Goal: Information Seeking & Learning: Learn about a topic

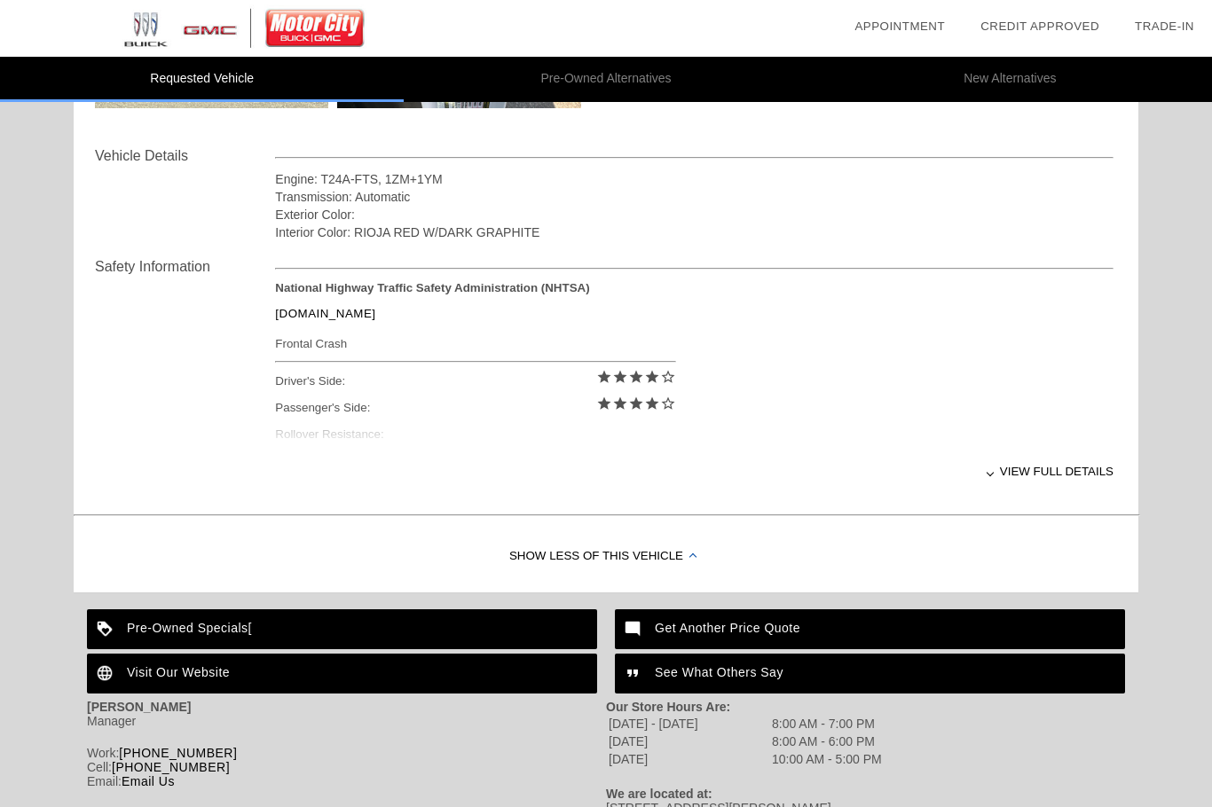
scroll to position [640, 0]
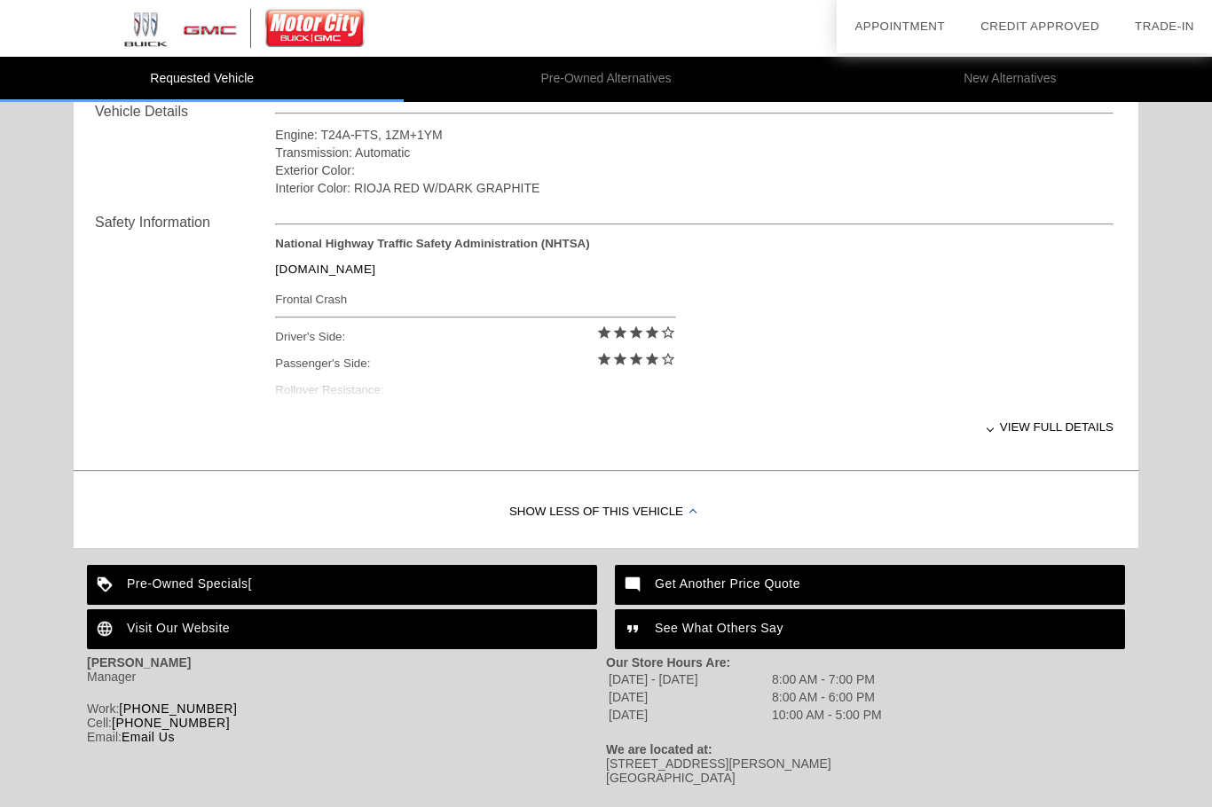
click at [1071, 435] on div "View full details" at bounding box center [694, 426] width 838 height 43
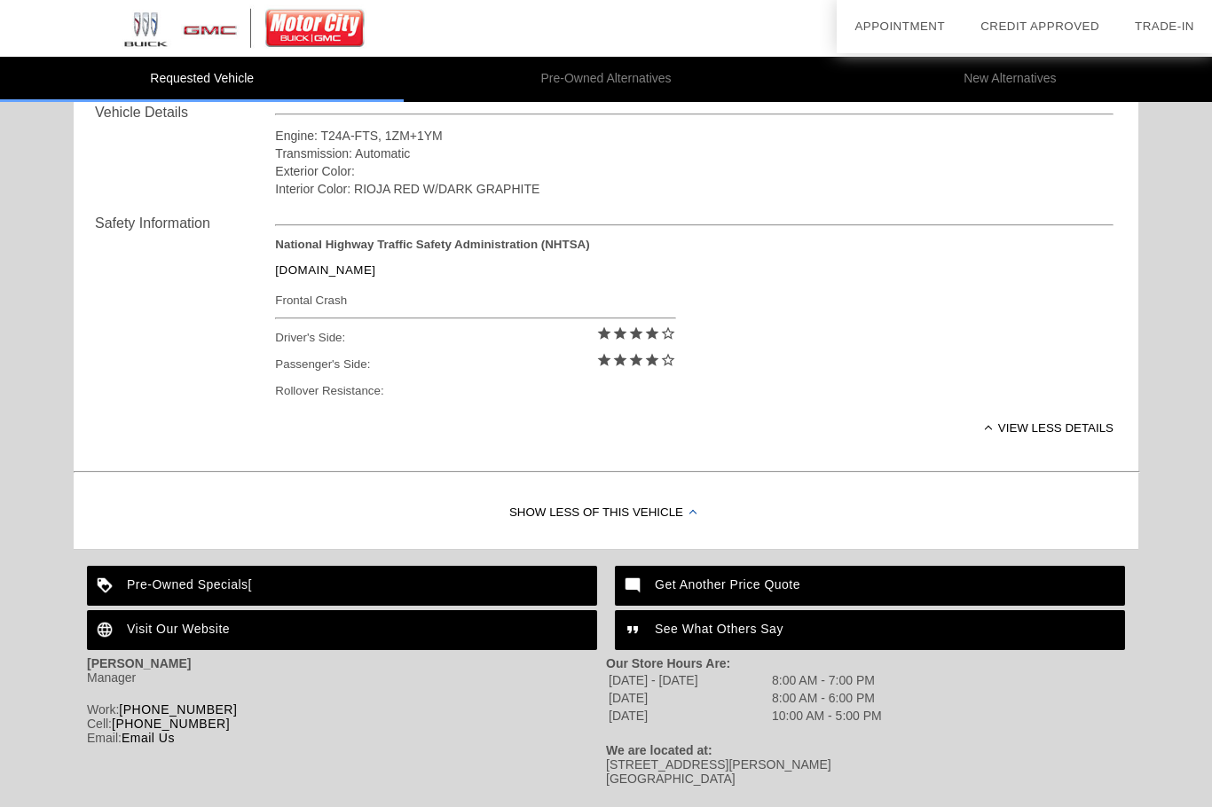
click at [1016, 436] on div "View less details" at bounding box center [694, 427] width 838 height 43
click at [1052, 444] on div "View full details" at bounding box center [694, 427] width 838 height 43
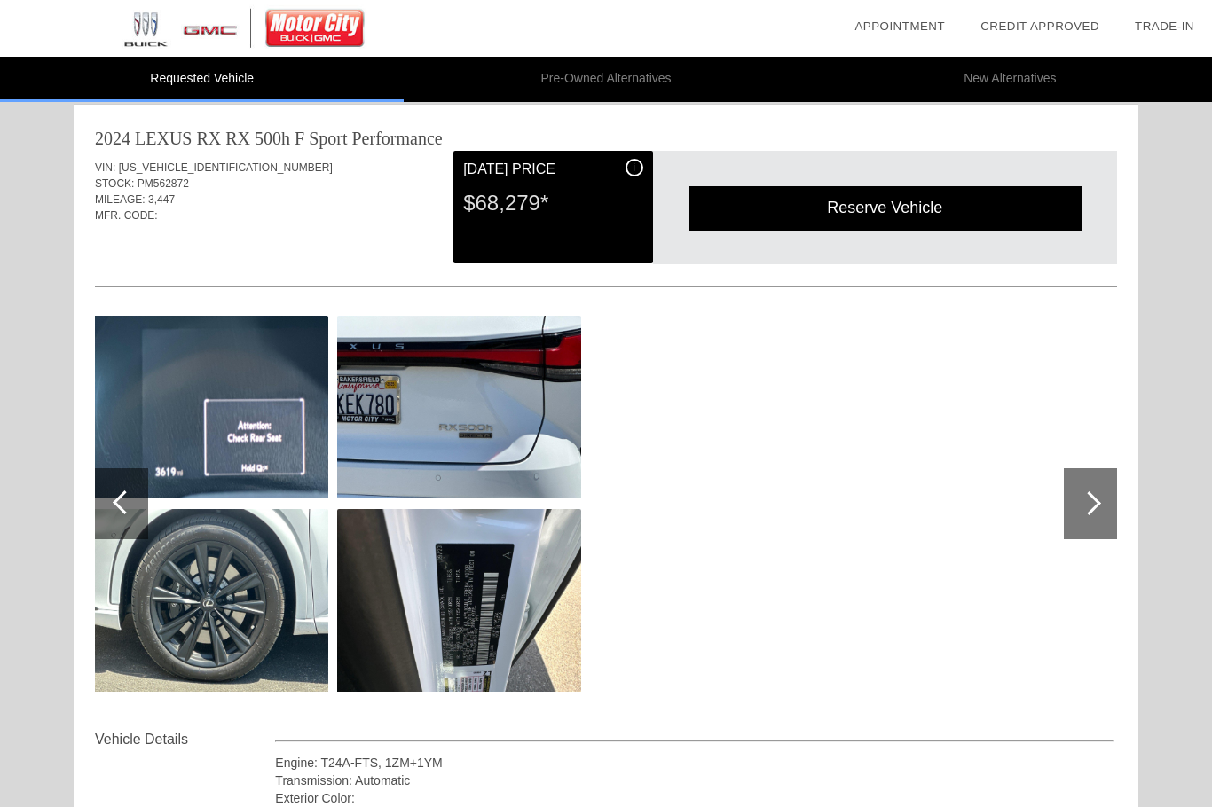
scroll to position [0, 0]
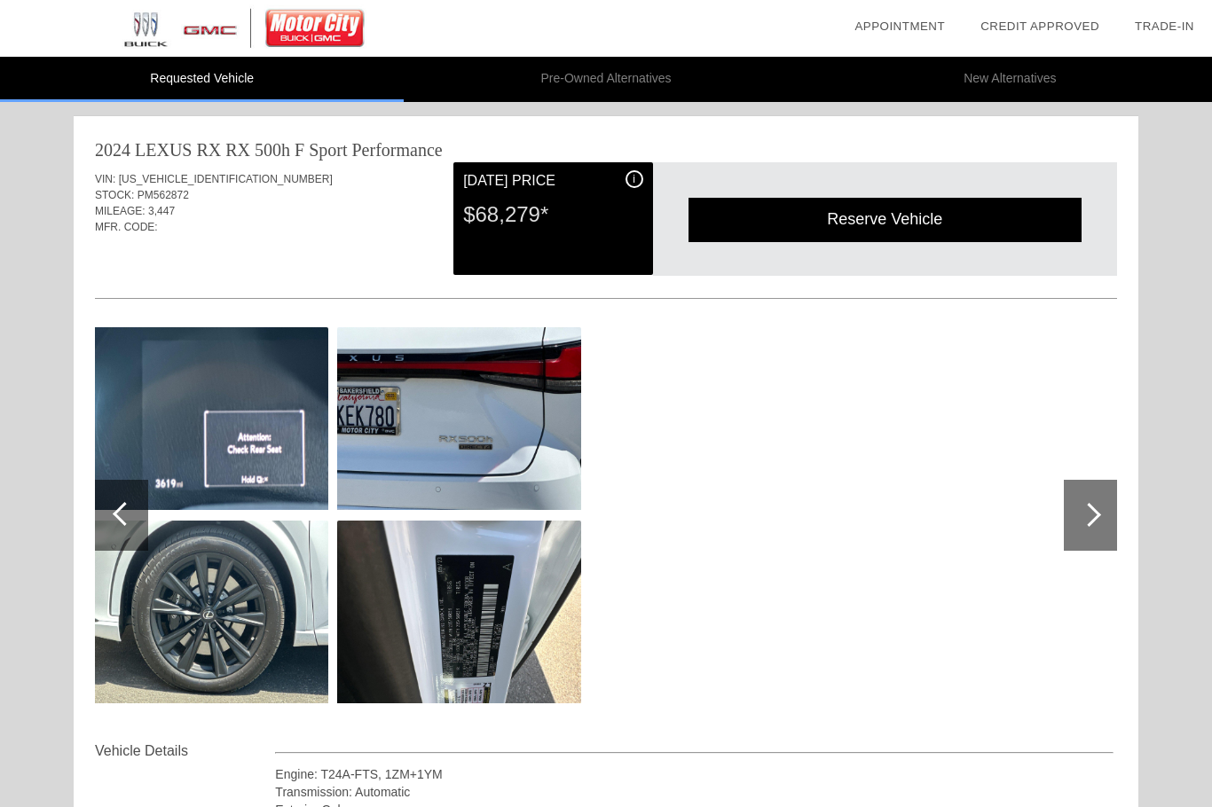
click at [1103, 514] on div at bounding box center [1090, 515] width 53 height 71
click at [1098, 509] on div at bounding box center [1090, 515] width 53 height 71
click at [1094, 515] on div at bounding box center [1089, 515] width 24 height 24
click at [1088, 513] on div at bounding box center [1089, 515] width 24 height 24
click at [112, 514] on div at bounding box center [121, 515] width 53 height 71
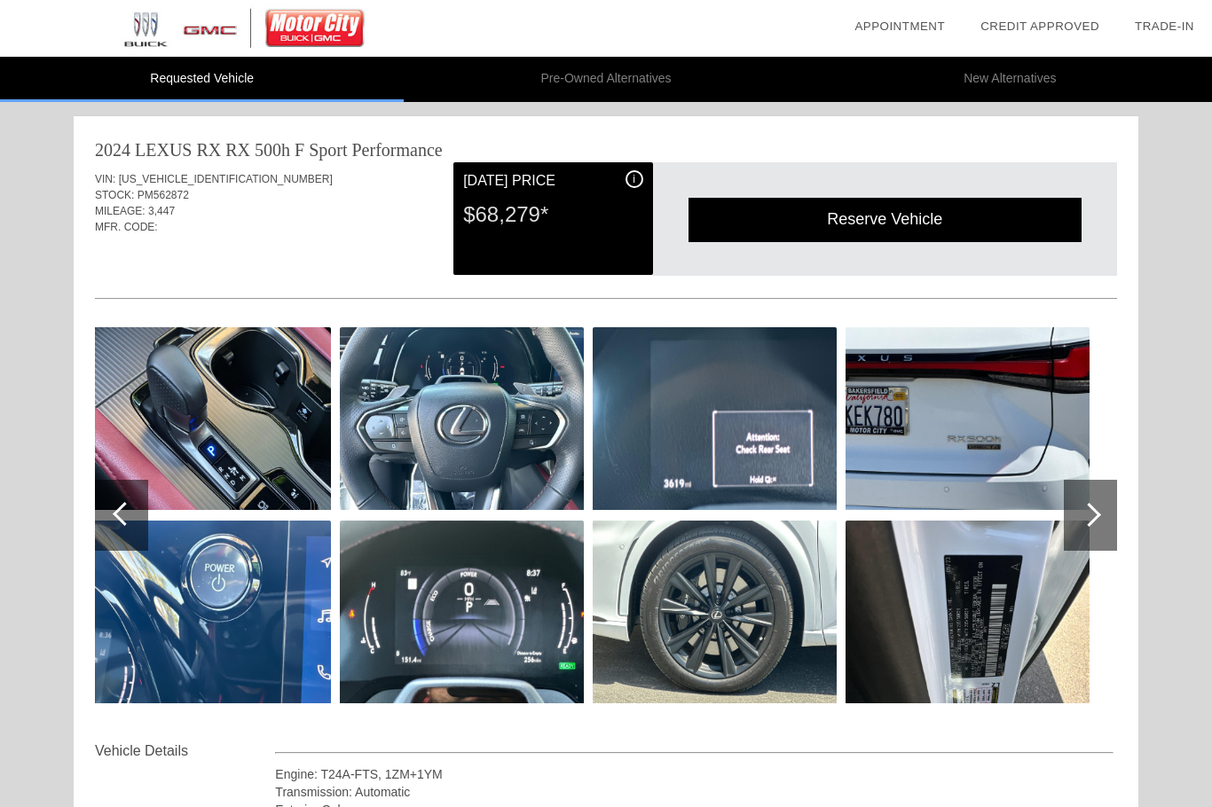
click at [732, 615] on img at bounding box center [715, 612] width 244 height 183
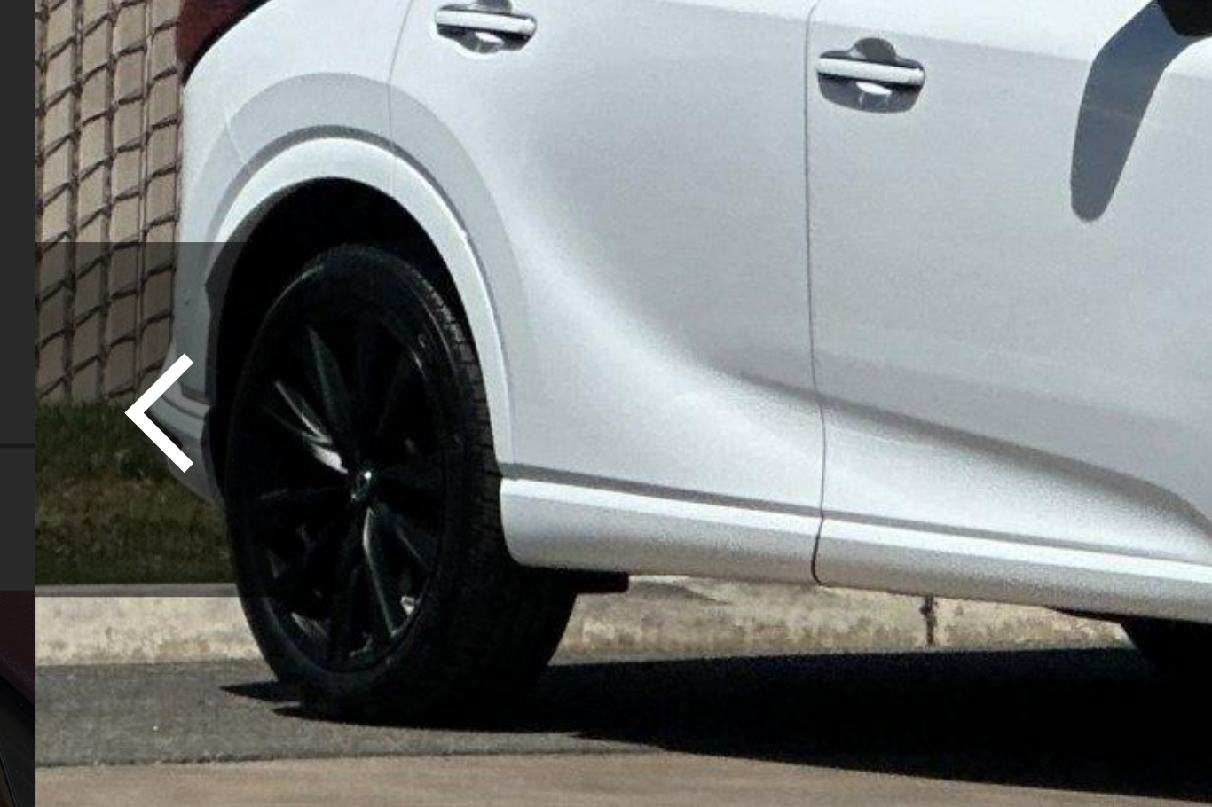
click at [318, 80] on img at bounding box center [606, 268] width 577 height 384
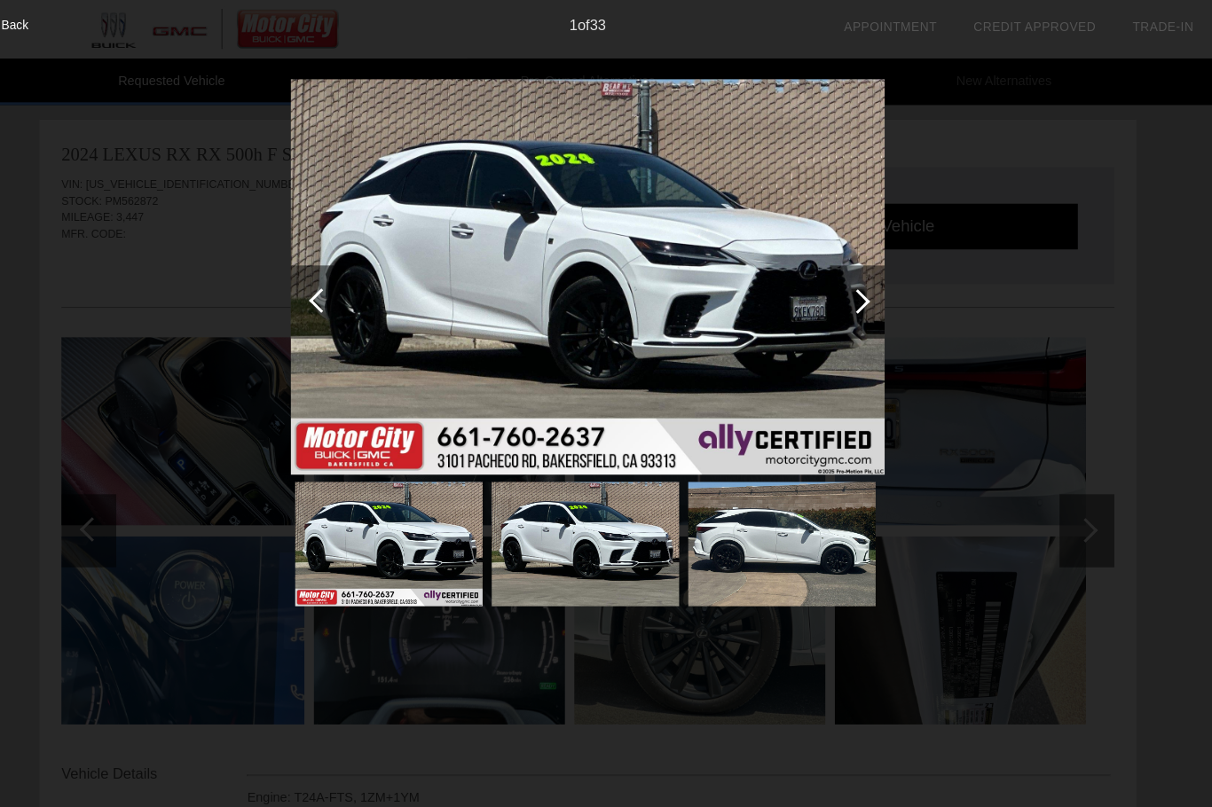
click at [377, 532] on img at bounding box center [413, 529] width 182 height 122
click at [363, 531] on img at bounding box center [413, 529] width 182 height 122
click at [352, 522] on img at bounding box center [413, 529] width 182 height 122
click at [350, 517] on img at bounding box center [413, 529] width 182 height 122
click at [329, 518] on img at bounding box center [413, 529] width 182 height 122
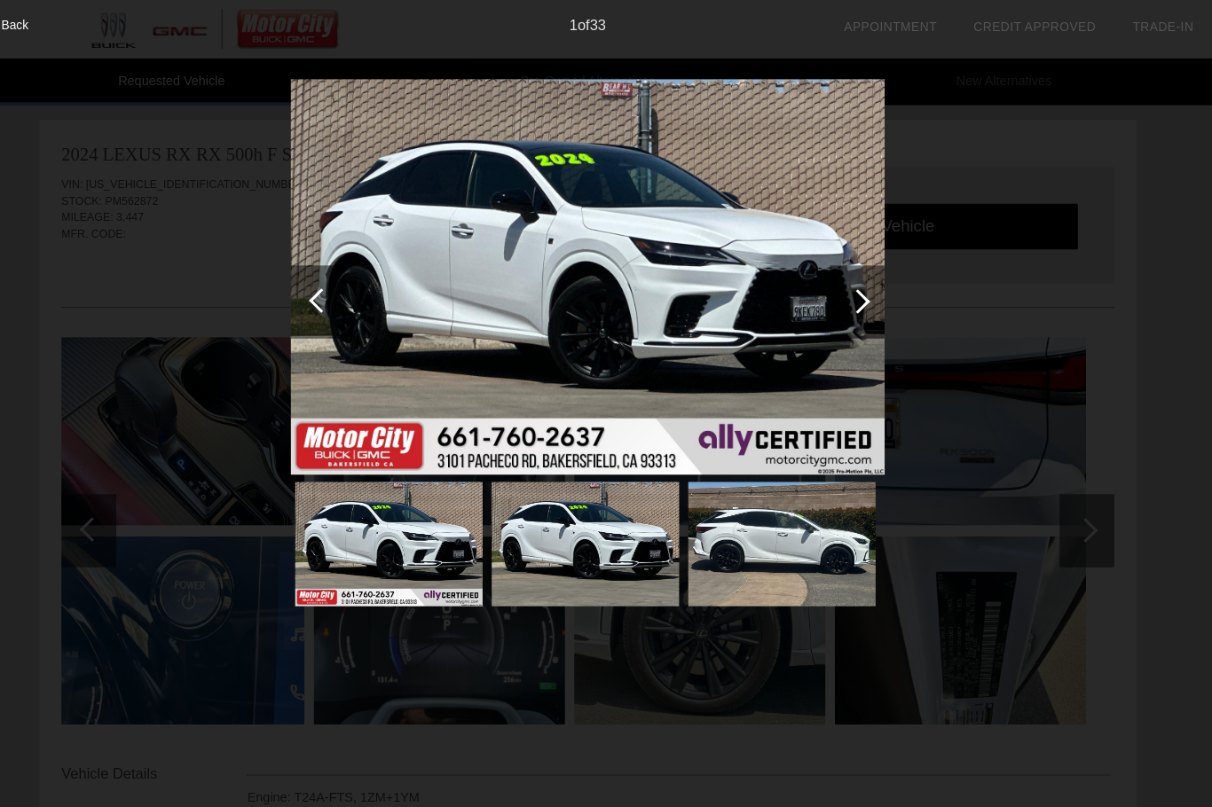
click at [359, 569] on img at bounding box center [413, 529] width 182 height 122
click at [476, 247] on img at bounding box center [606, 268] width 577 height 384
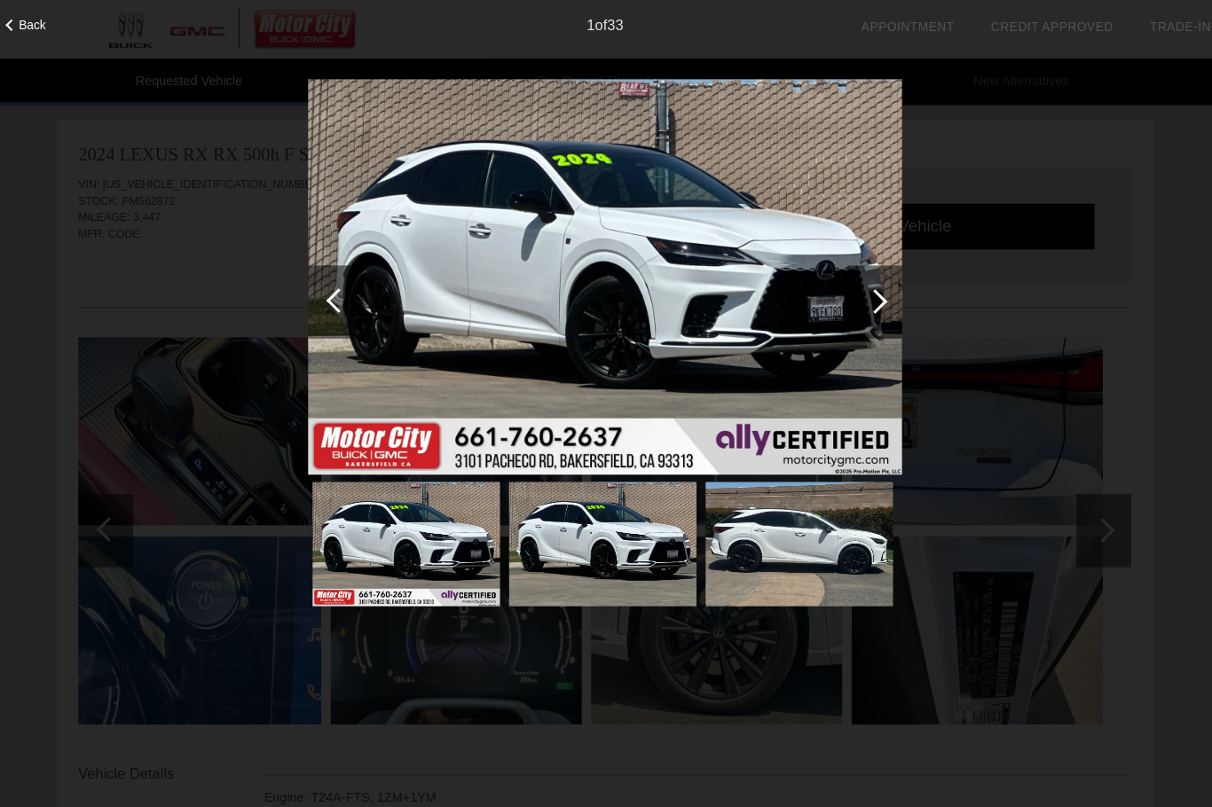
click at [318, 272] on div at bounding box center [344, 292] width 53 height 71
click at [856, 291] on div at bounding box center [868, 292] width 24 height 24
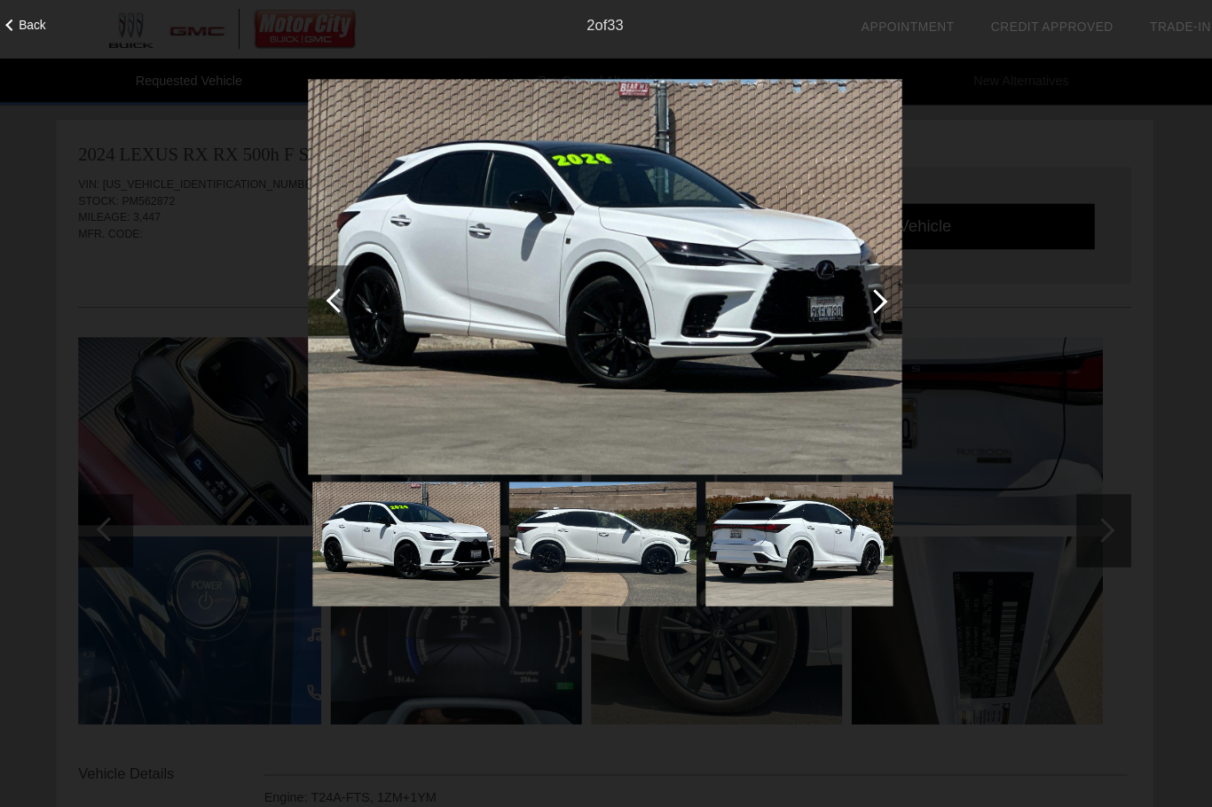
click at [856, 303] on div at bounding box center [868, 292] width 24 height 24
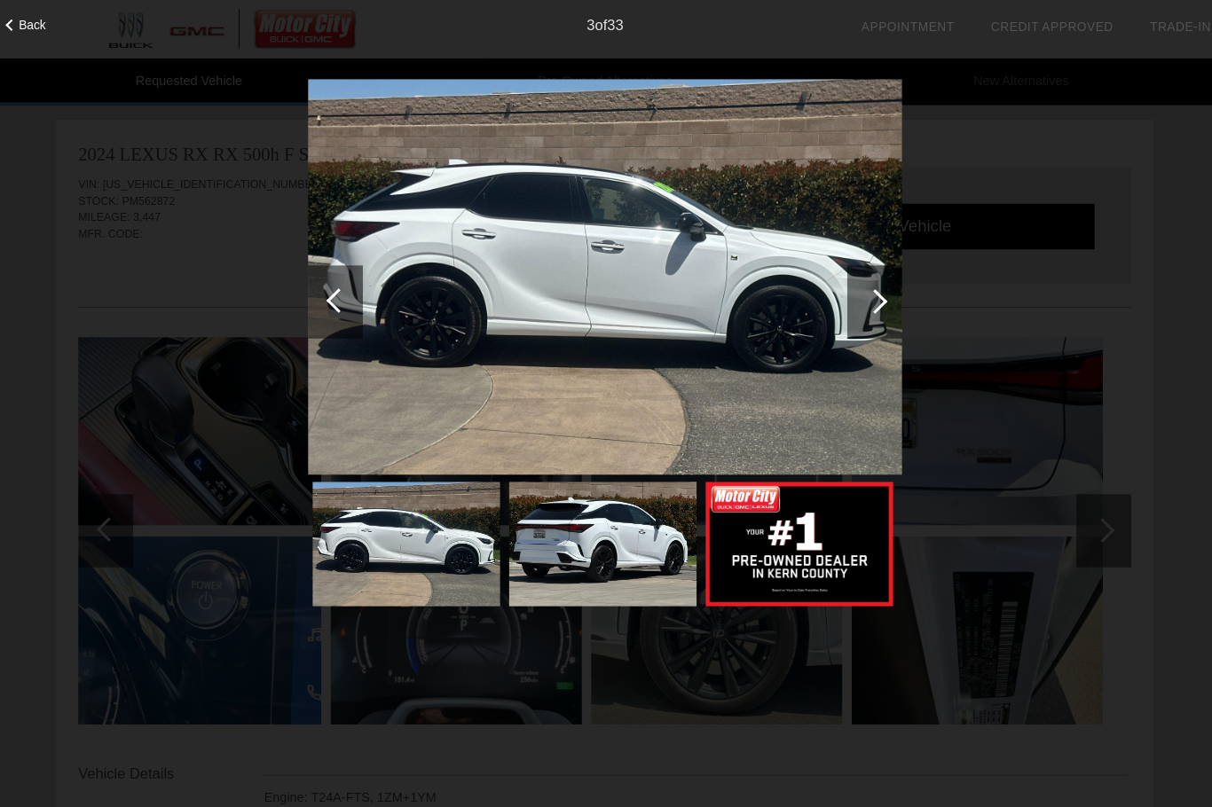
click at [856, 298] on div at bounding box center [868, 292] width 24 height 24
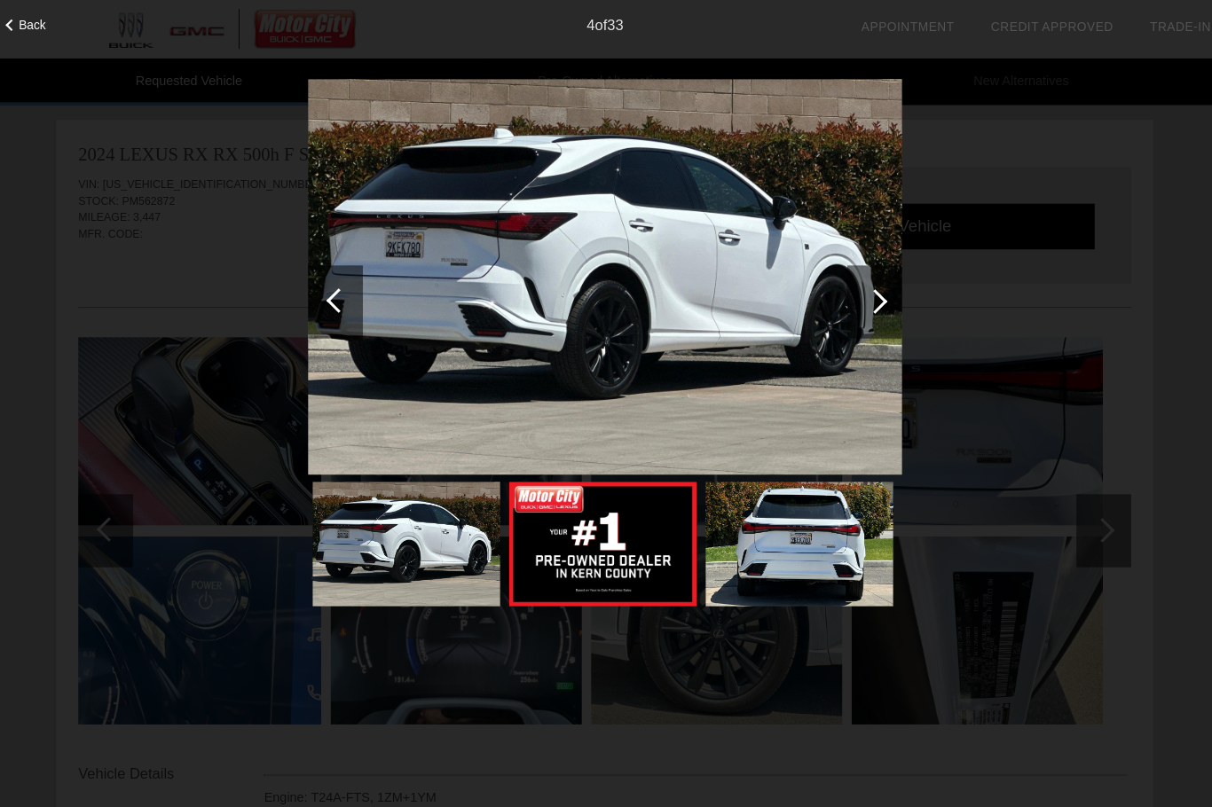
click at [856, 297] on div at bounding box center [868, 292] width 24 height 24
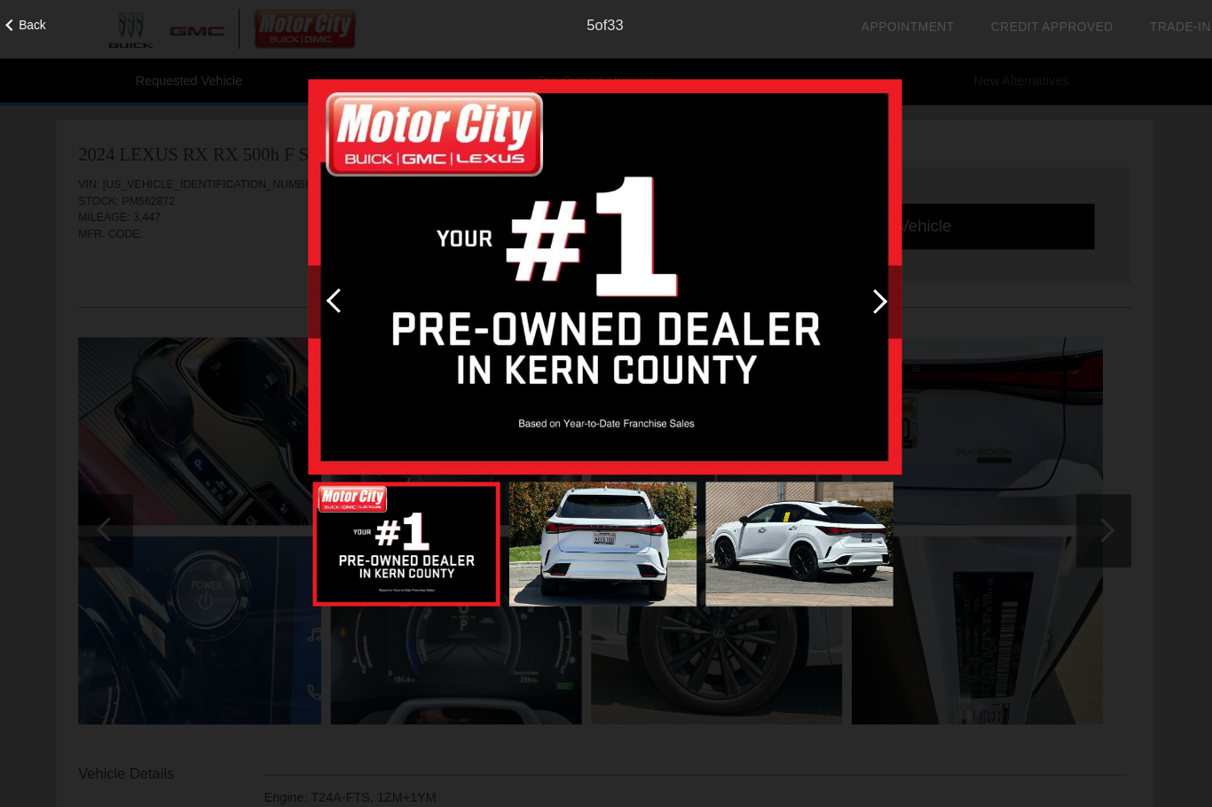
click at [845, 300] on div at bounding box center [867, 292] width 53 height 71
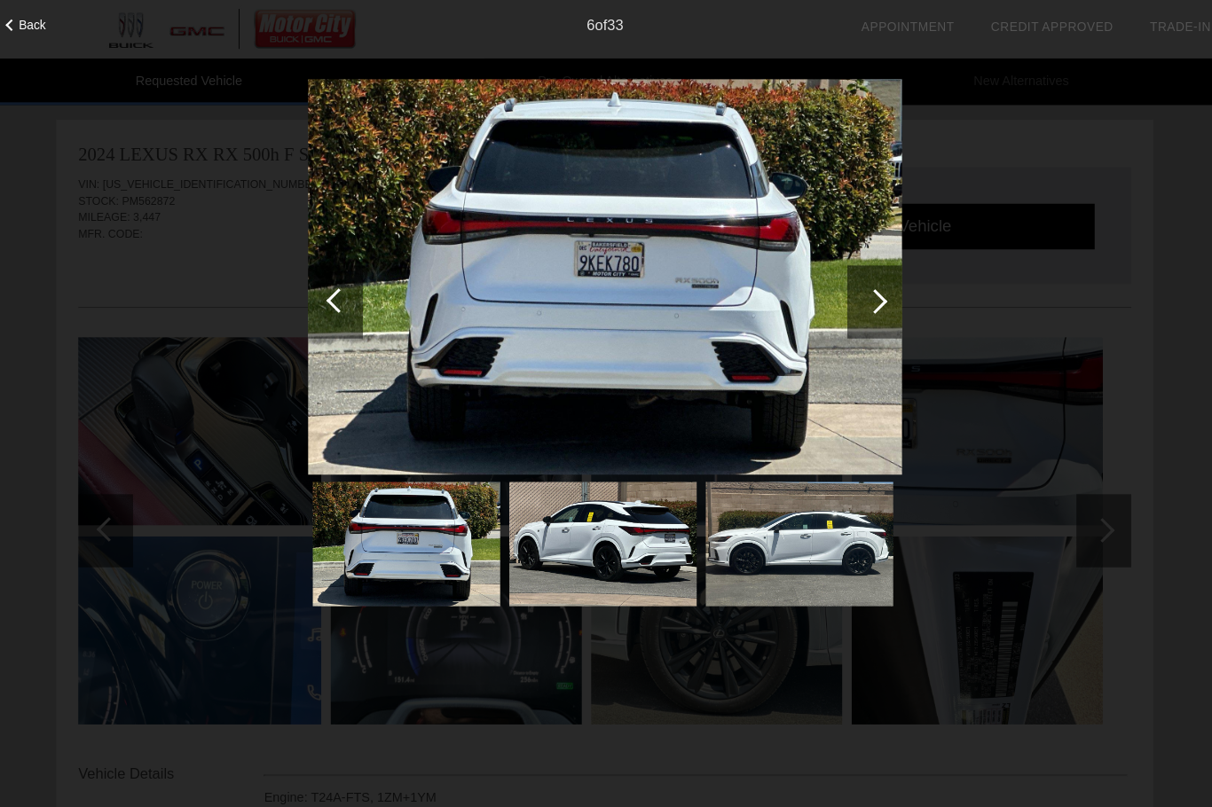
click at [856, 294] on div at bounding box center [868, 292] width 24 height 24
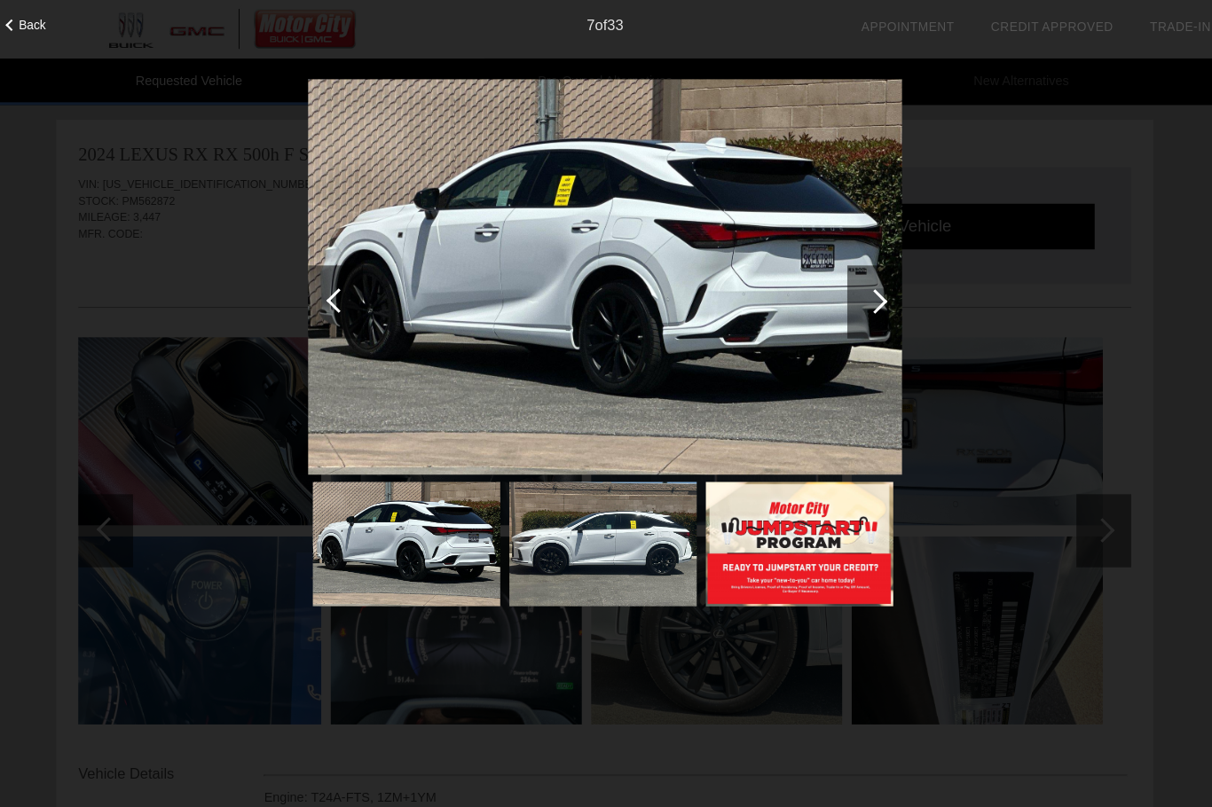
click at [856, 292] on div at bounding box center [868, 292] width 24 height 24
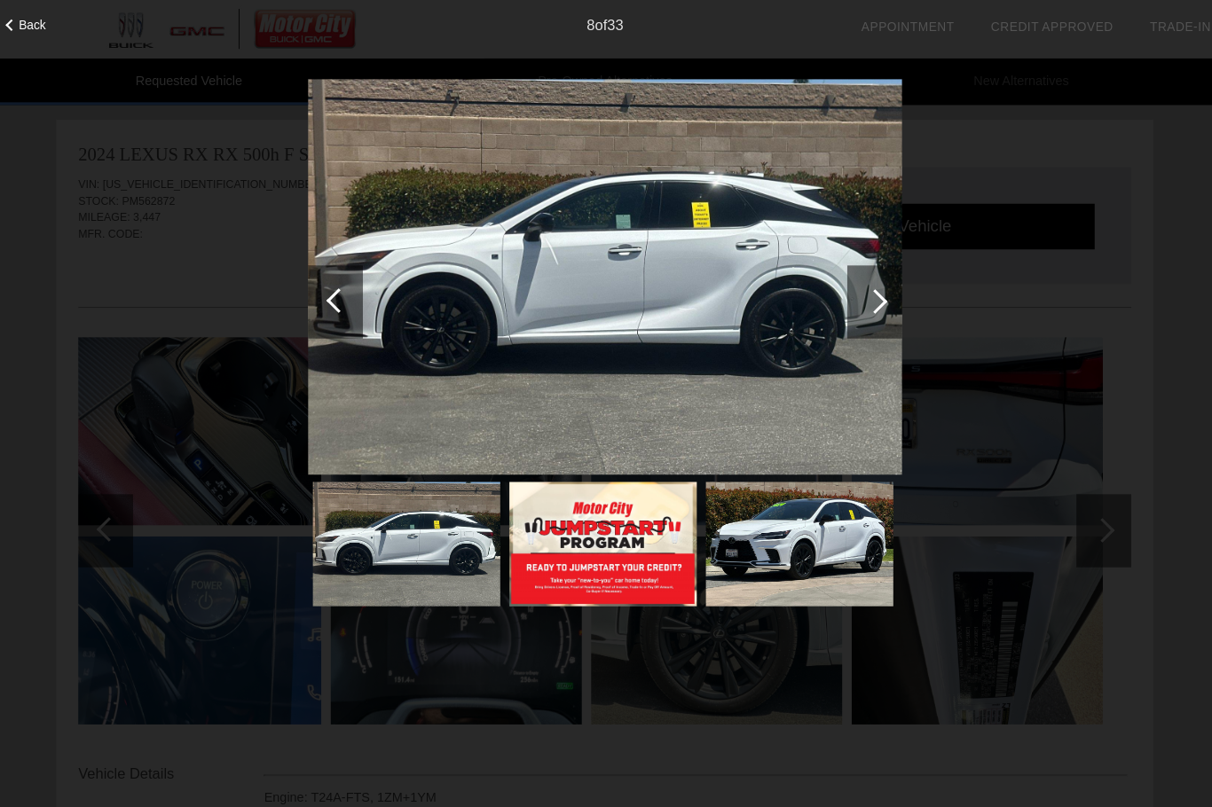
click at [856, 287] on div at bounding box center [868, 292] width 24 height 24
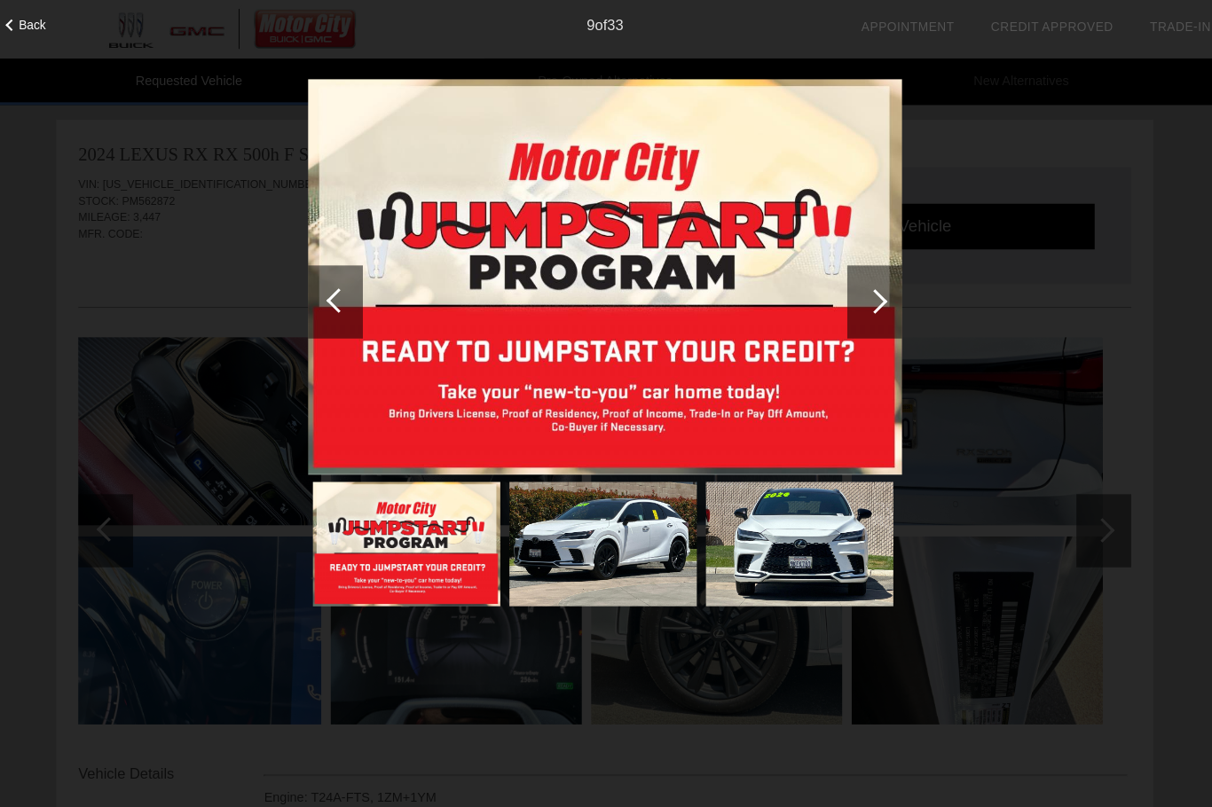
click at [856, 293] on div at bounding box center [868, 292] width 24 height 24
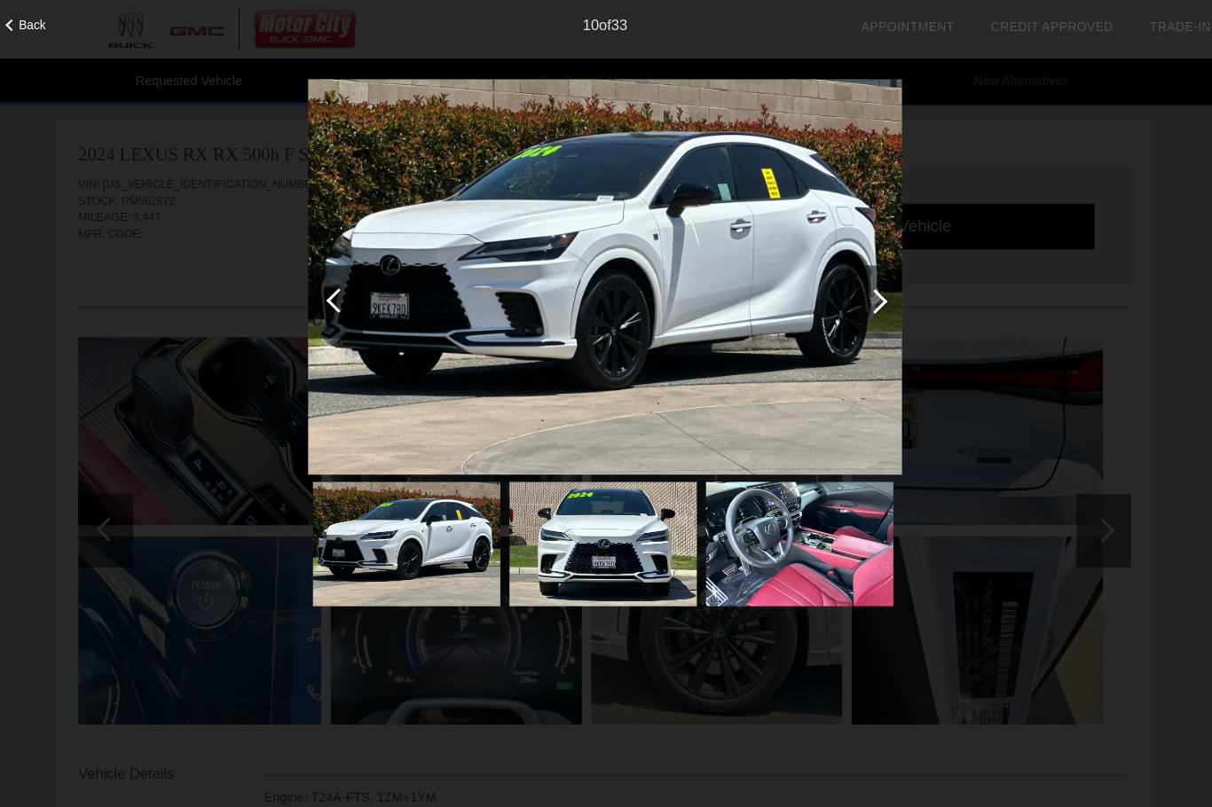
click at [862, 303] on div at bounding box center [867, 292] width 53 height 71
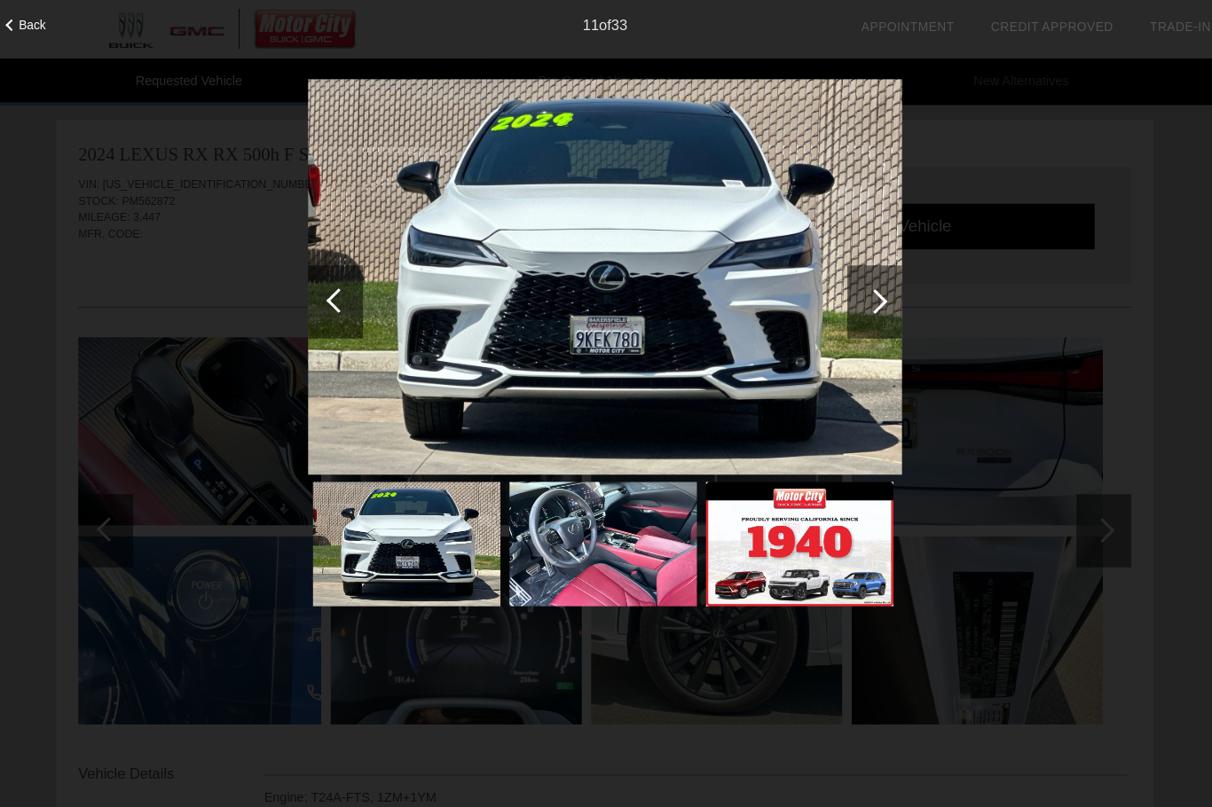
click at [858, 303] on div at bounding box center [867, 292] width 53 height 71
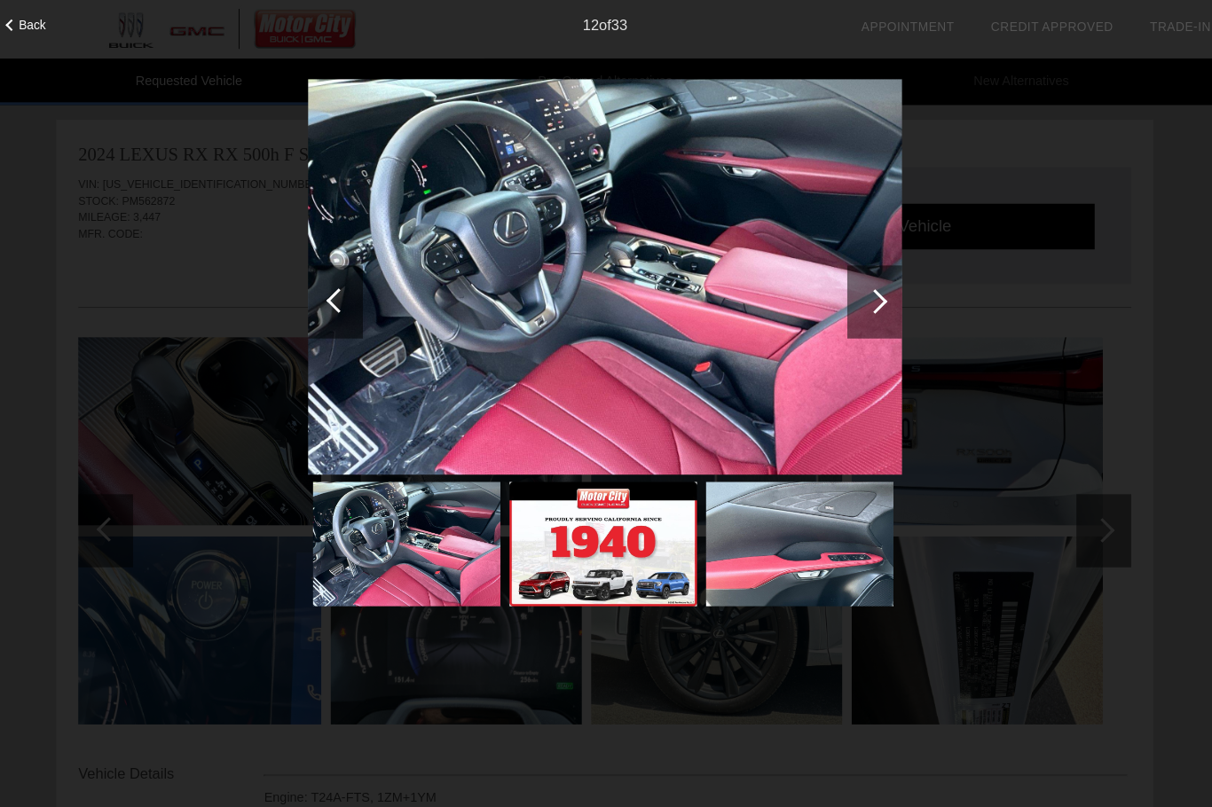
click at [843, 286] on div at bounding box center [867, 292] width 53 height 71
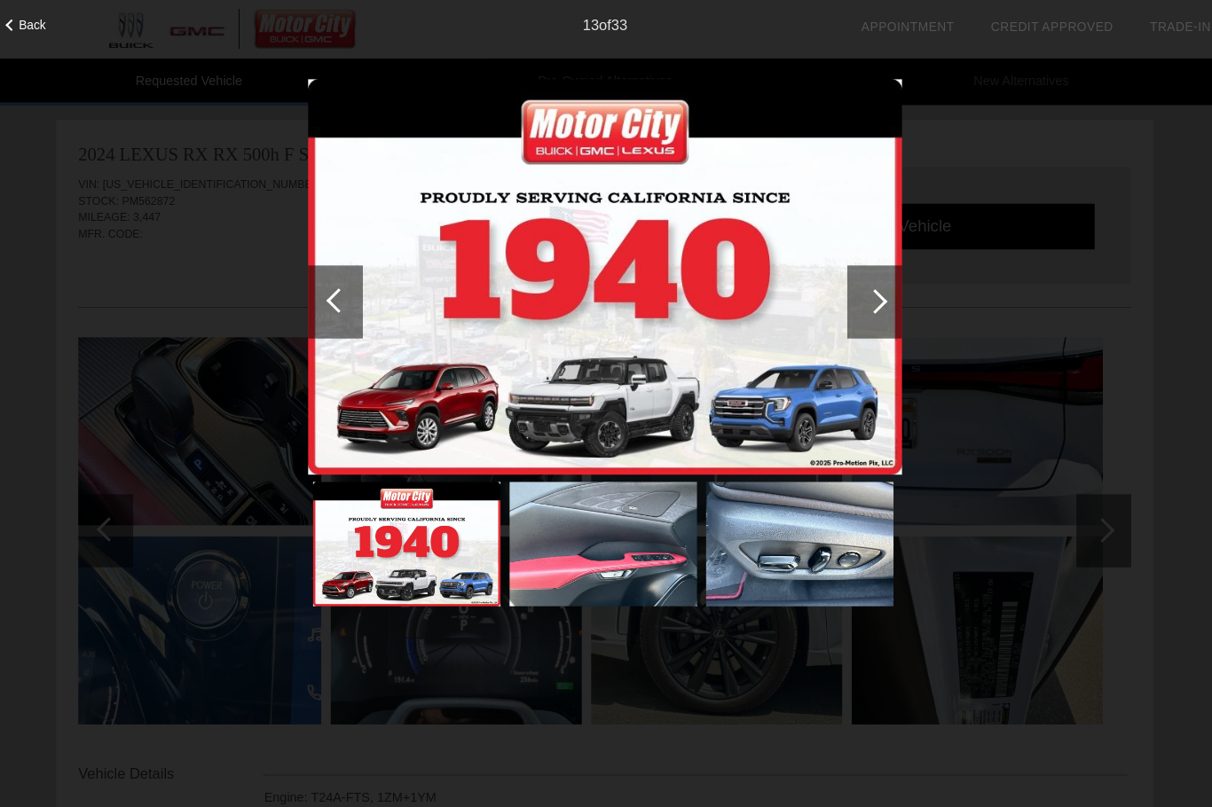
click at [856, 290] on div at bounding box center [868, 292] width 24 height 24
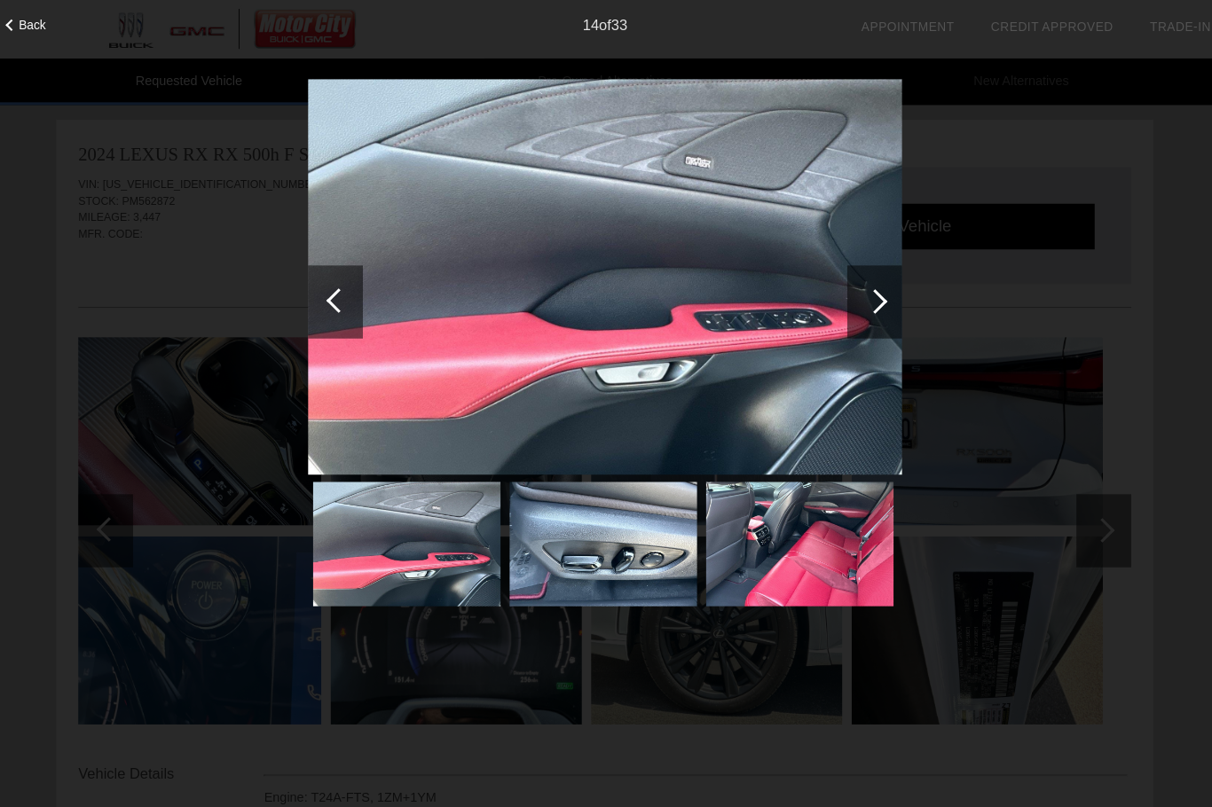
click at [855, 304] on div at bounding box center [867, 292] width 53 height 71
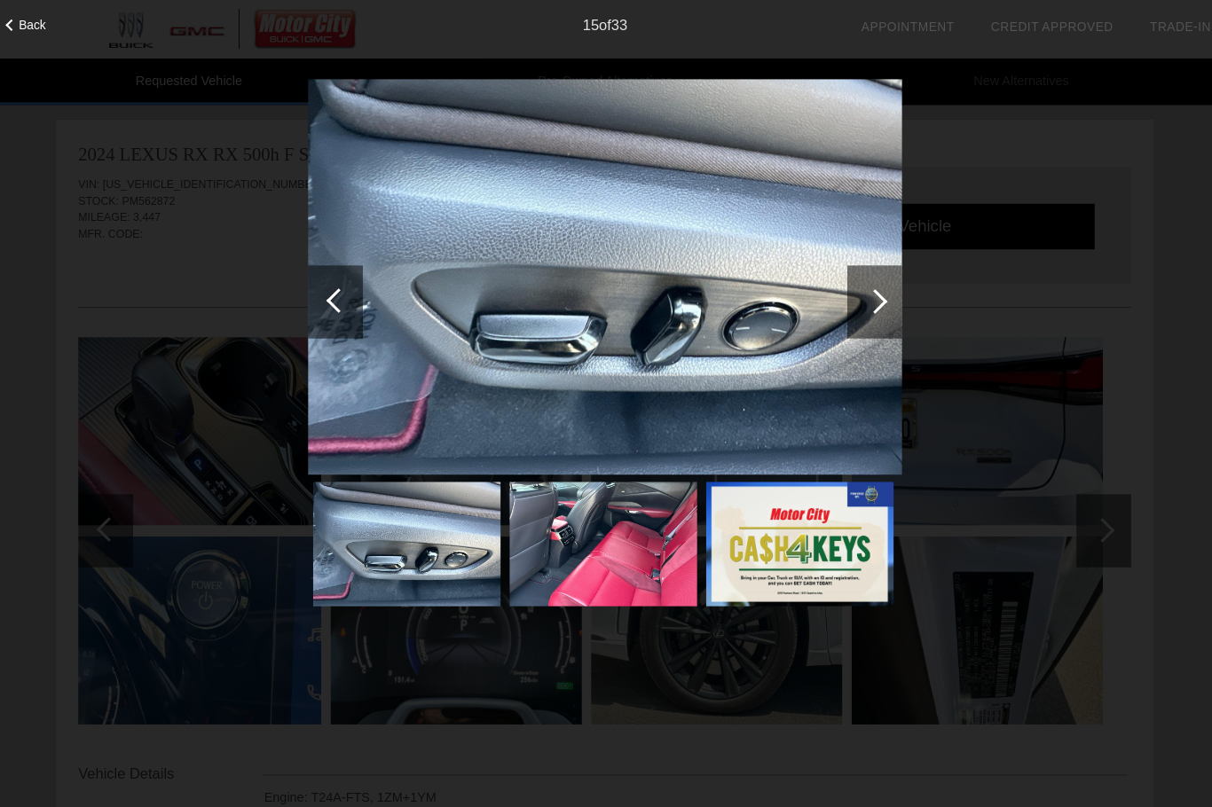
click at [859, 293] on div at bounding box center [868, 292] width 24 height 24
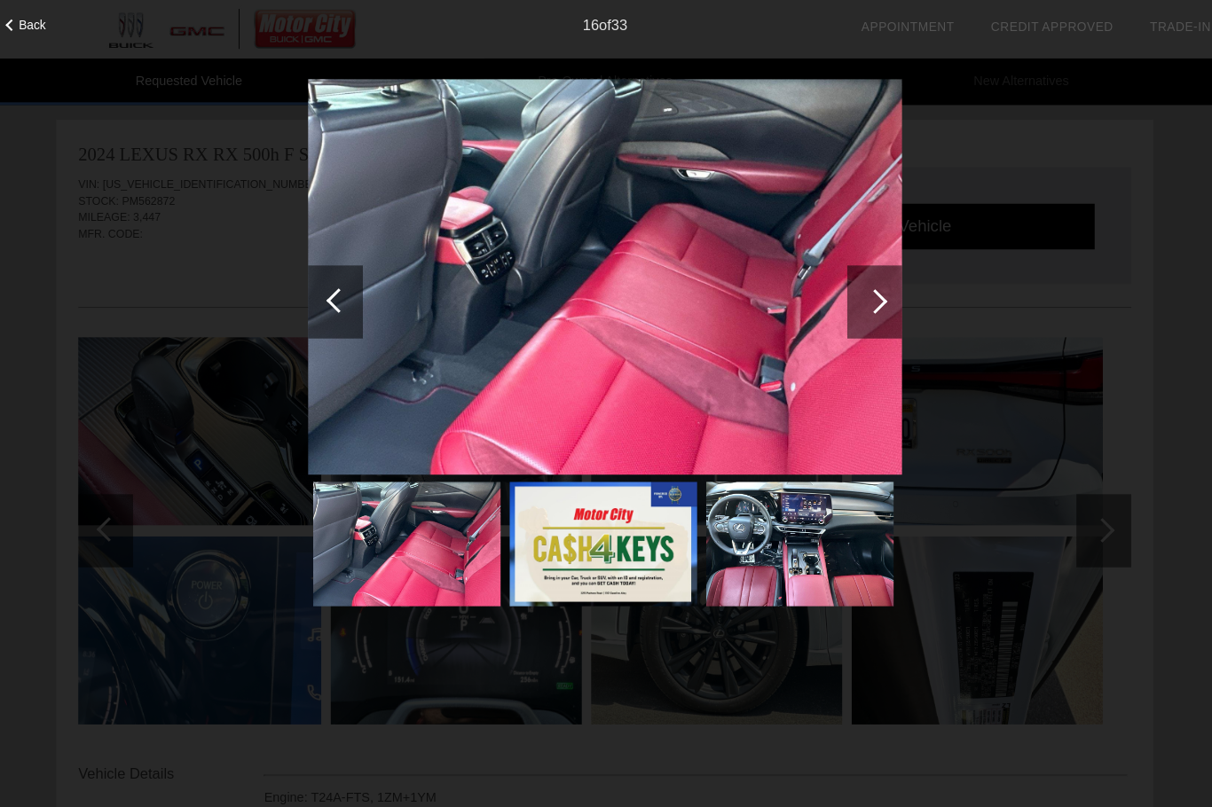
click at [841, 282] on div at bounding box center [867, 292] width 53 height 71
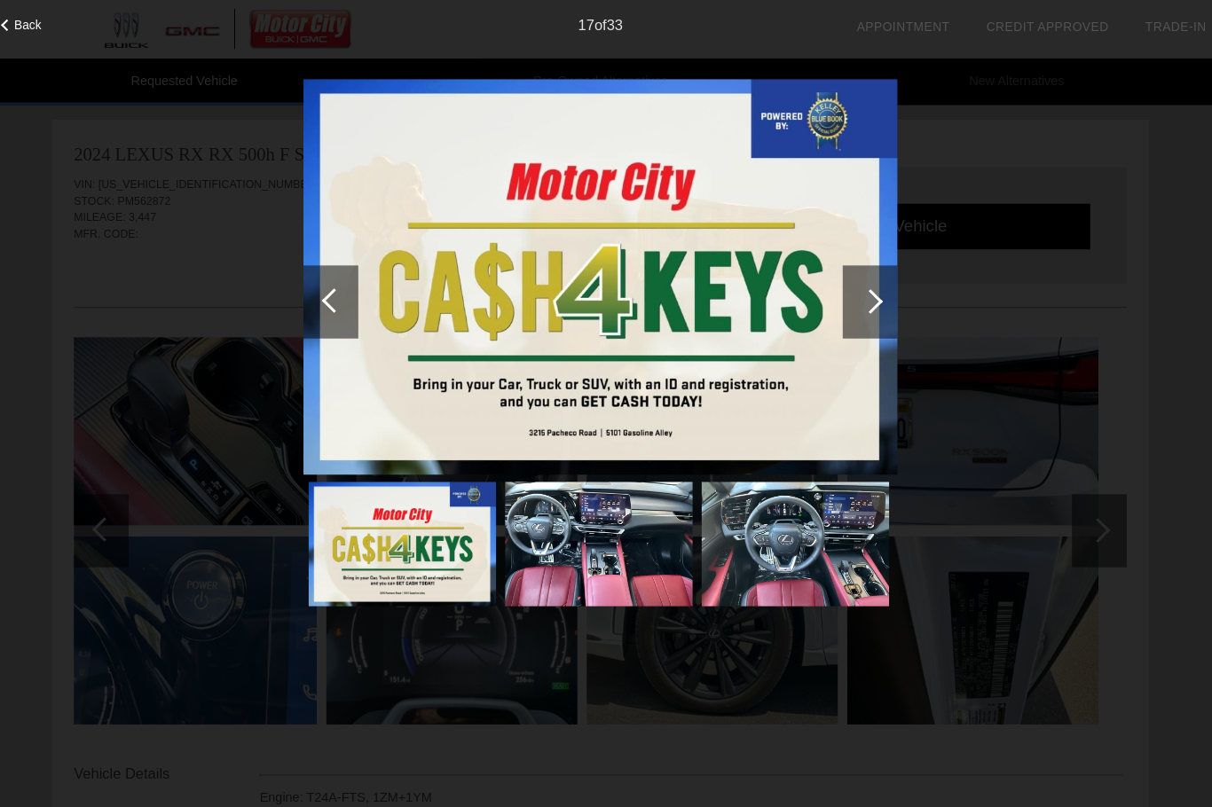
click at [853, 299] on div at bounding box center [867, 292] width 53 height 71
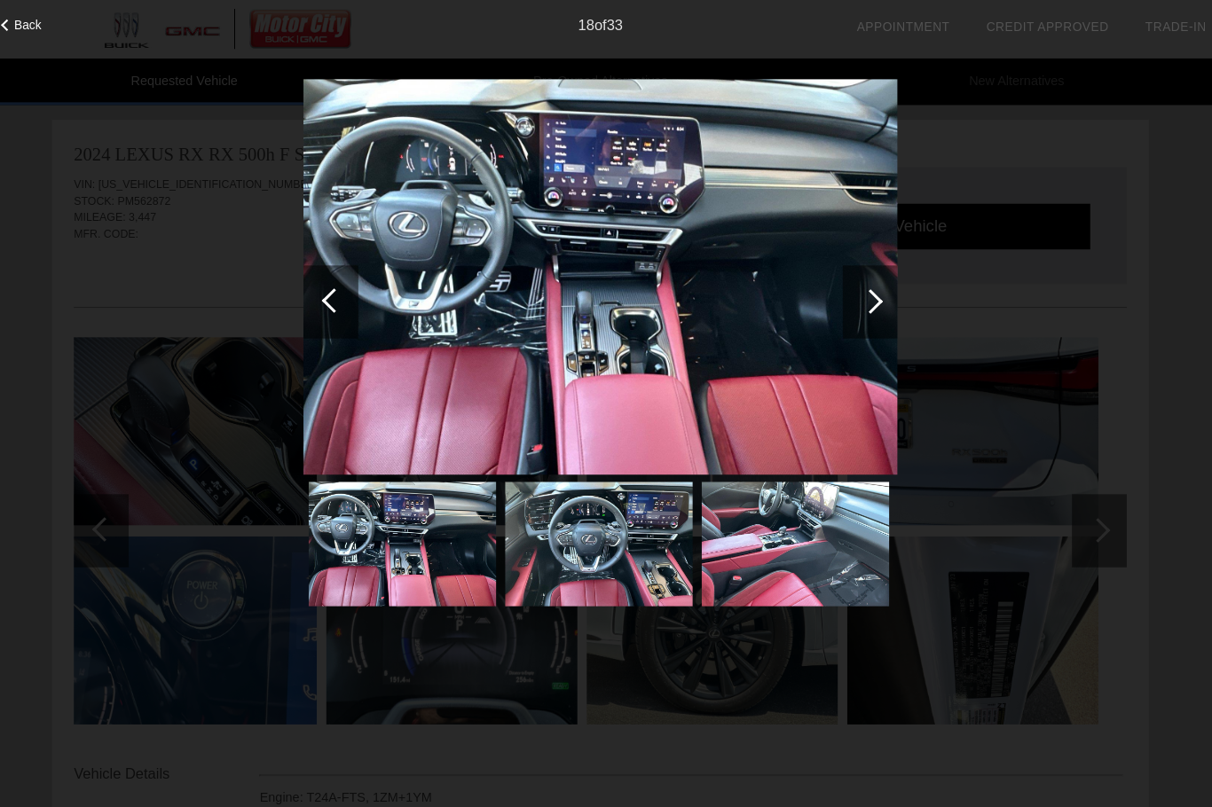
click at [857, 293] on div at bounding box center [867, 292] width 53 height 71
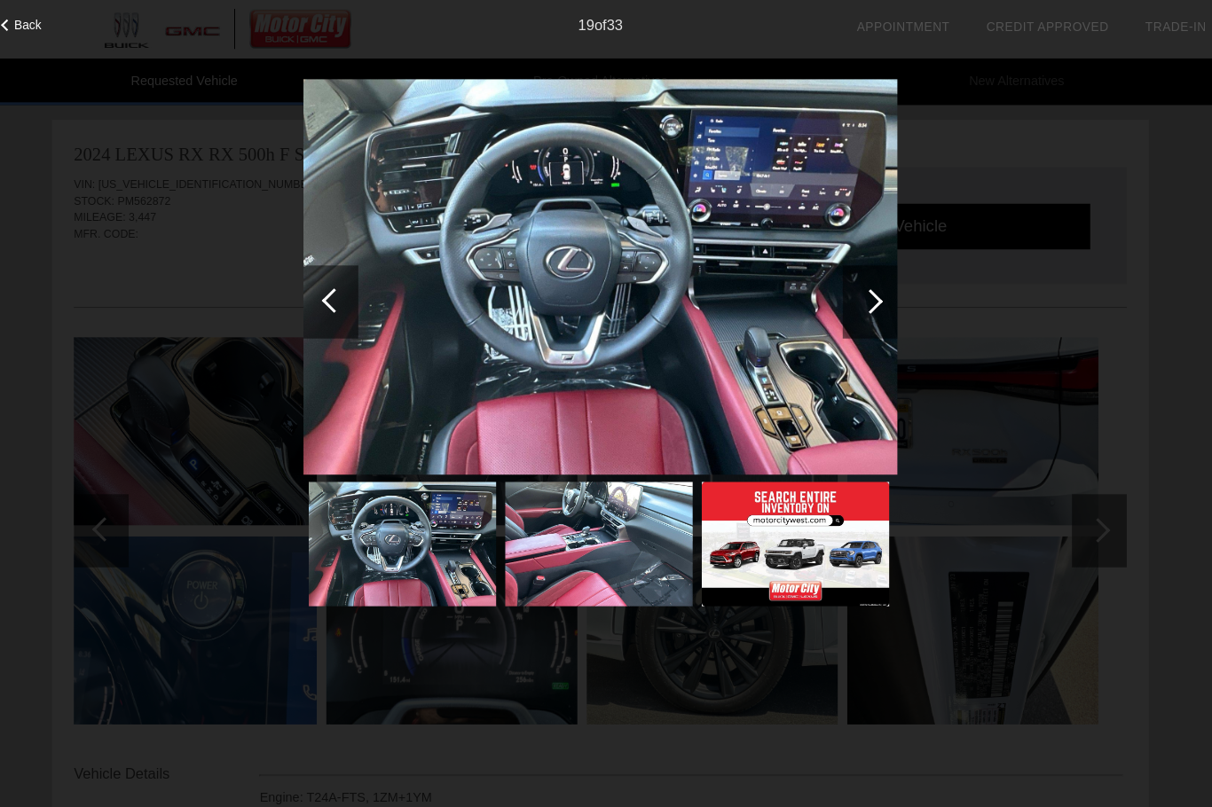
click at [802, 589] on img at bounding box center [795, 529] width 182 height 122
click at [856, 291] on div at bounding box center [868, 292] width 24 height 24
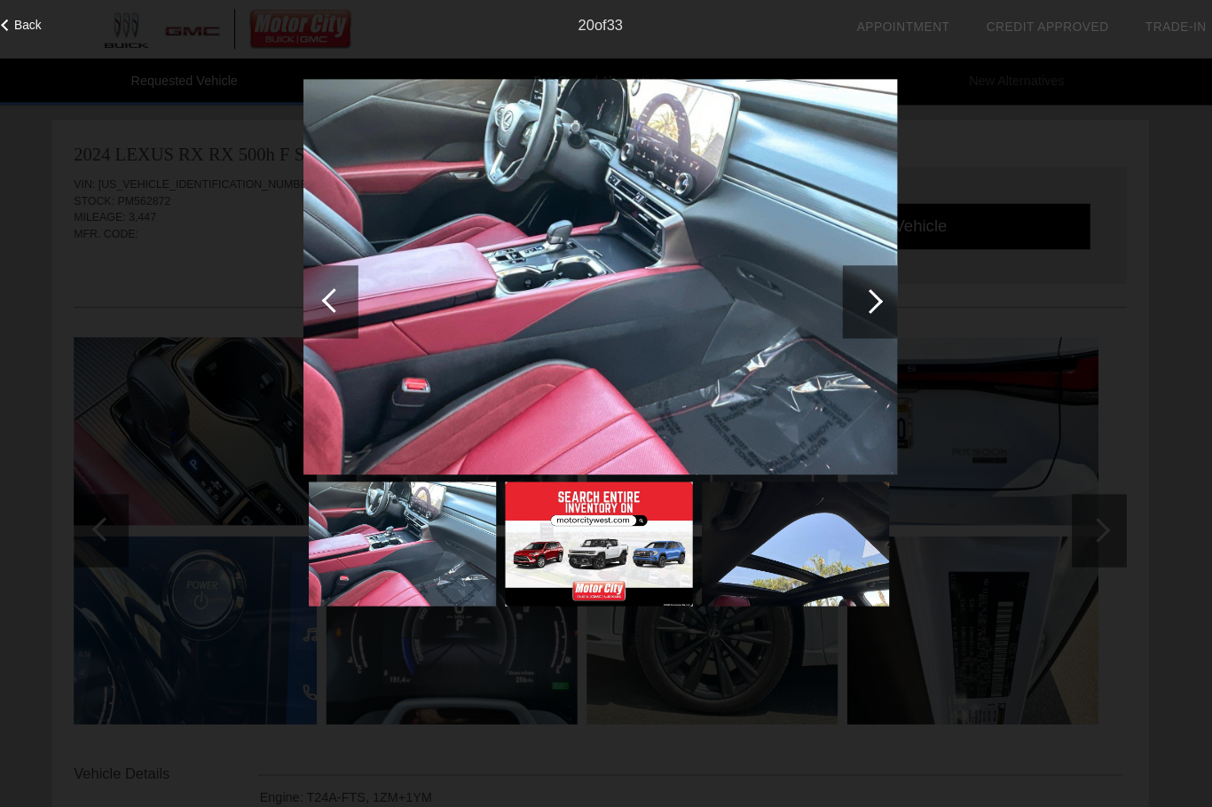
click at [856, 294] on div at bounding box center [868, 292] width 24 height 24
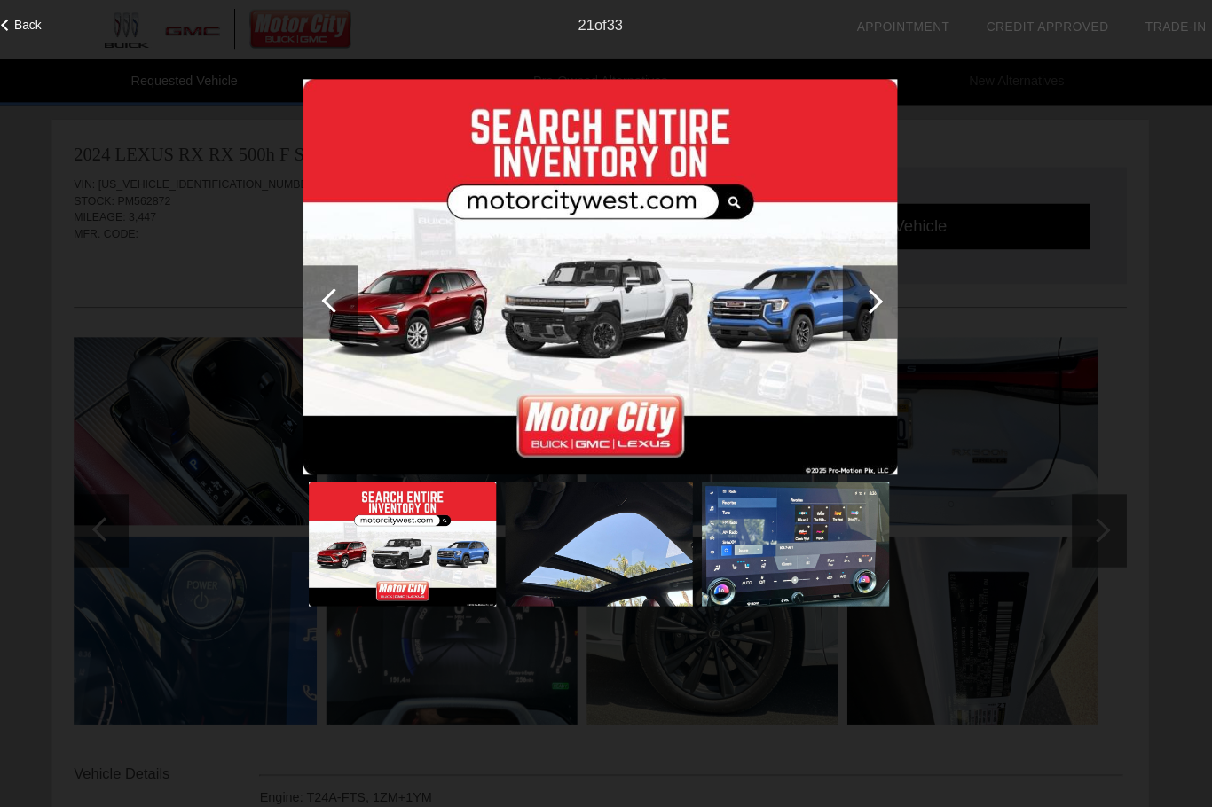
click at [794, 523] on img at bounding box center [795, 529] width 182 height 122
click at [841, 306] on div at bounding box center [867, 292] width 53 height 71
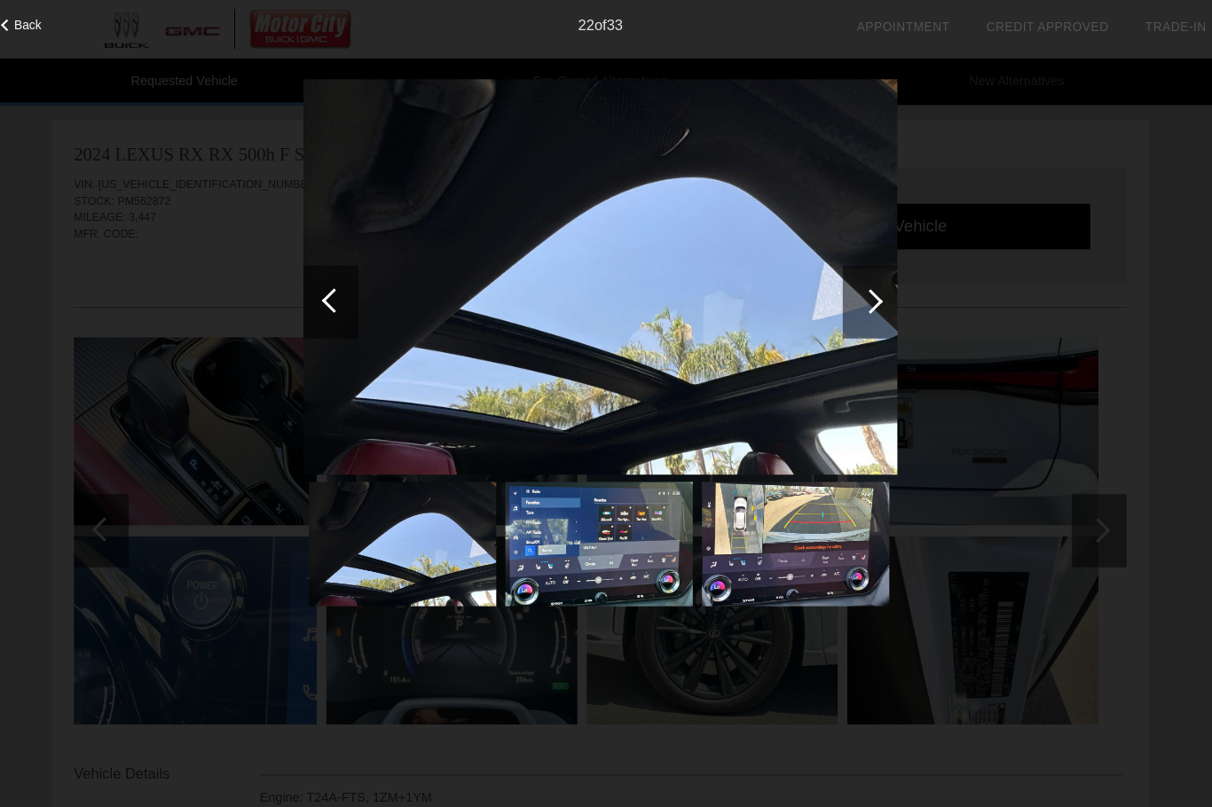
click at [841, 295] on div at bounding box center [867, 292] width 53 height 71
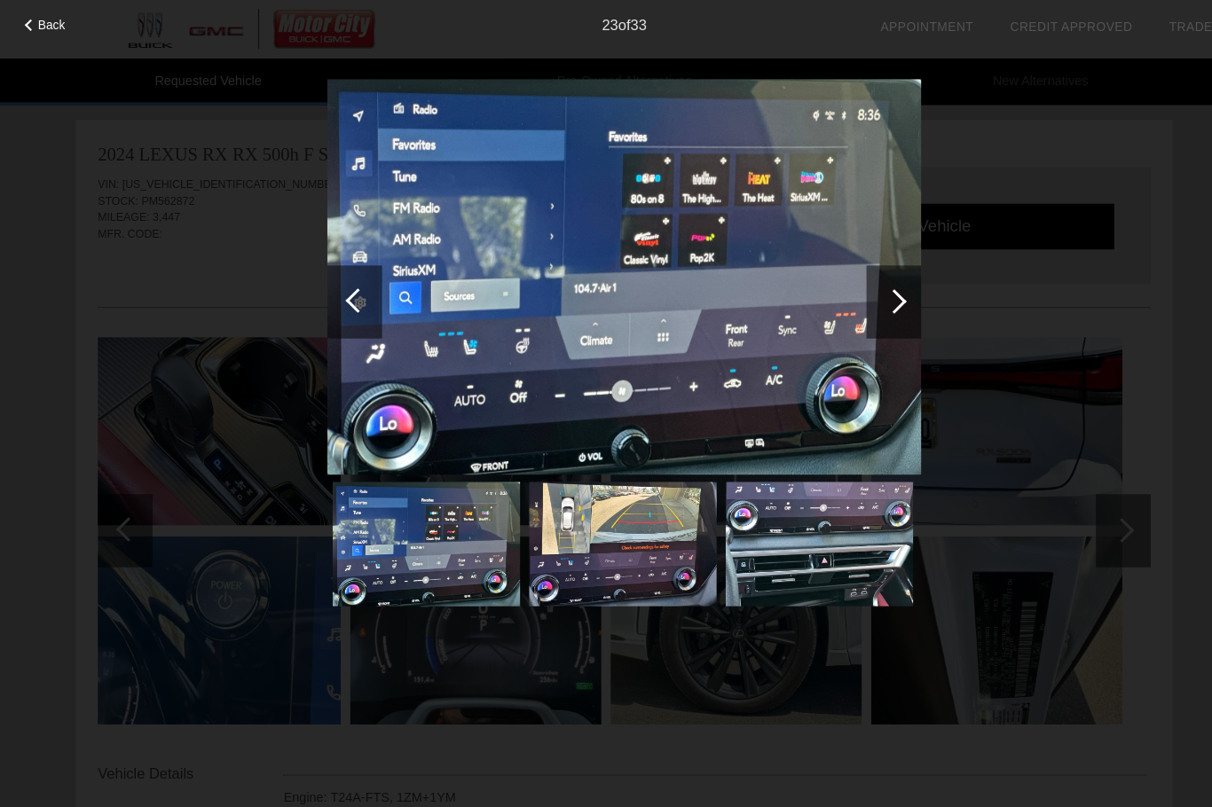
click at [877, 308] on div at bounding box center [867, 292] width 53 height 71
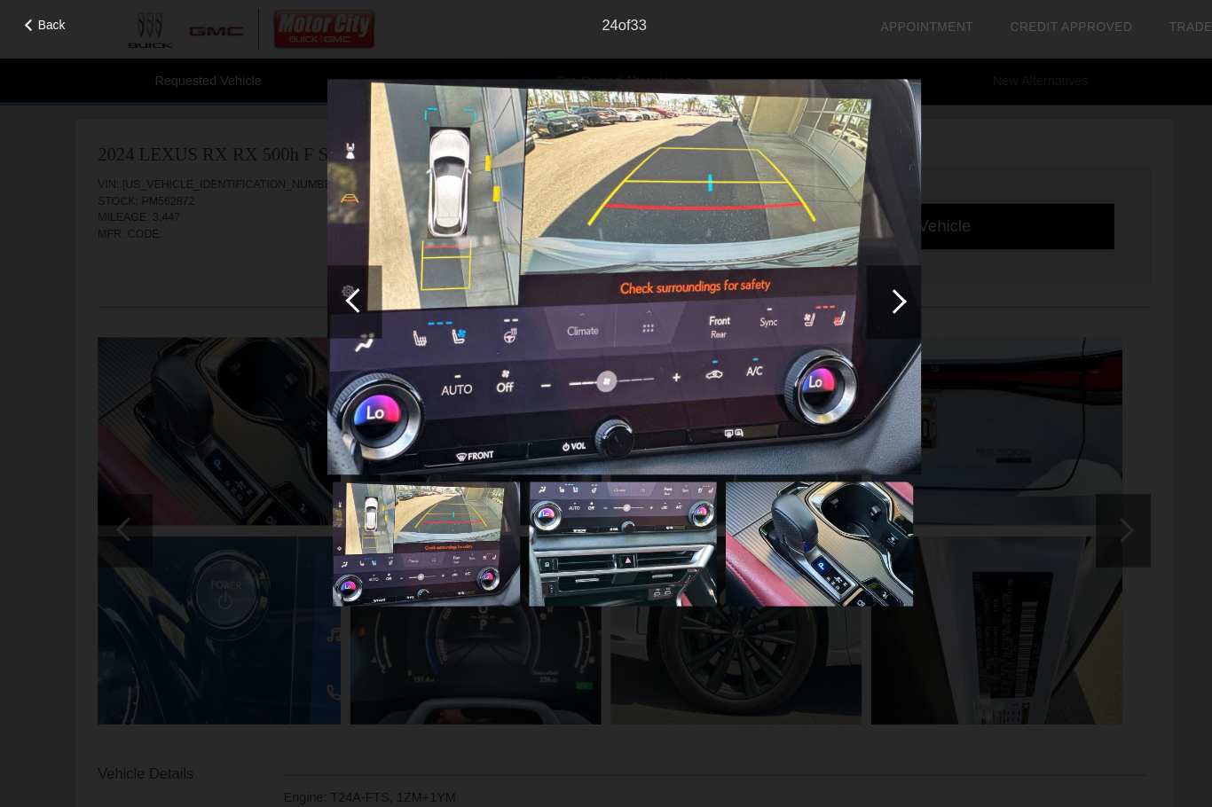
click at [875, 299] on div at bounding box center [867, 292] width 53 height 71
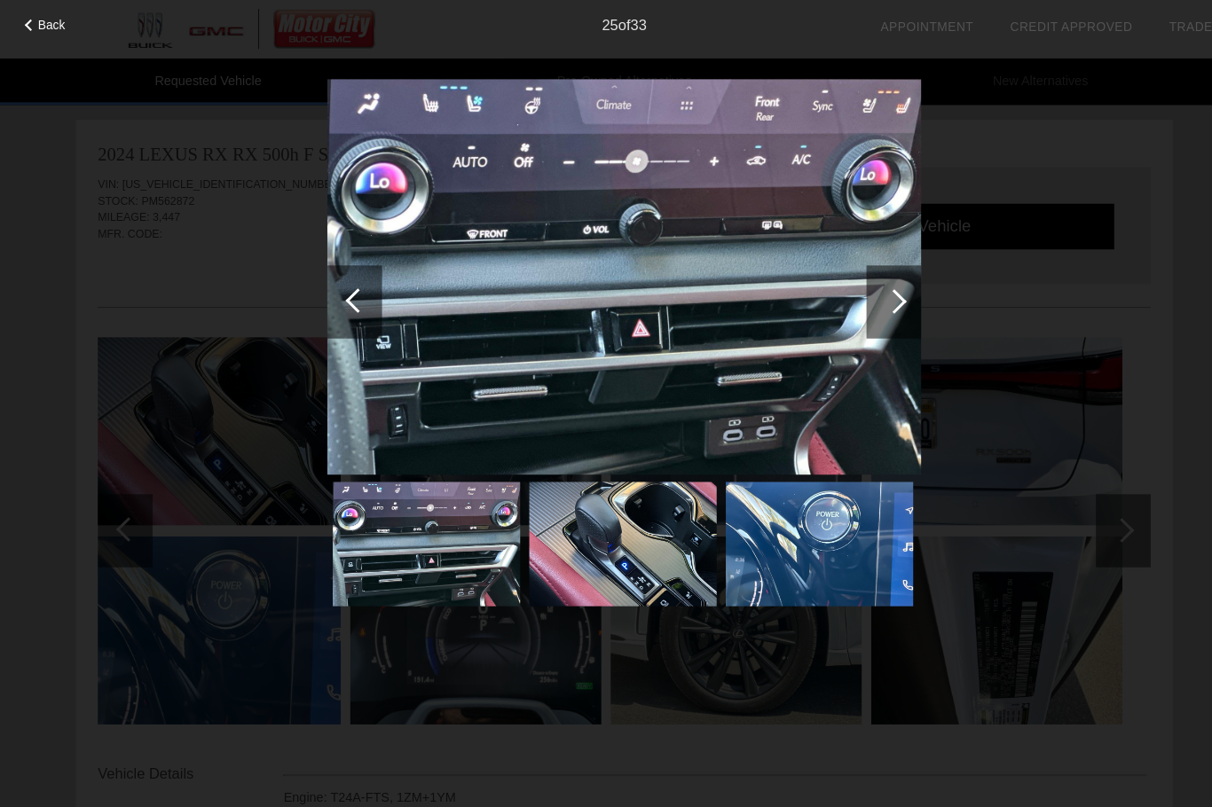
click at [863, 296] on div at bounding box center [868, 292] width 24 height 24
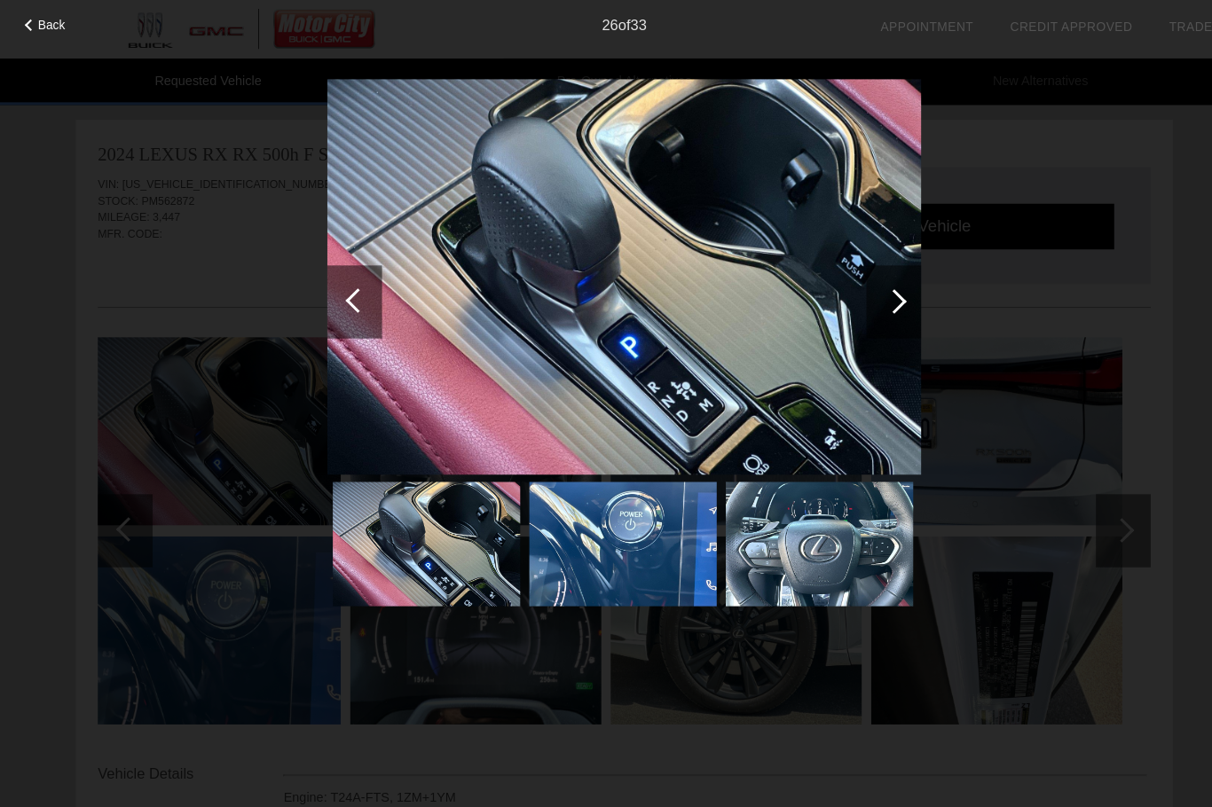
click at [866, 292] on div at bounding box center [868, 292] width 24 height 24
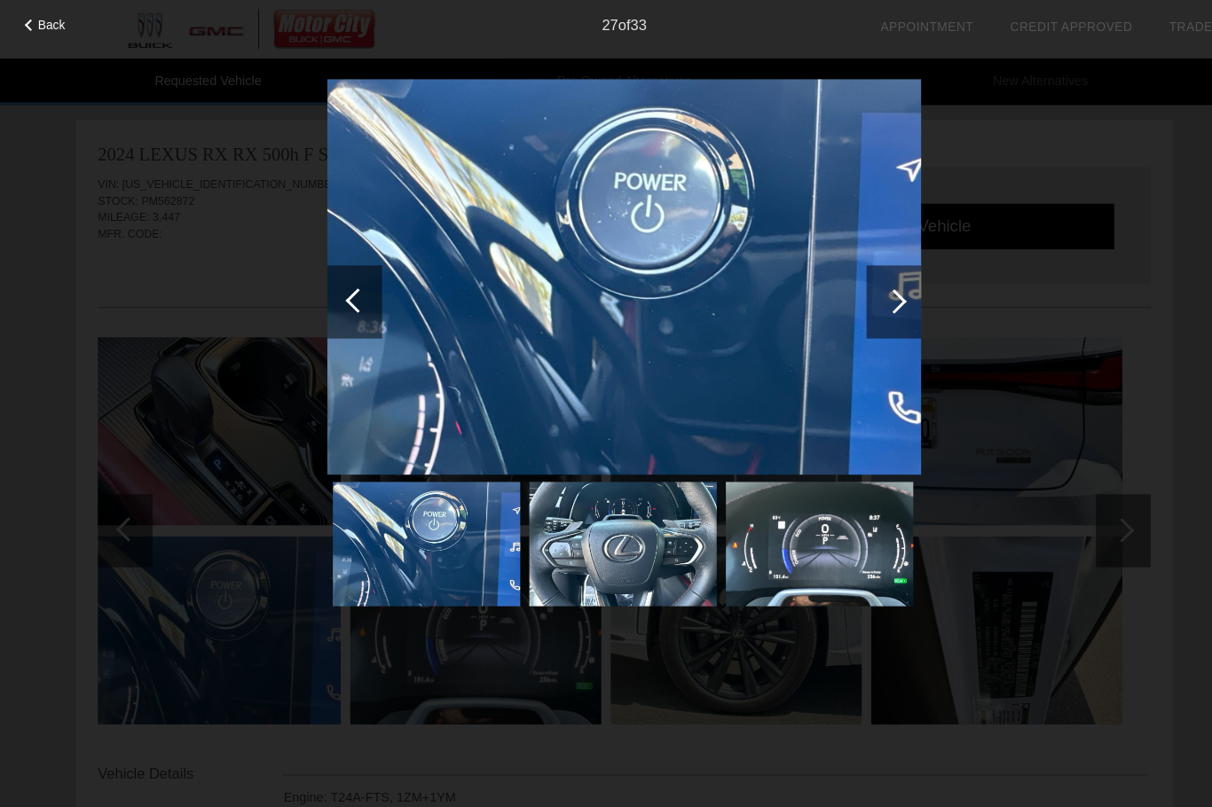
click at [874, 299] on div at bounding box center [867, 292] width 53 height 71
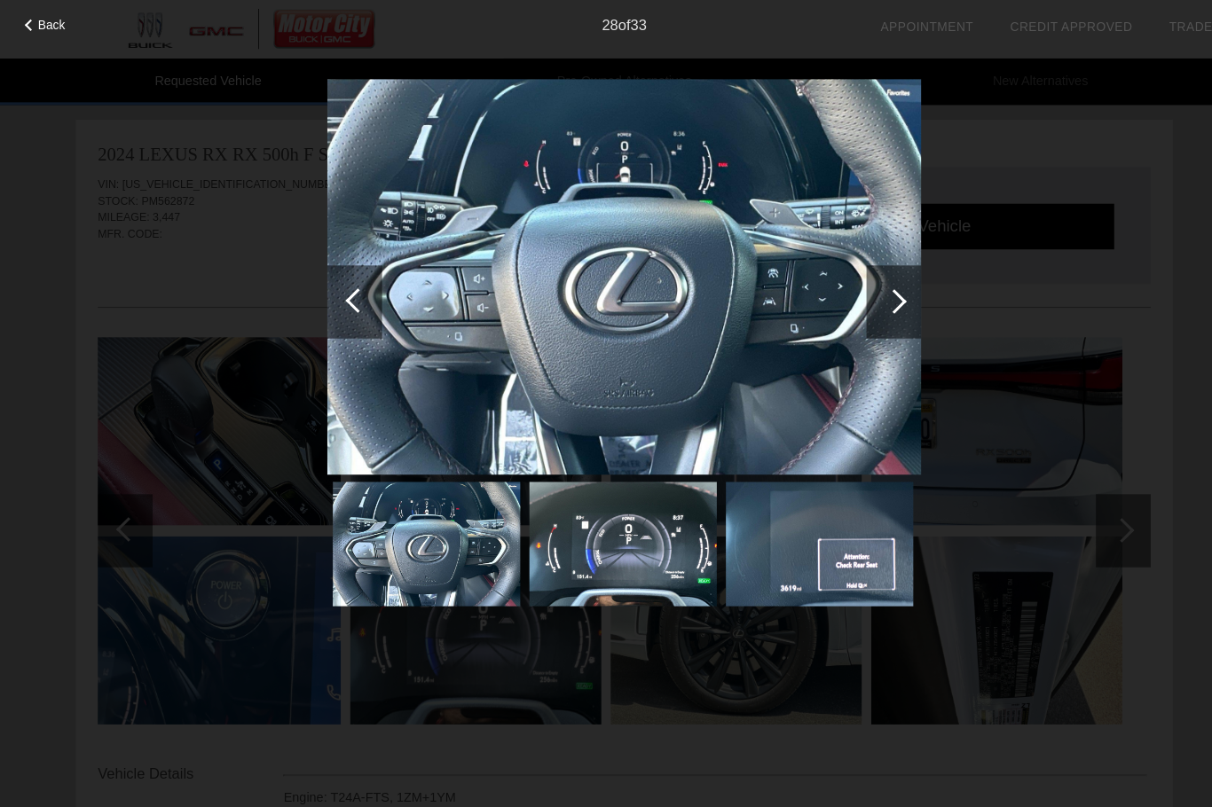
click at [875, 296] on div at bounding box center [868, 292] width 24 height 24
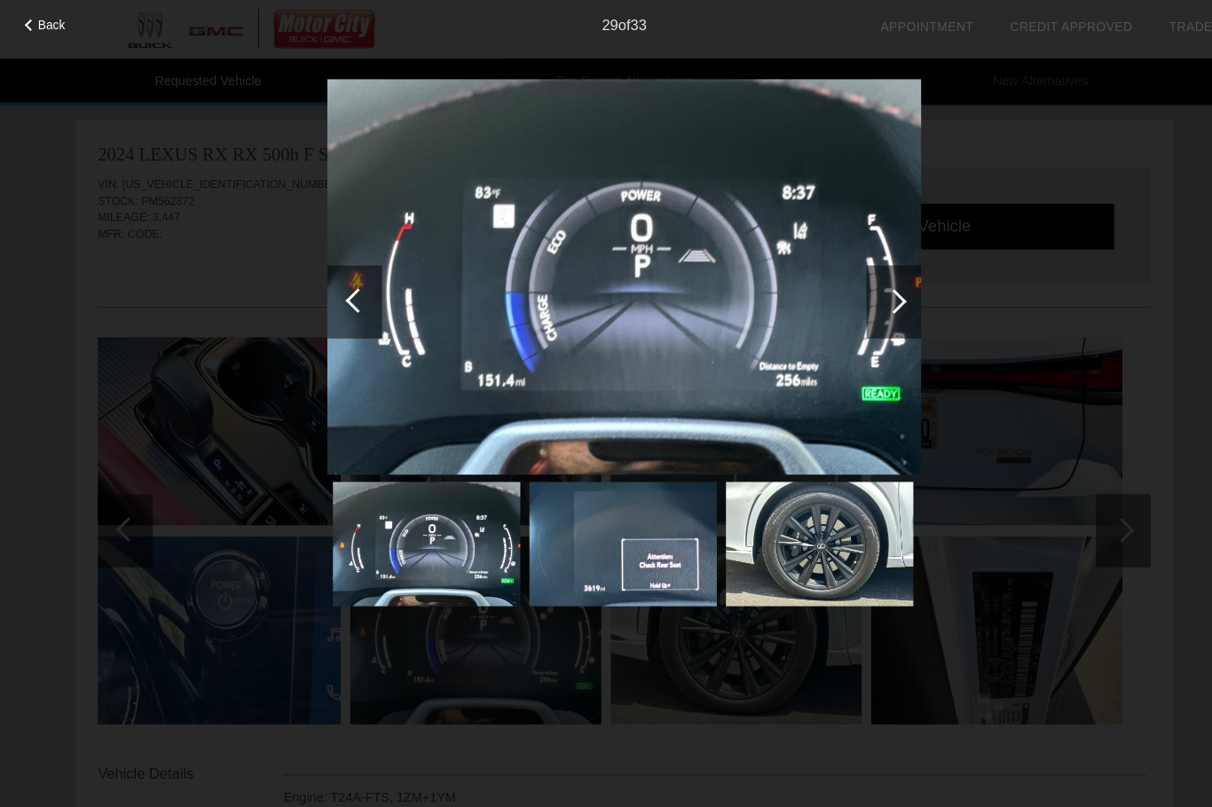
click at [864, 295] on div at bounding box center [868, 292] width 24 height 24
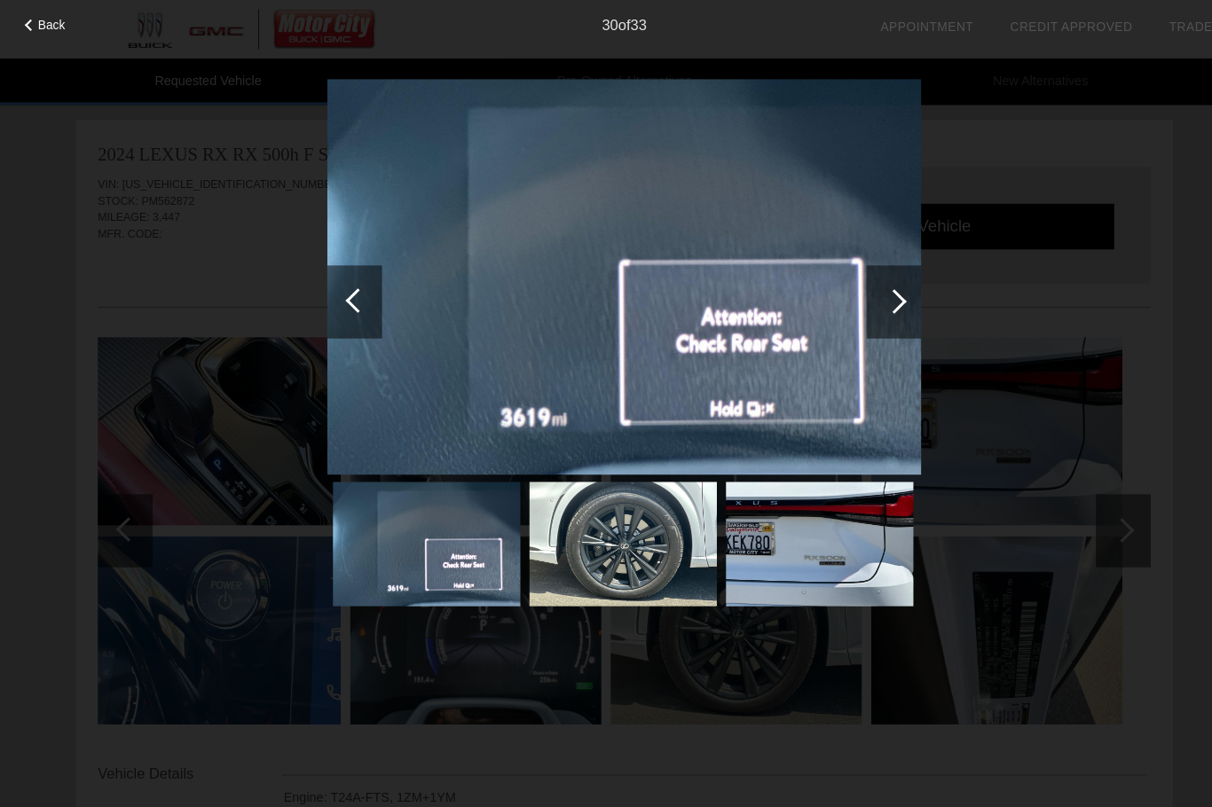
click at [868, 304] on div at bounding box center [867, 292] width 53 height 71
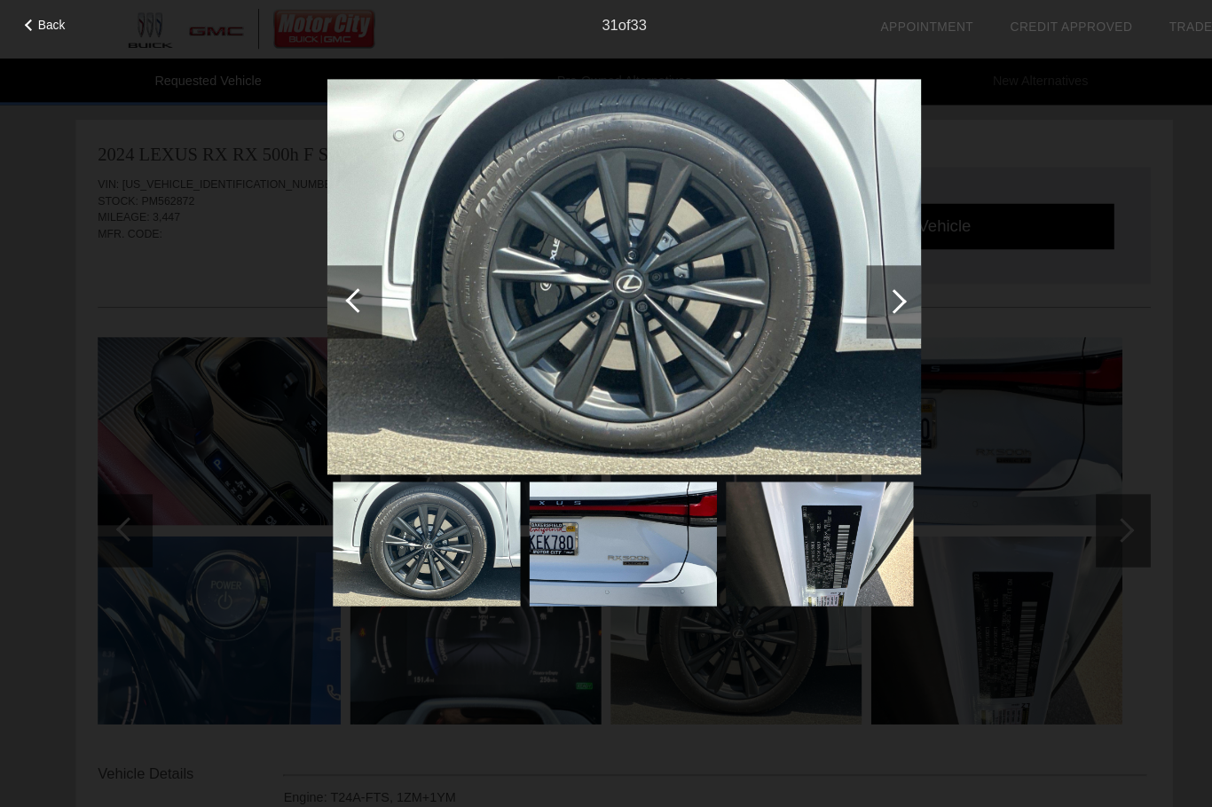
click at [872, 296] on div at bounding box center [868, 292] width 24 height 24
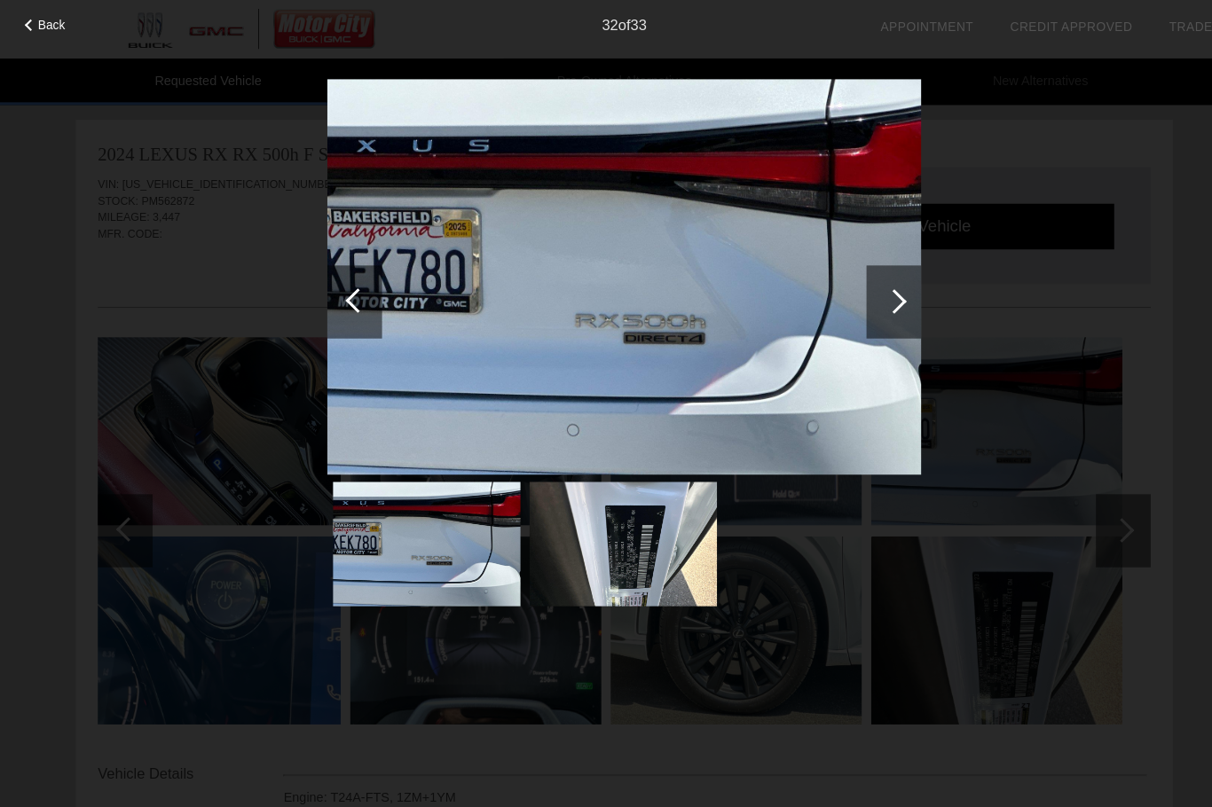
click at [429, 236] on img at bounding box center [606, 268] width 577 height 384
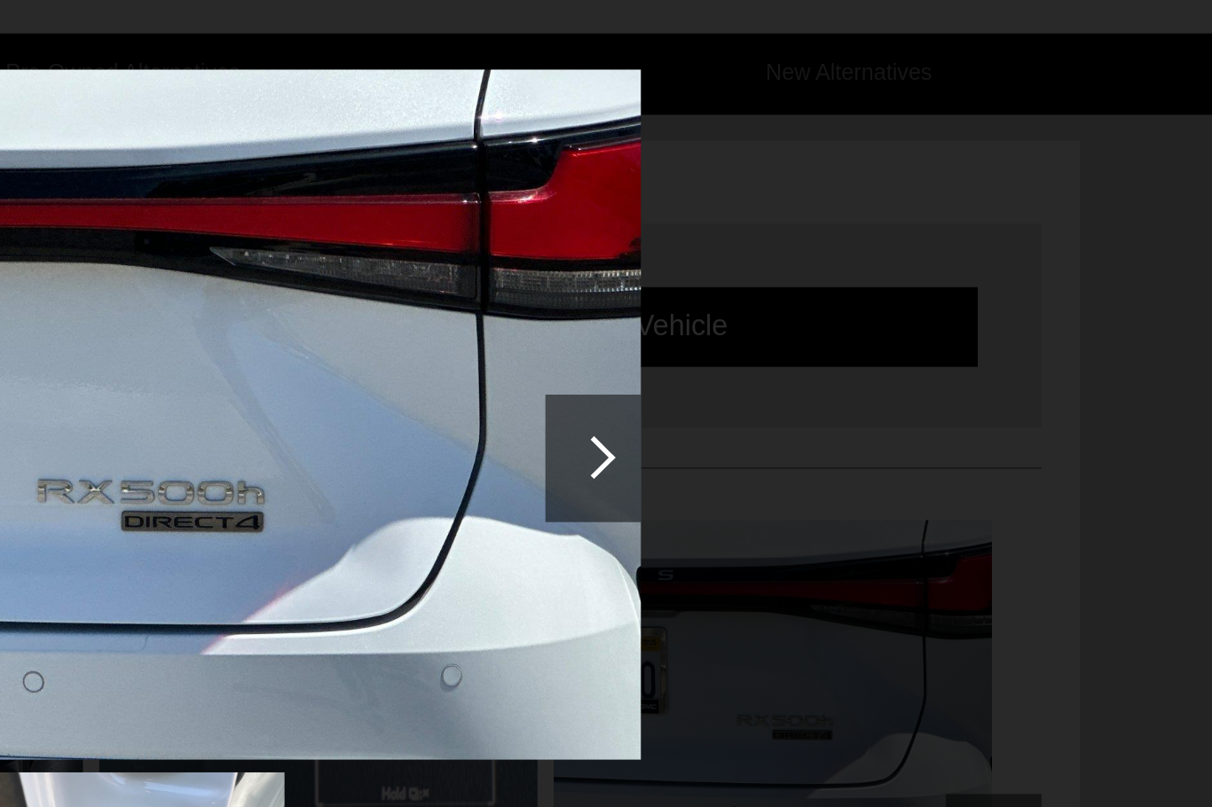
click at [856, 280] on div at bounding box center [868, 292] width 24 height 24
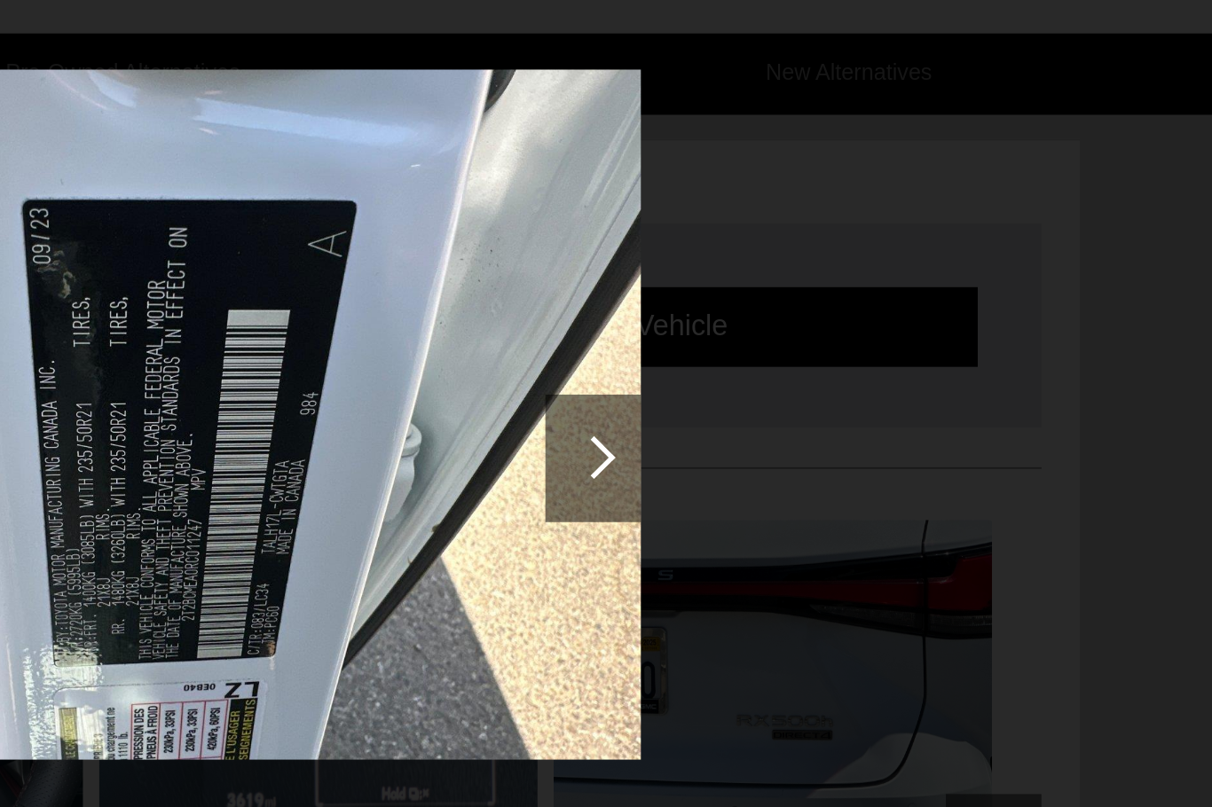
click at [841, 257] on div at bounding box center [867, 292] width 53 height 71
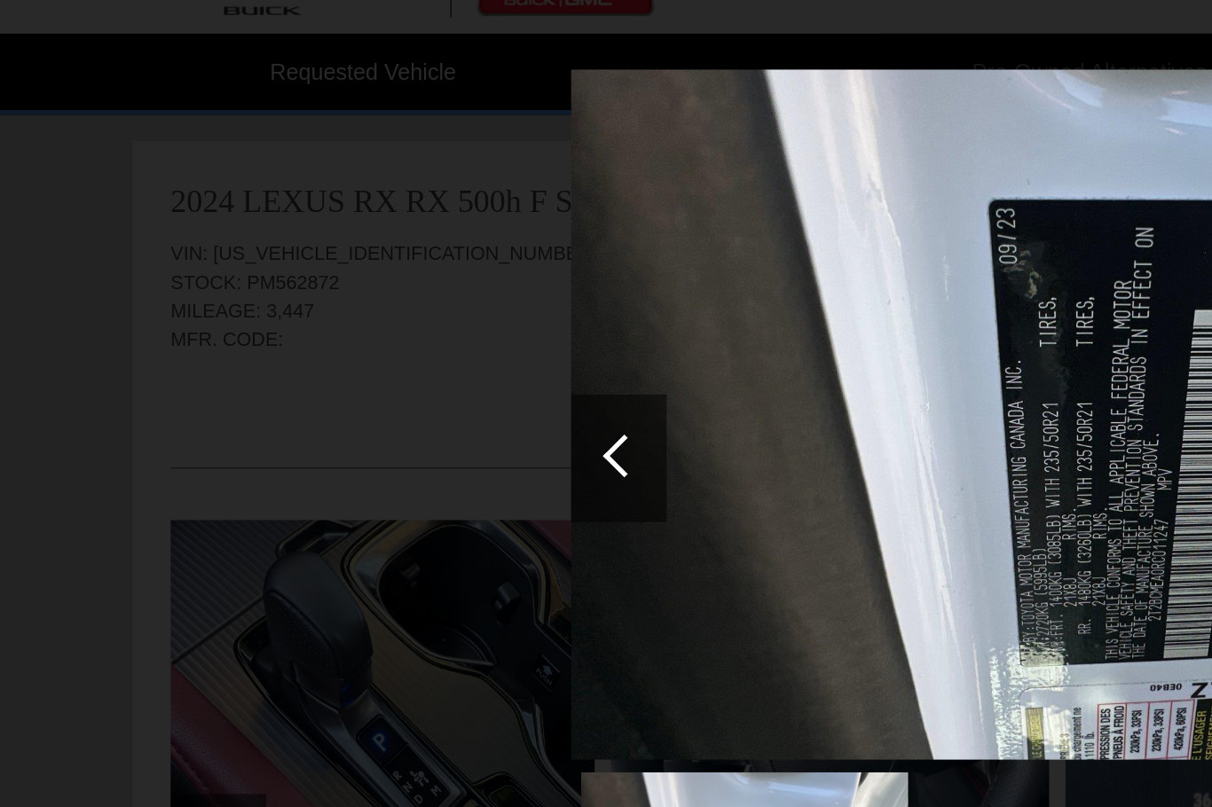
click at [344, 279] on div at bounding box center [347, 291] width 24 height 24
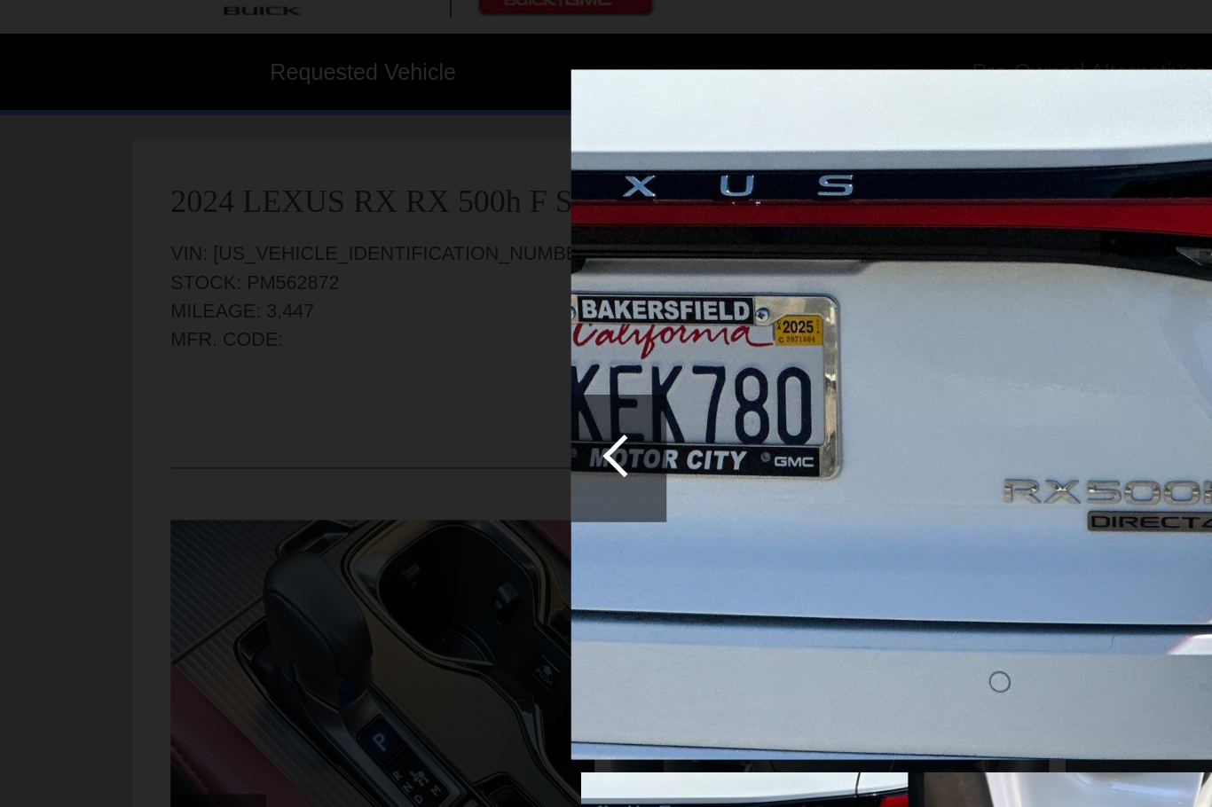
click at [348, 279] on div at bounding box center [347, 291] width 24 height 24
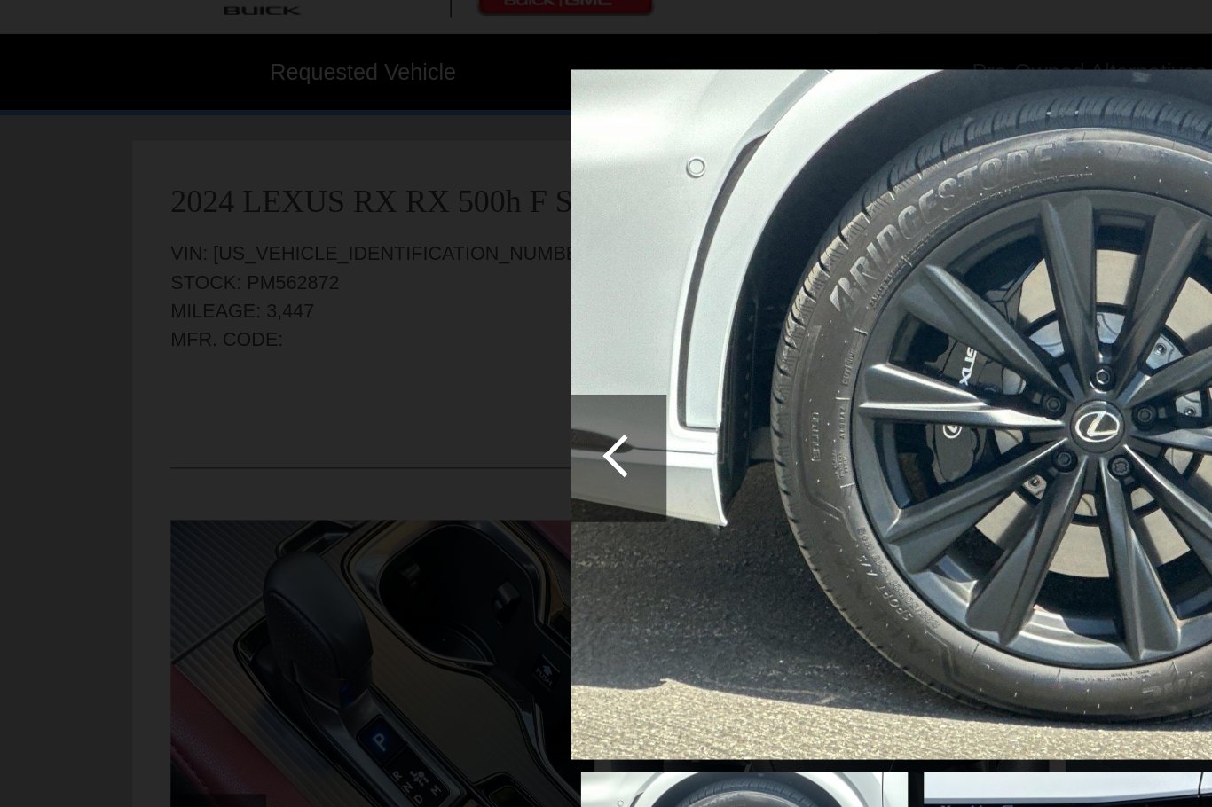
click at [349, 279] on div at bounding box center [347, 291] width 24 height 24
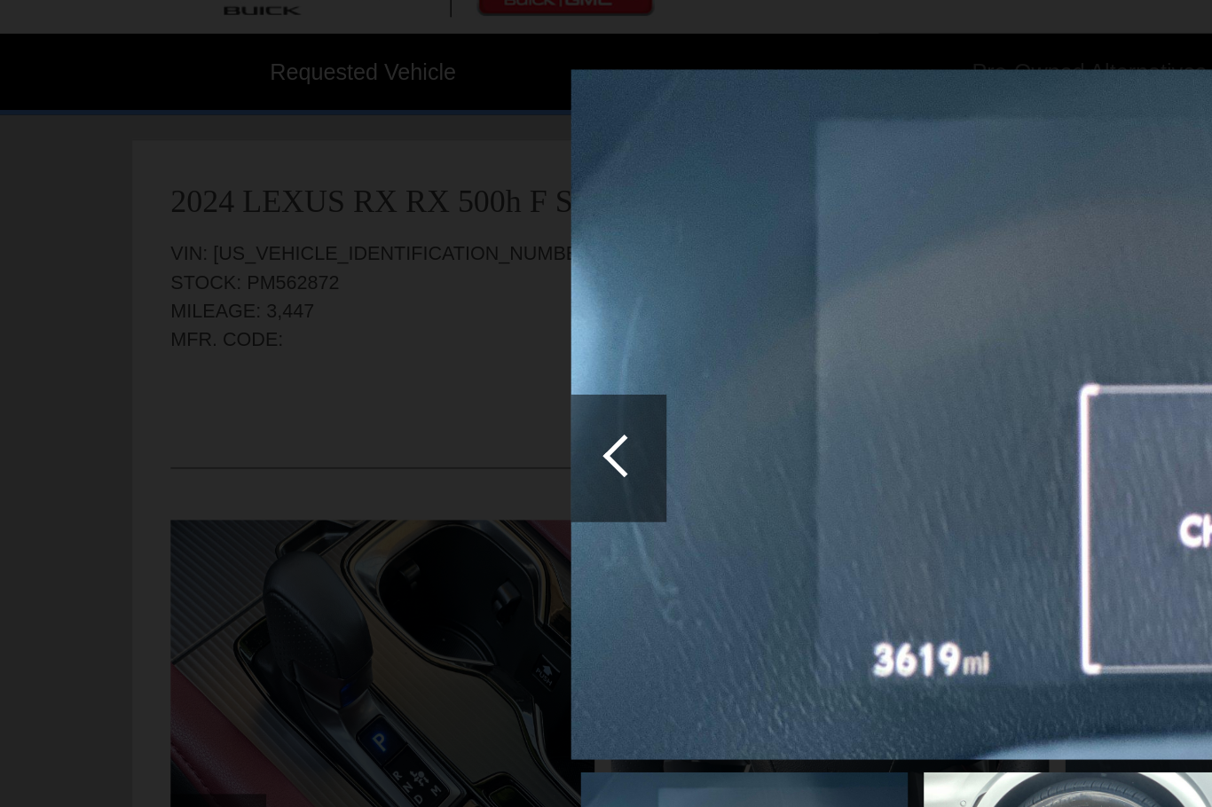
click at [346, 279] on div at bounding box center [347, 291] width 24 height 24
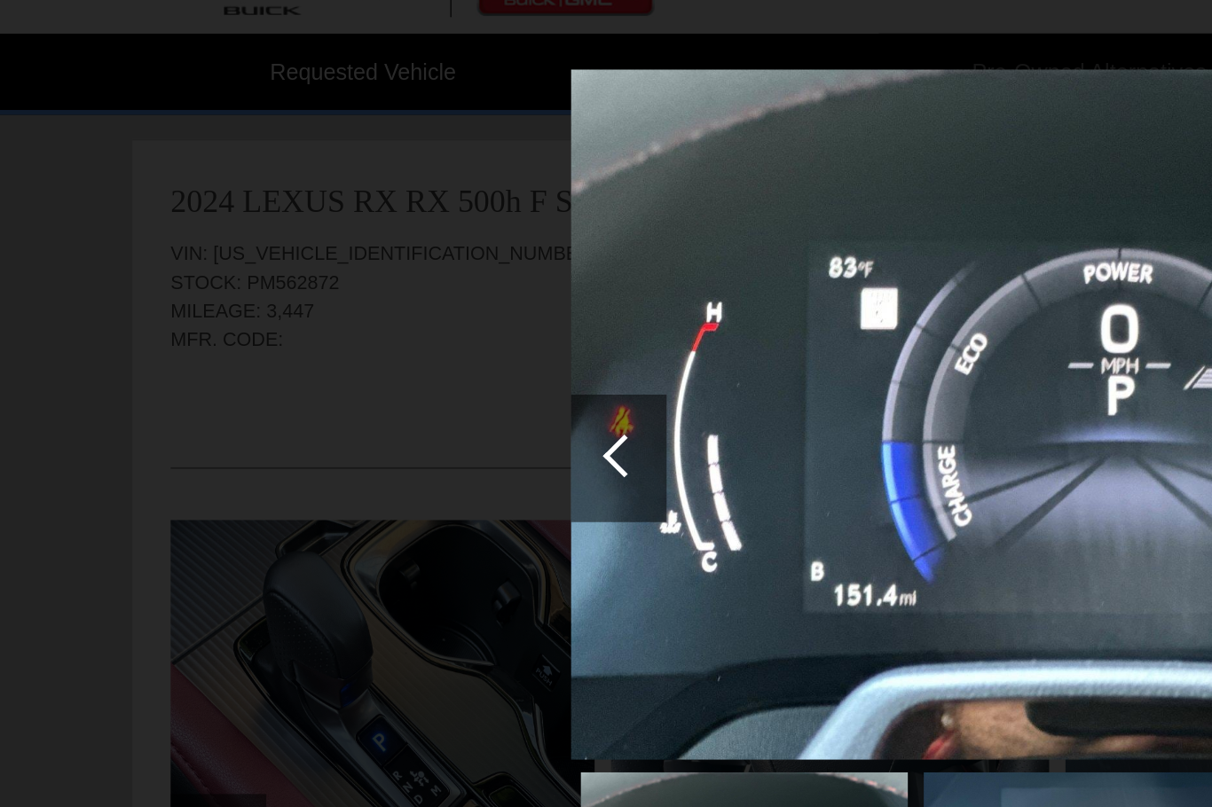
click at [348, 279] on div at bounding box center [347, 291] width 24 height 24
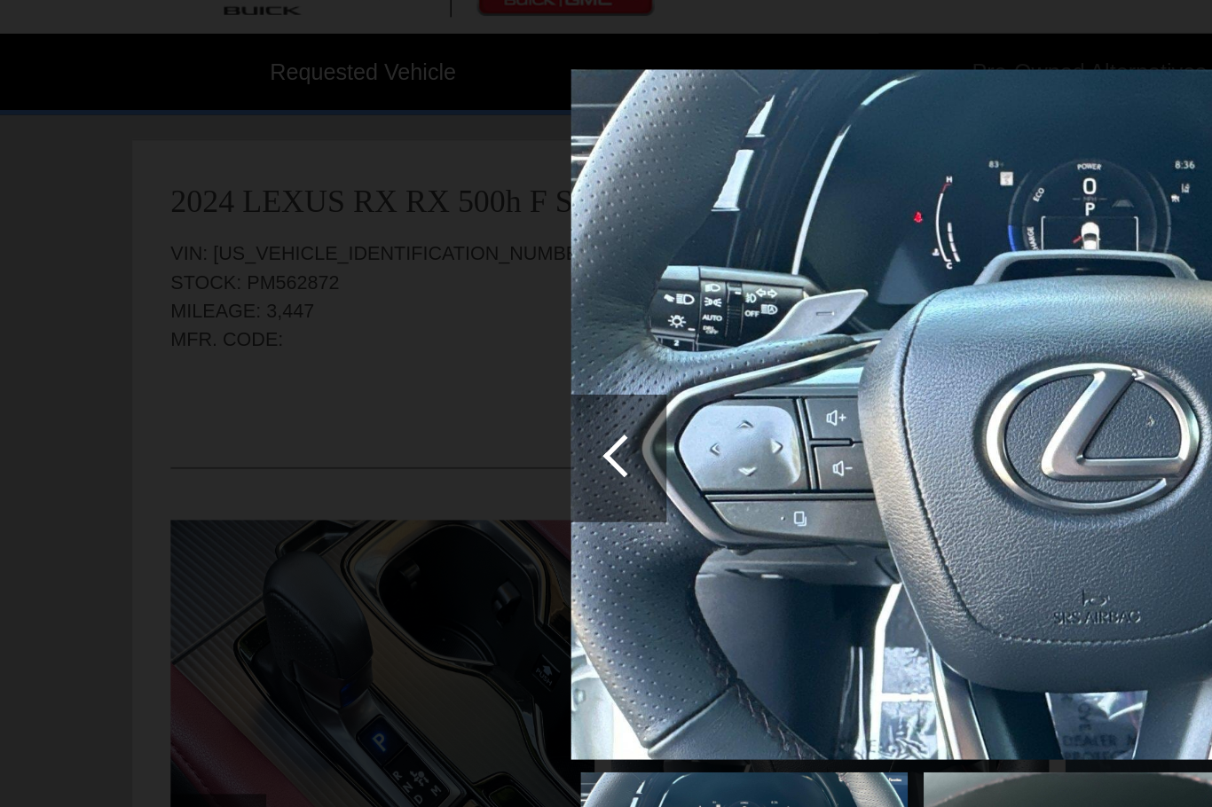
click at [345, 279] on div at bounding box center [347, 291] width 24 height 24
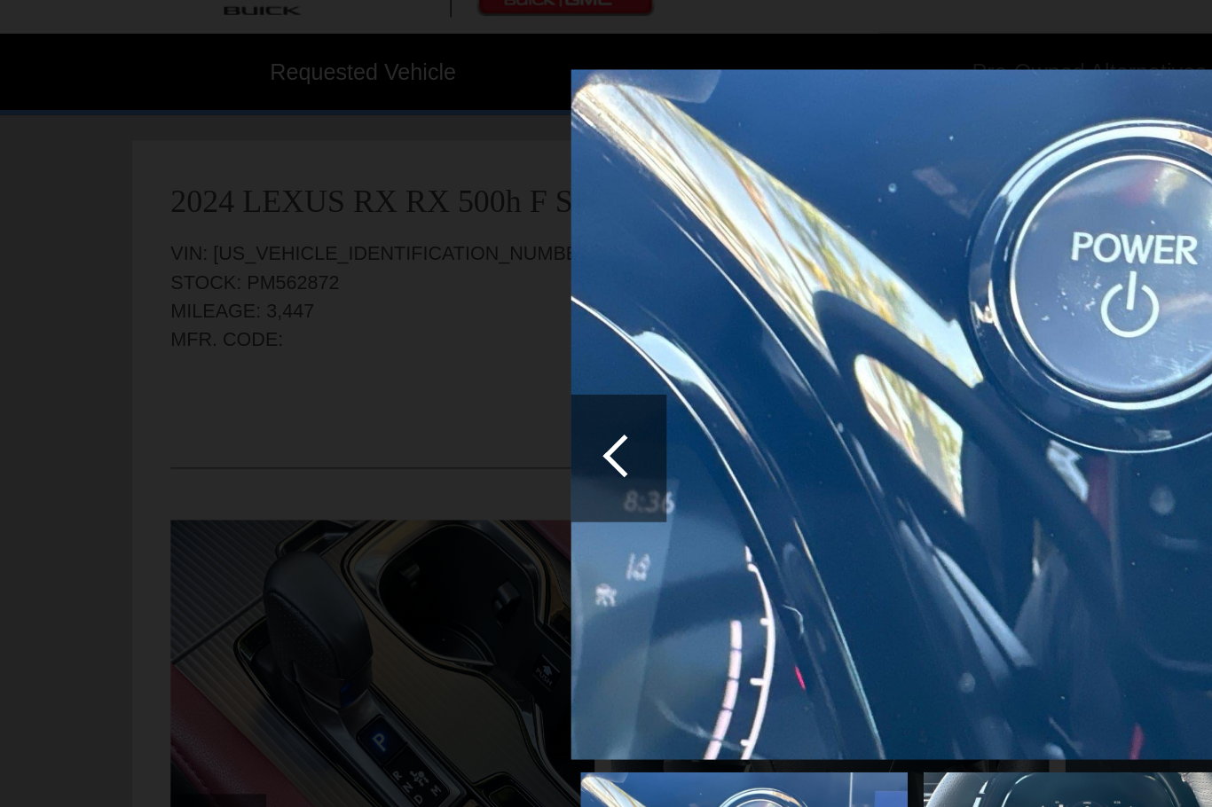
click at [344, 279] on div at bounding box center [347, 291] width 24 height 24
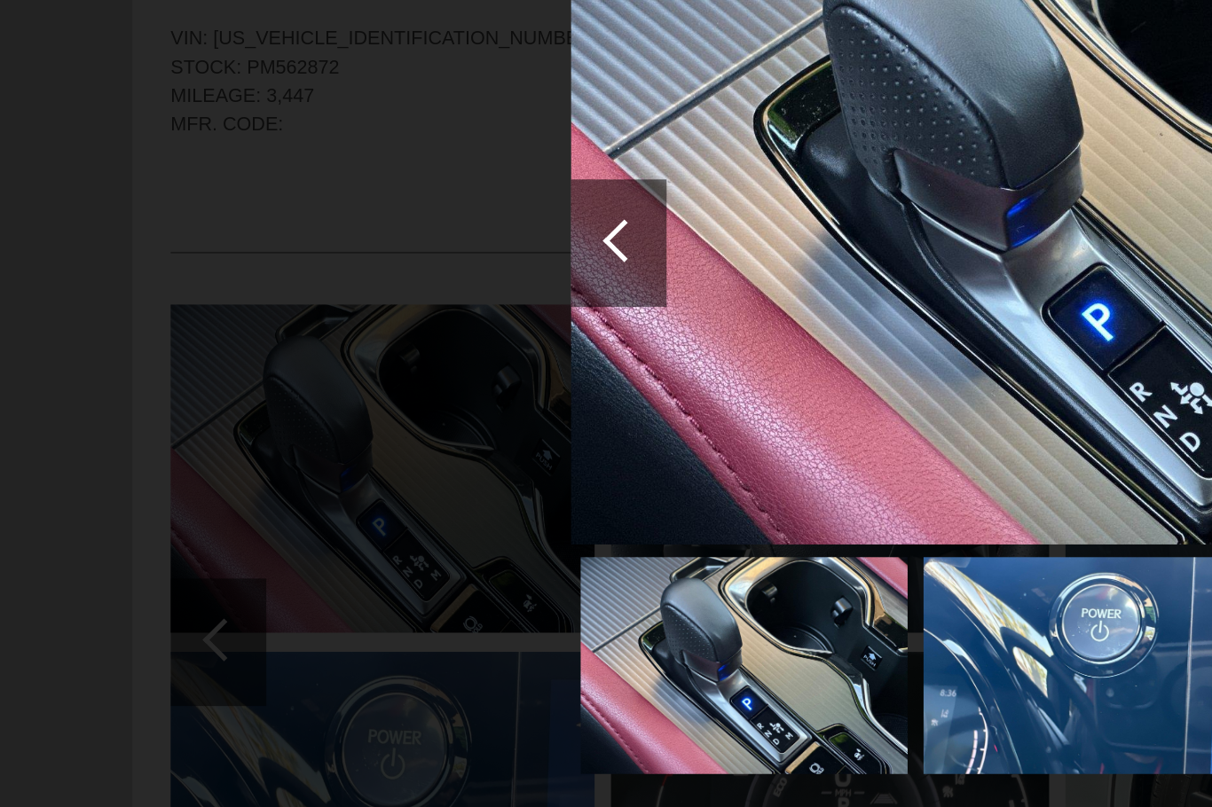
click at [363, 468] on img at bounding box center [414, 529] width 182 height 122
click at [358, 257] on div at bounding box center [344, 292] width 53 height 71
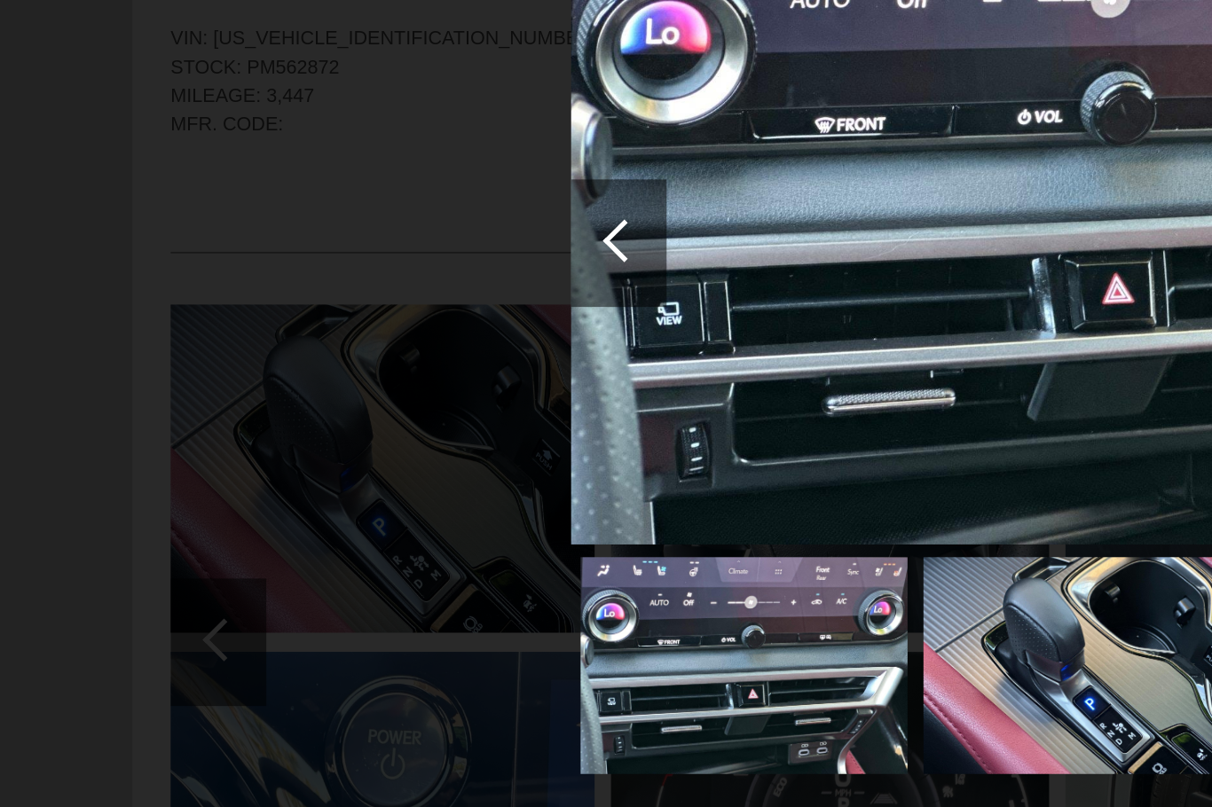
click at [347, 279] on div at bounding box center [347, 291] width 24 height 24
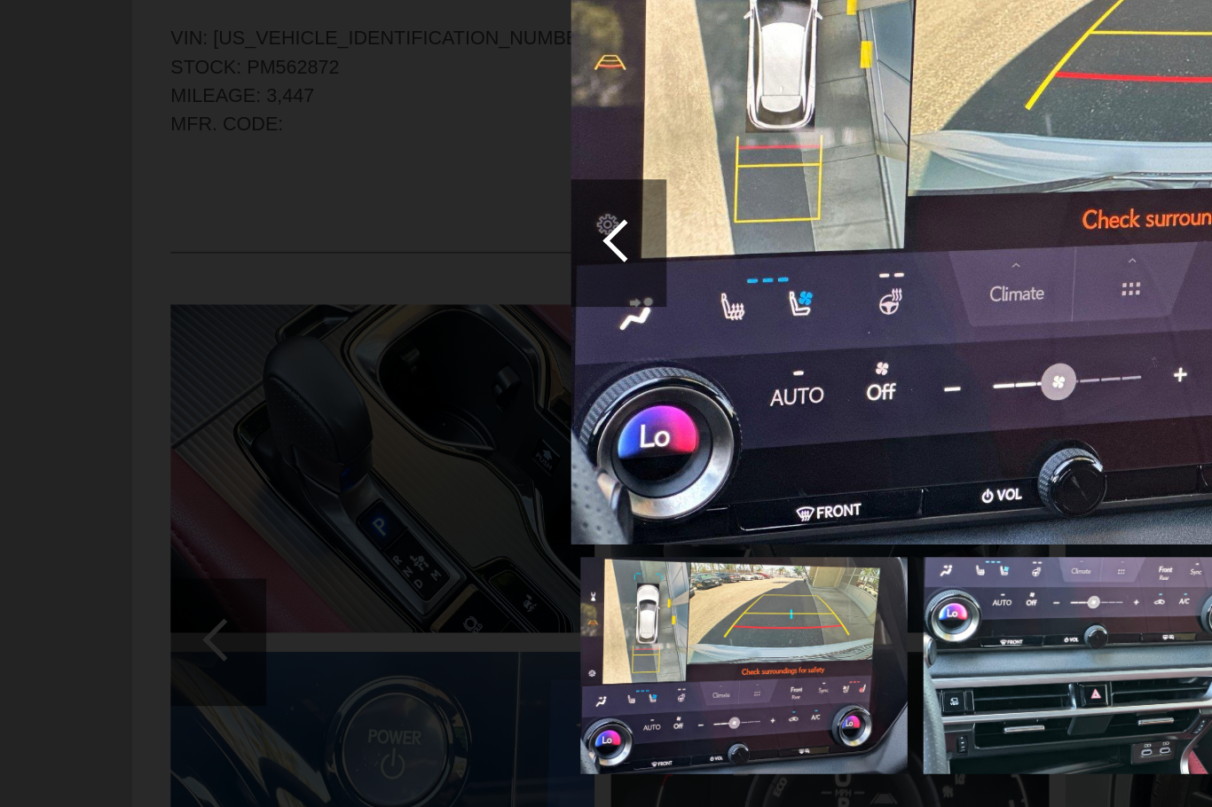
click at [344, 279] on div at bounding box center [347, 291] width 24 height 24
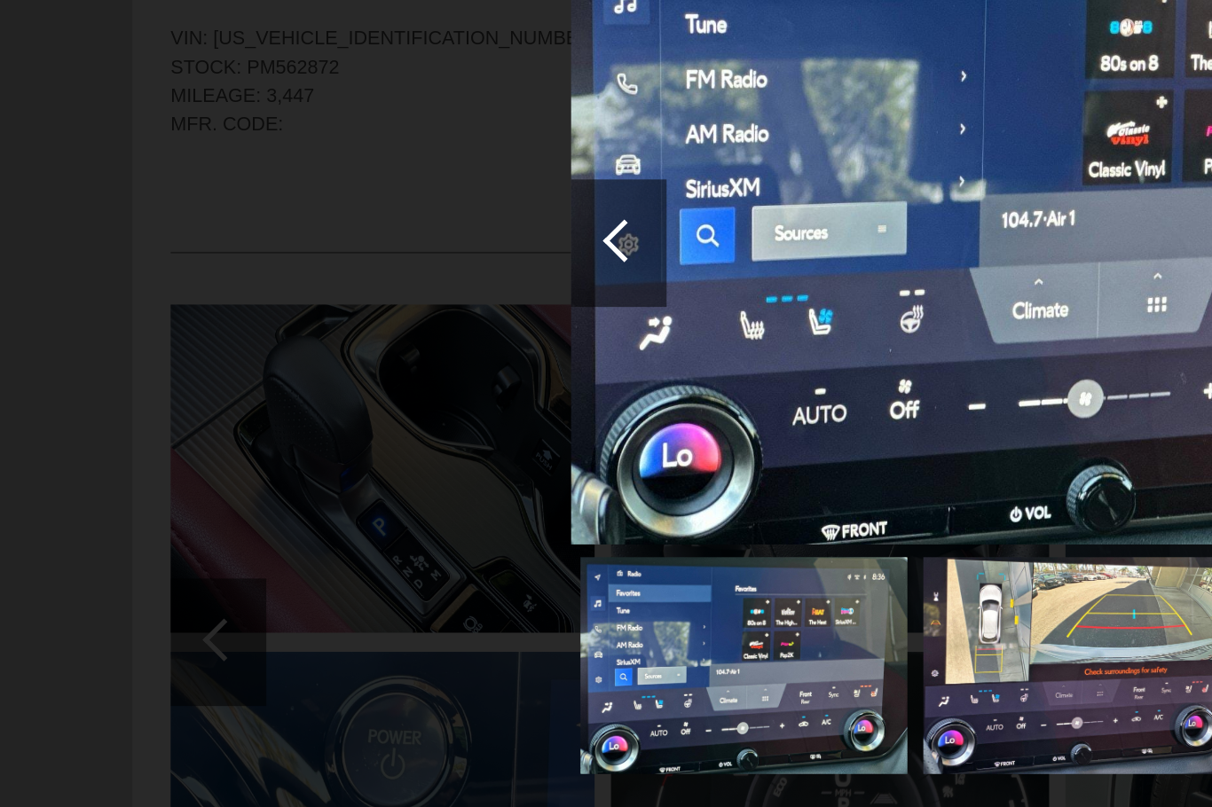
click at [342, 279] on div at bounding box center [347, 291] width 24 height 24
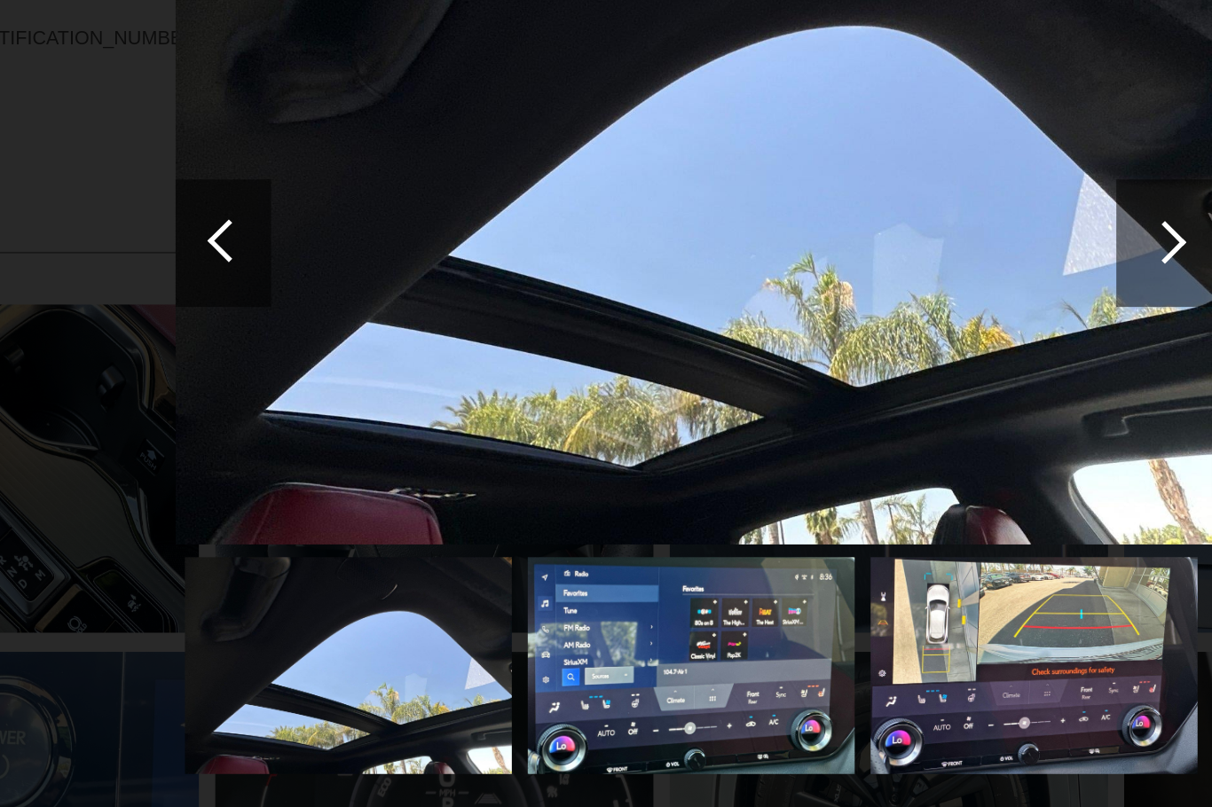
click at [335, 279] on div at bounding box center [347, 291] width 24 height 24
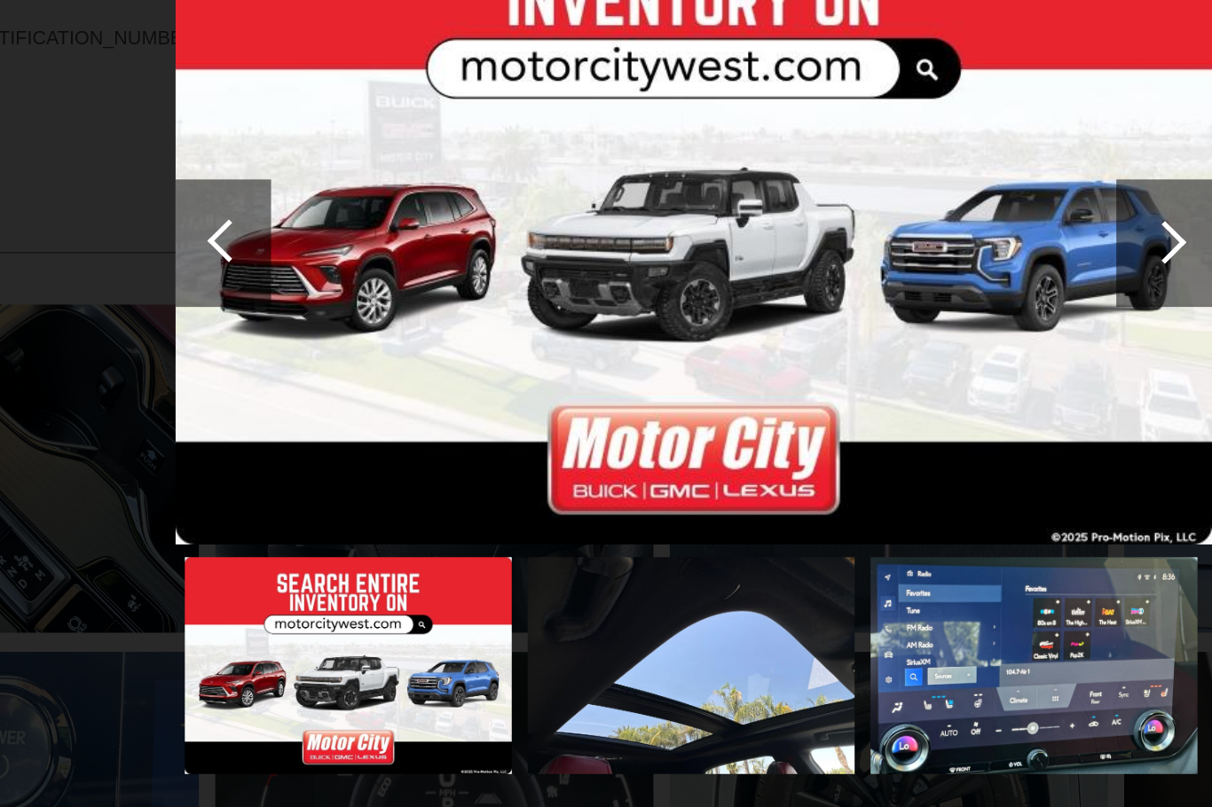
click at [318, 257] on div at bounding box center [344, 292] width 53 height 71
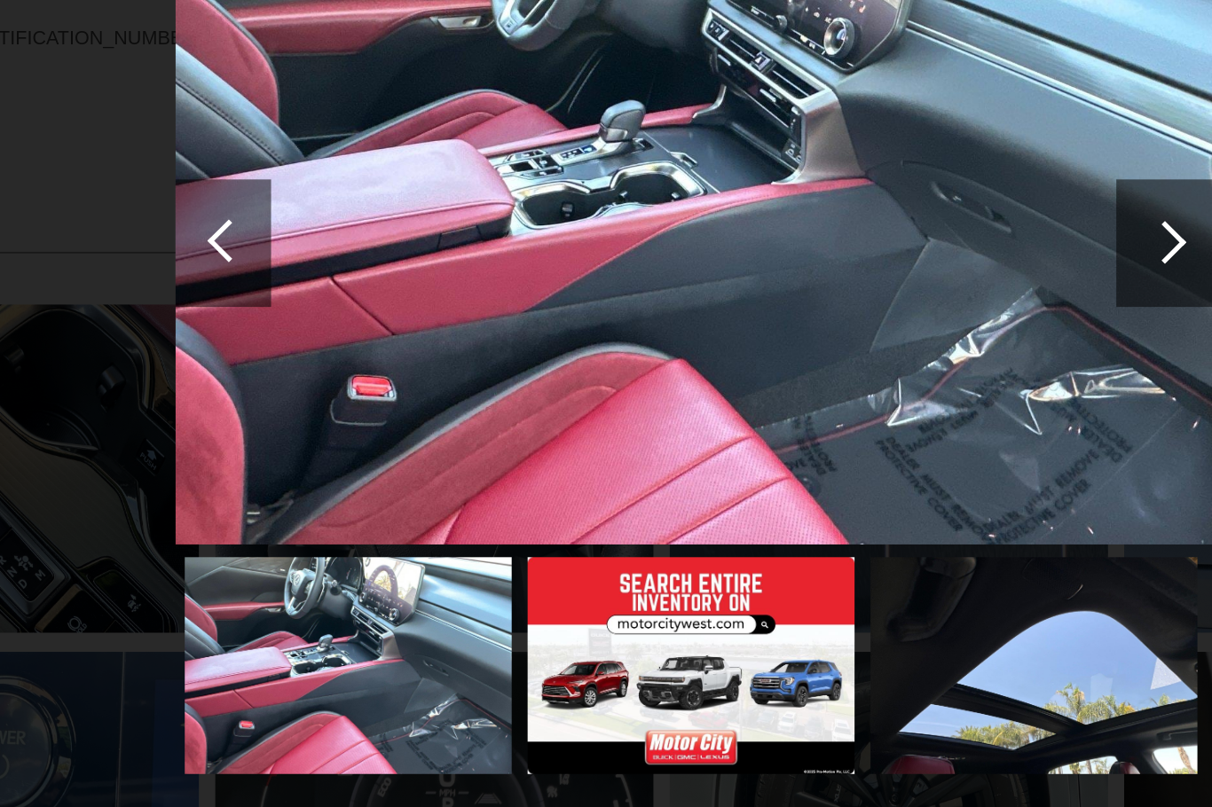
click at [335, 279] on div at bounding box center [347, 291] width 24 height 24
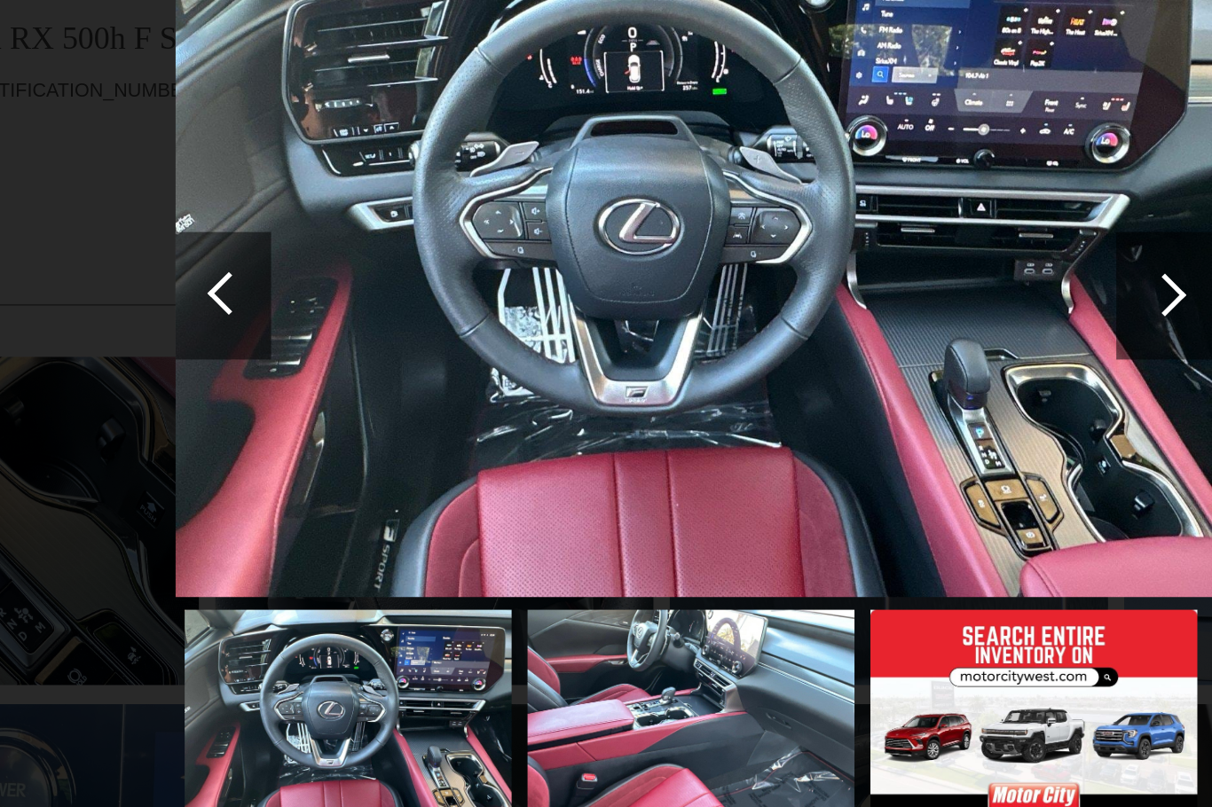
click at [335, 279] on div at bounding box center [347, 291] width 24 height 24
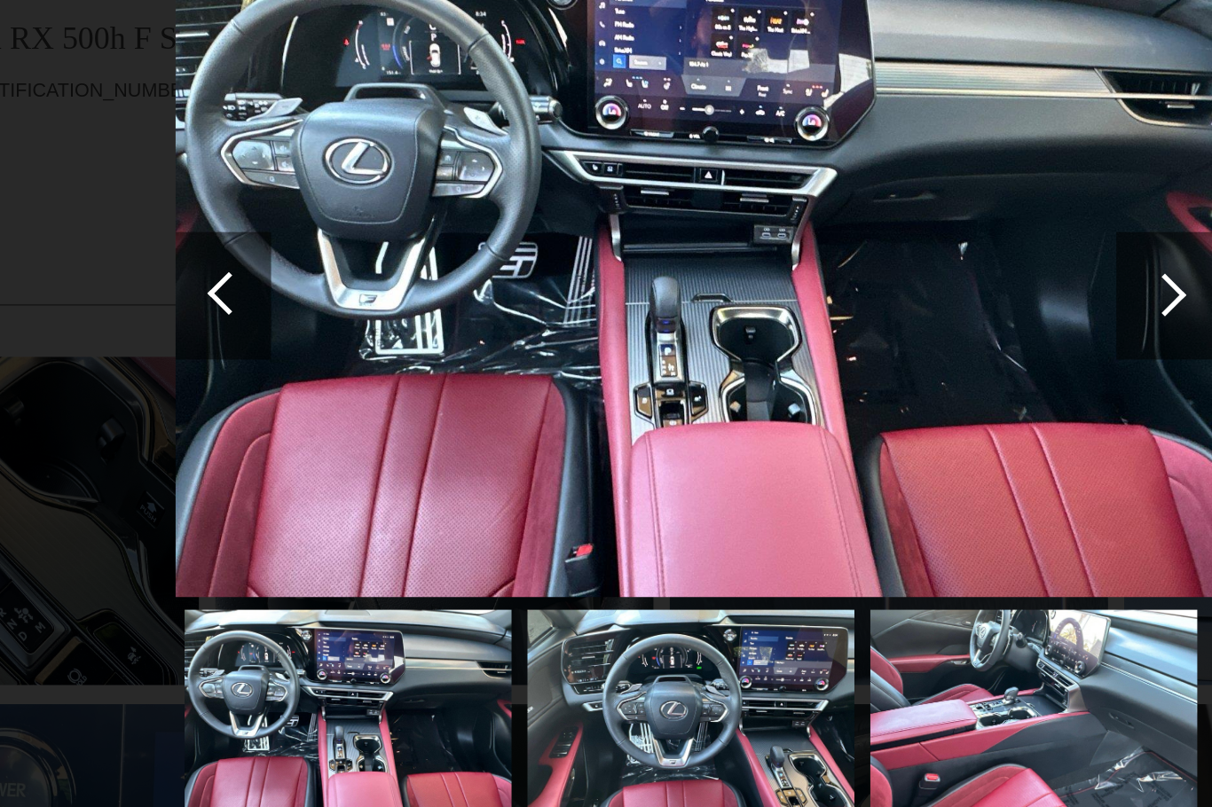
click at [335, 279] on div at bounding box center [347, 291] width 24 height 24
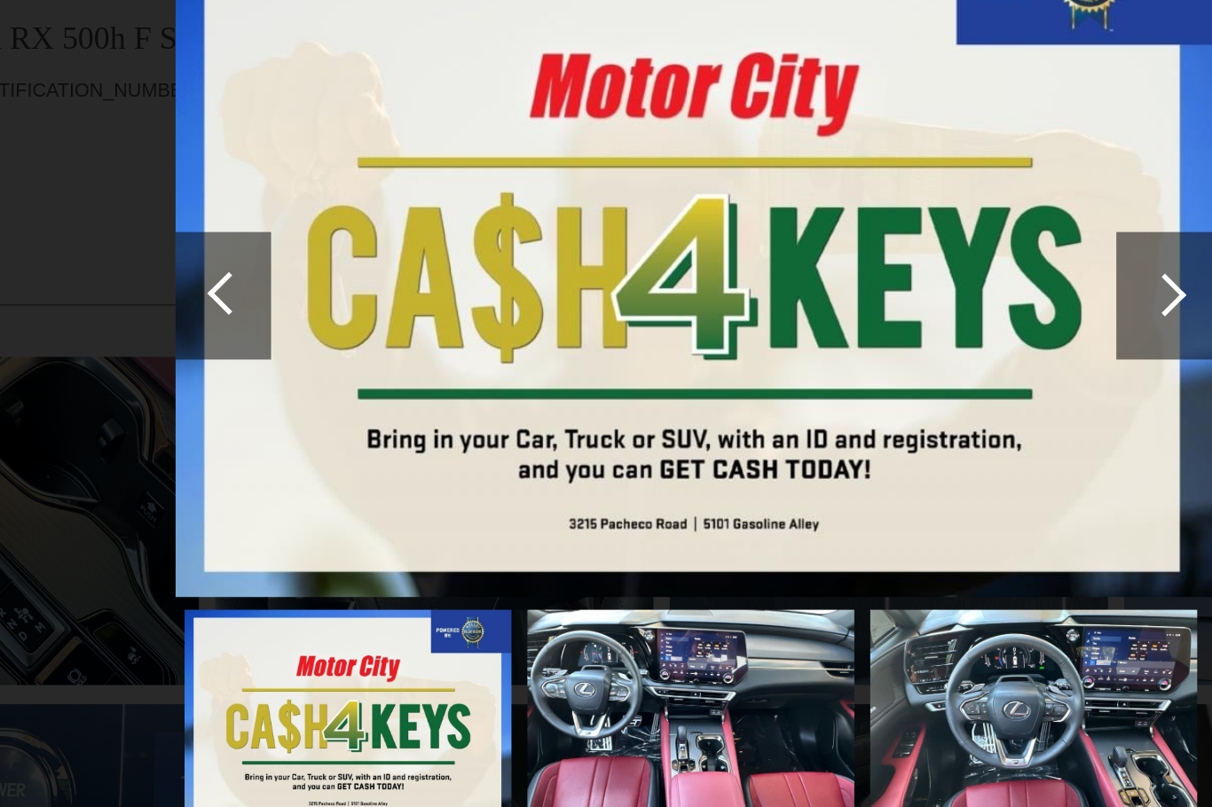
click at [335, 279] on div at bounding box center [347, 291] width 24 height 24
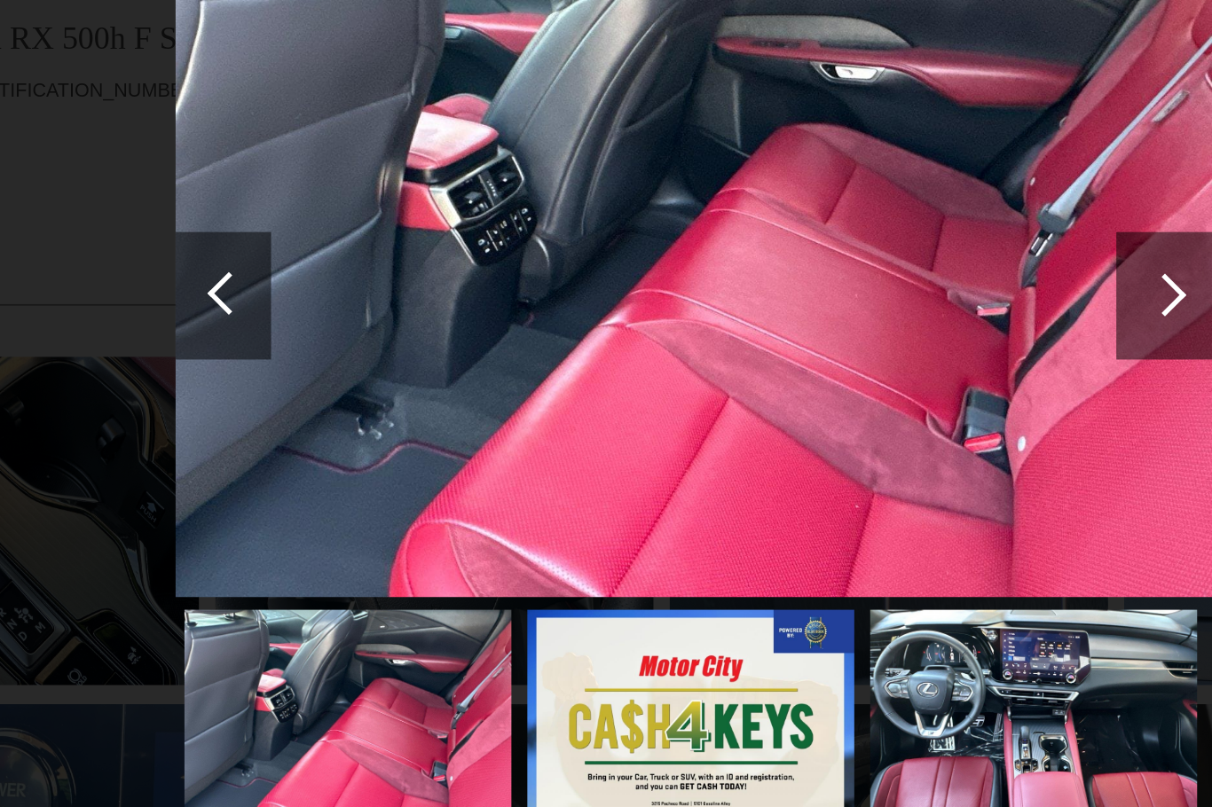
click at [318, 257] on div at bounding box center [344, 292] width 53 height 71
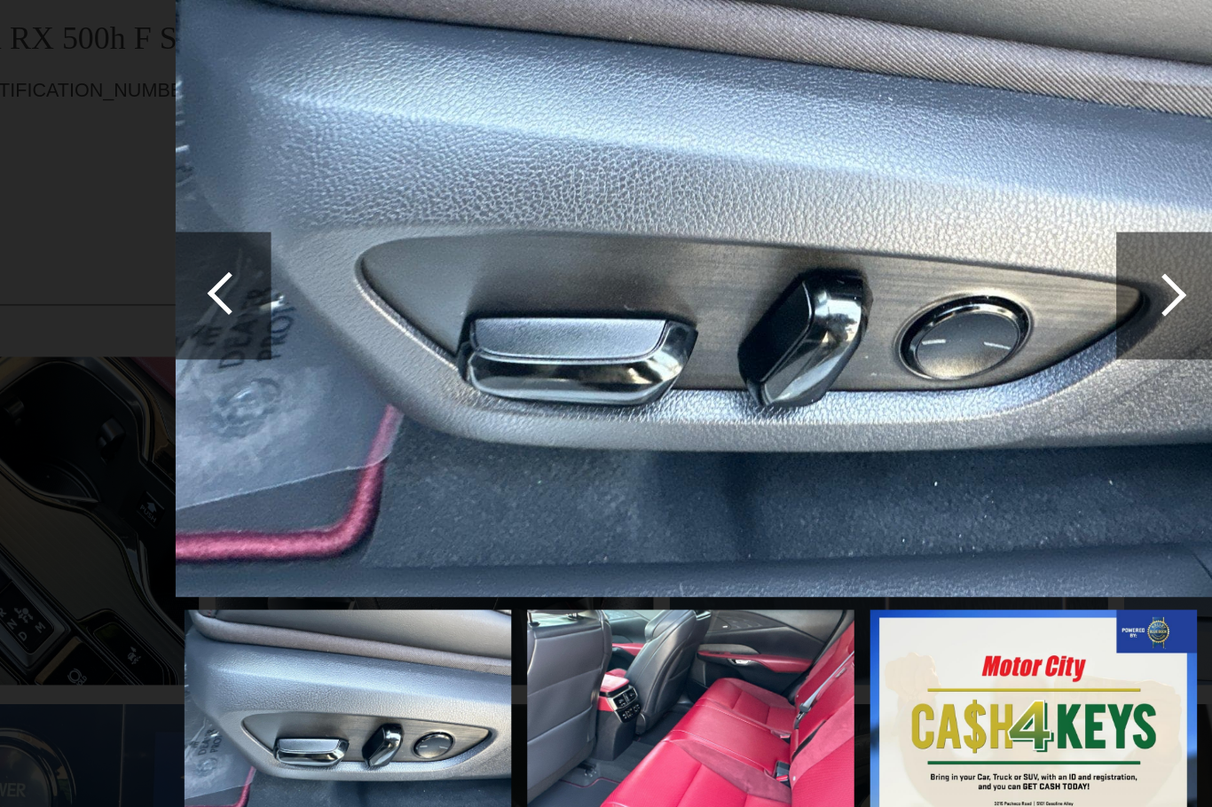
click at [335, 279] on div at bounding box center [347, 291] width 24 height 24
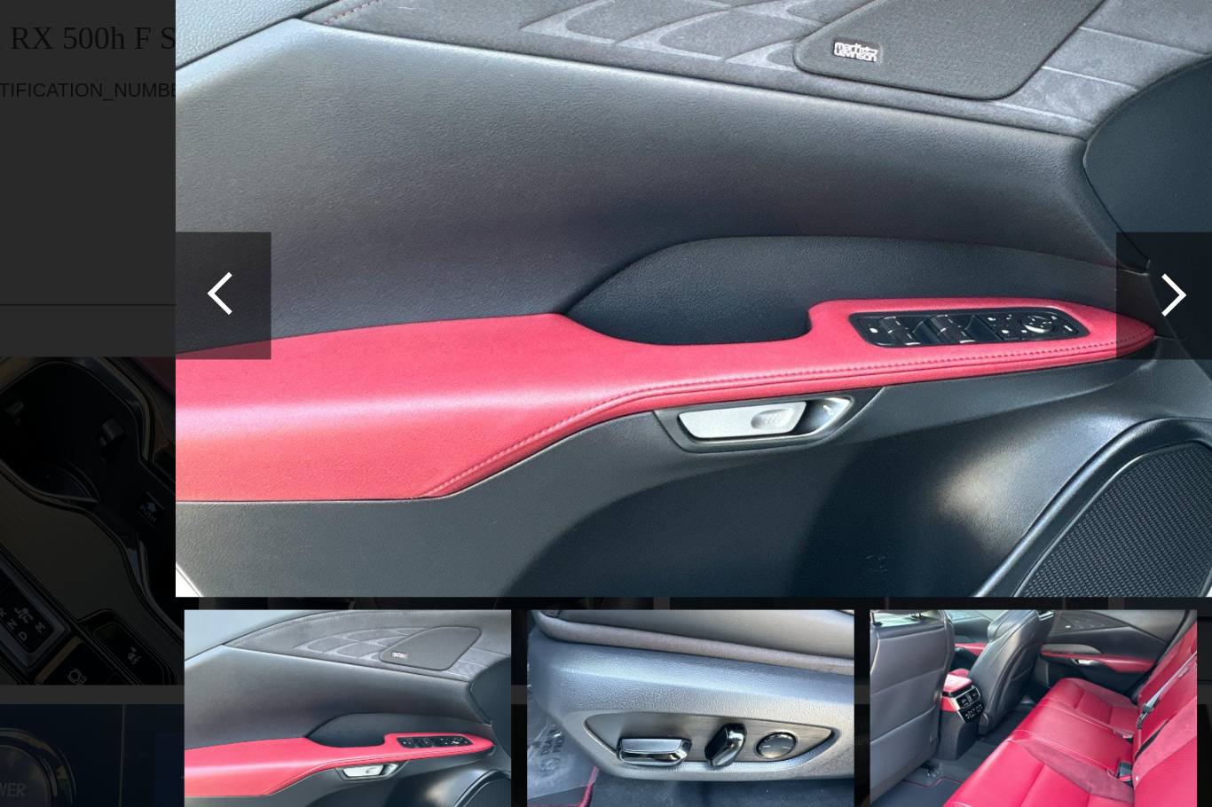
click at [335, 279] on div at bounding box center [347, 291] width 24 height 24
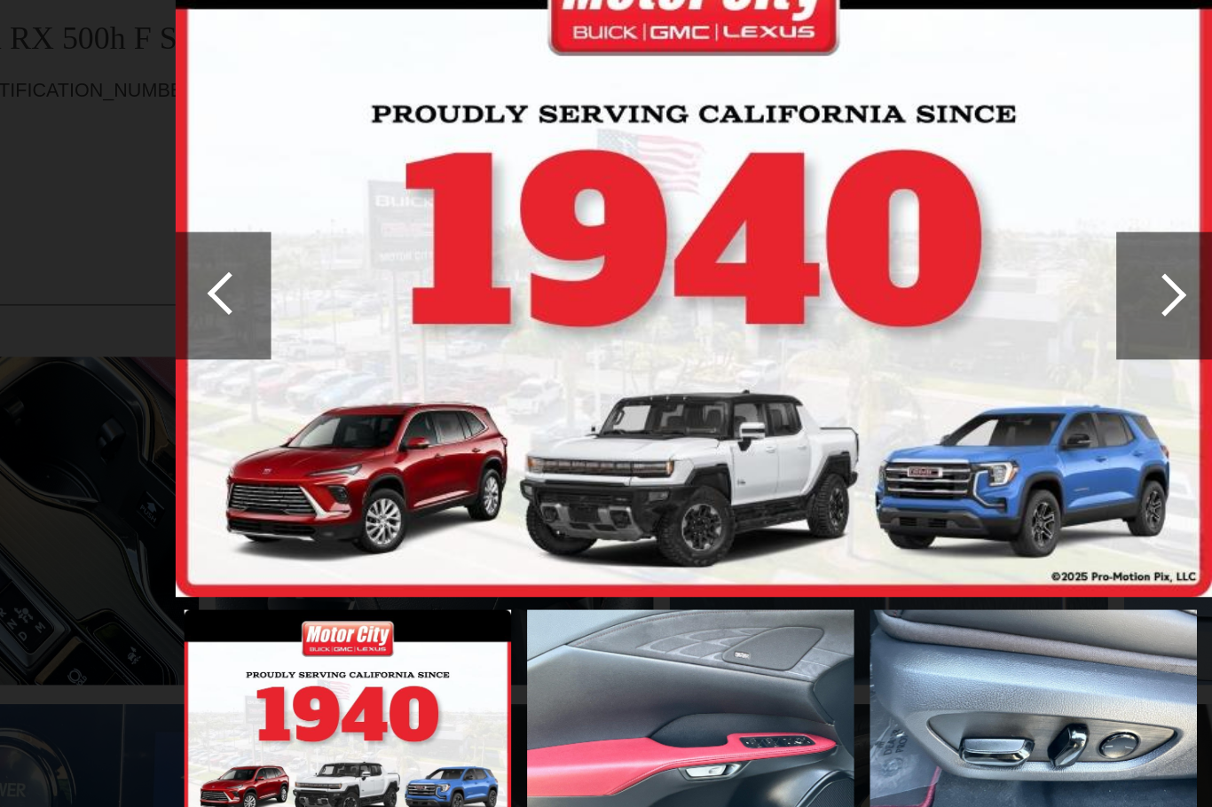
click at [335, 279] on div at bounding box center [347, 291] width 24 height 24
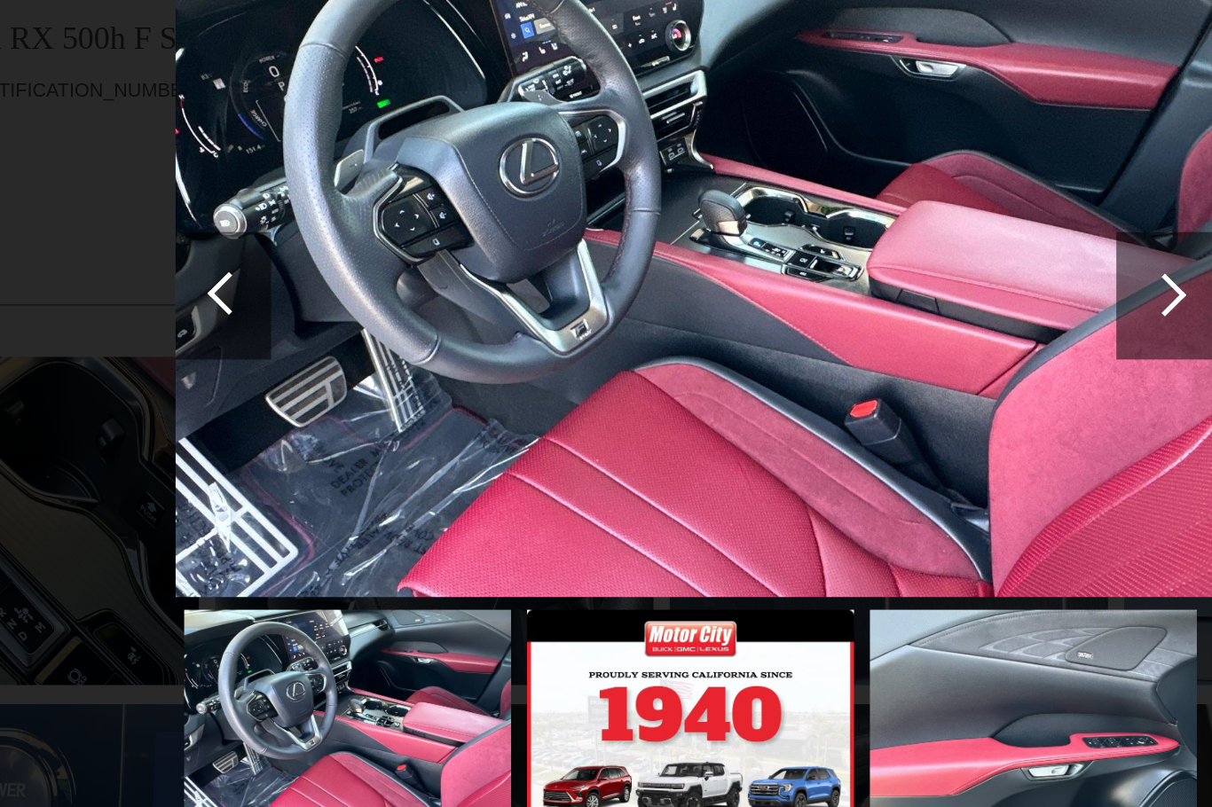
click at [335, 279] on div at bounding box center [347, 291] width 24 height 24
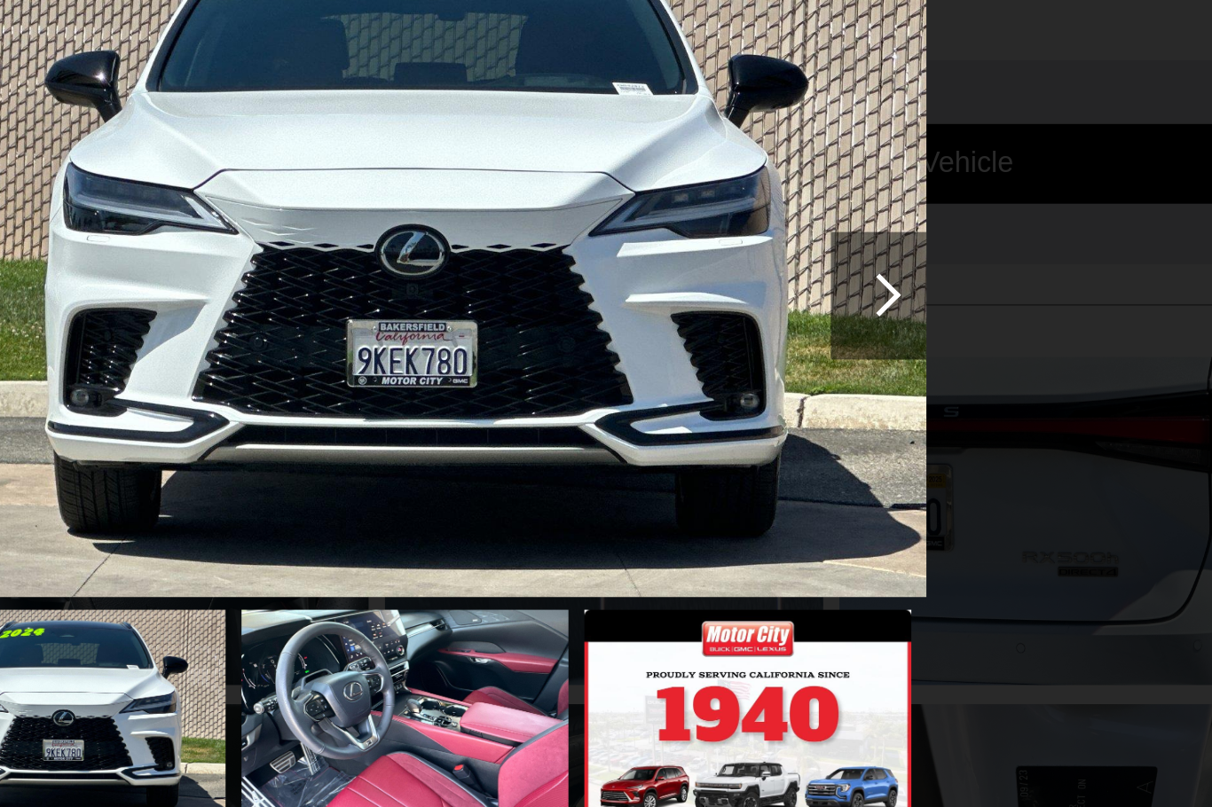
click at [856, 280] on div at bounding box center [868, 292] width 24 height 24
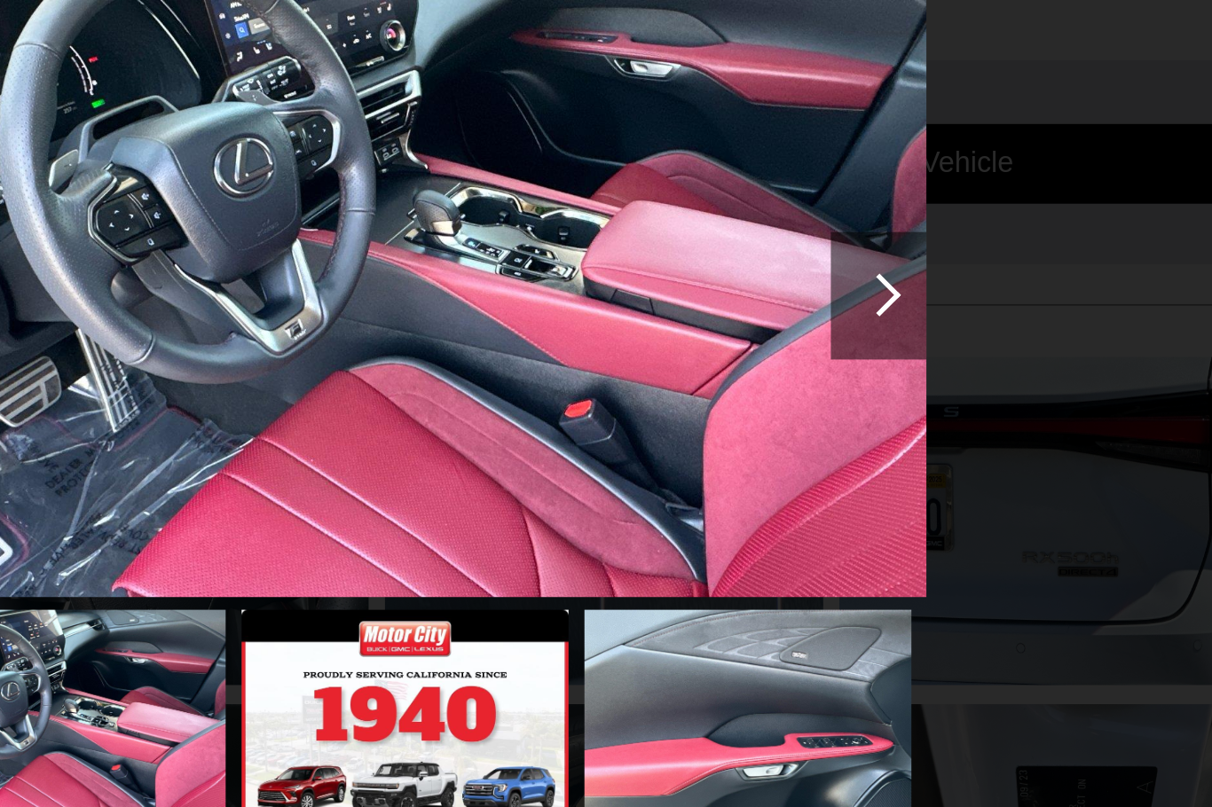
click at [856, 280] on div at bounding box center [868, 292] width 24 height 24
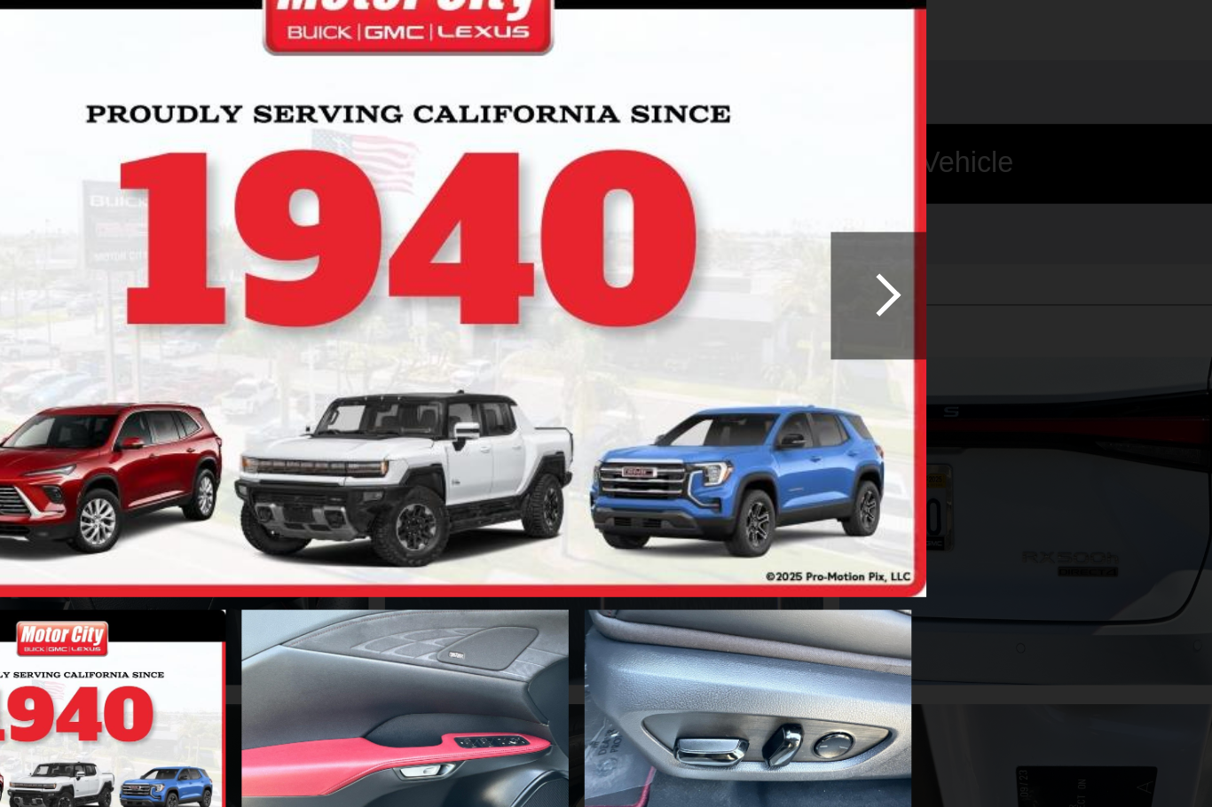
click at [856, 280] on div at bounding box center [868, 292] width 24 height 24
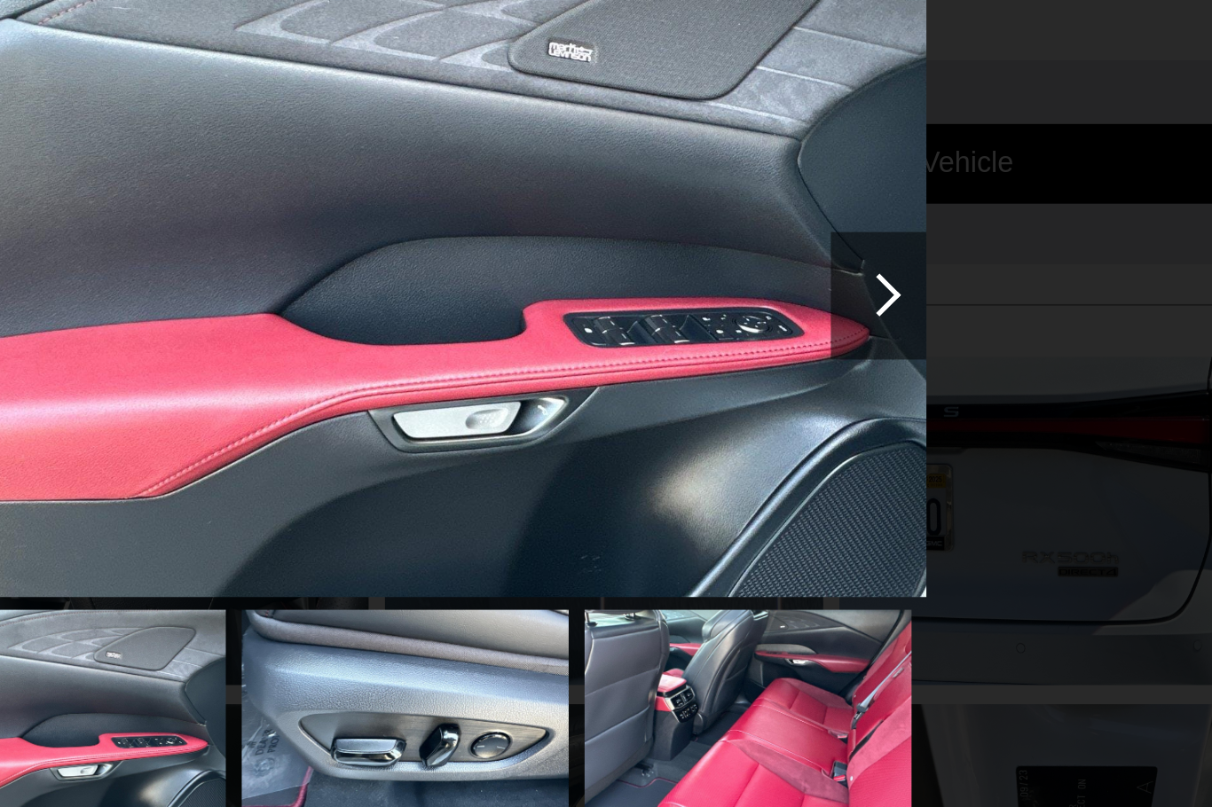
click at [856, 280] on div at bounding box center [868, 292] width 24 height 24
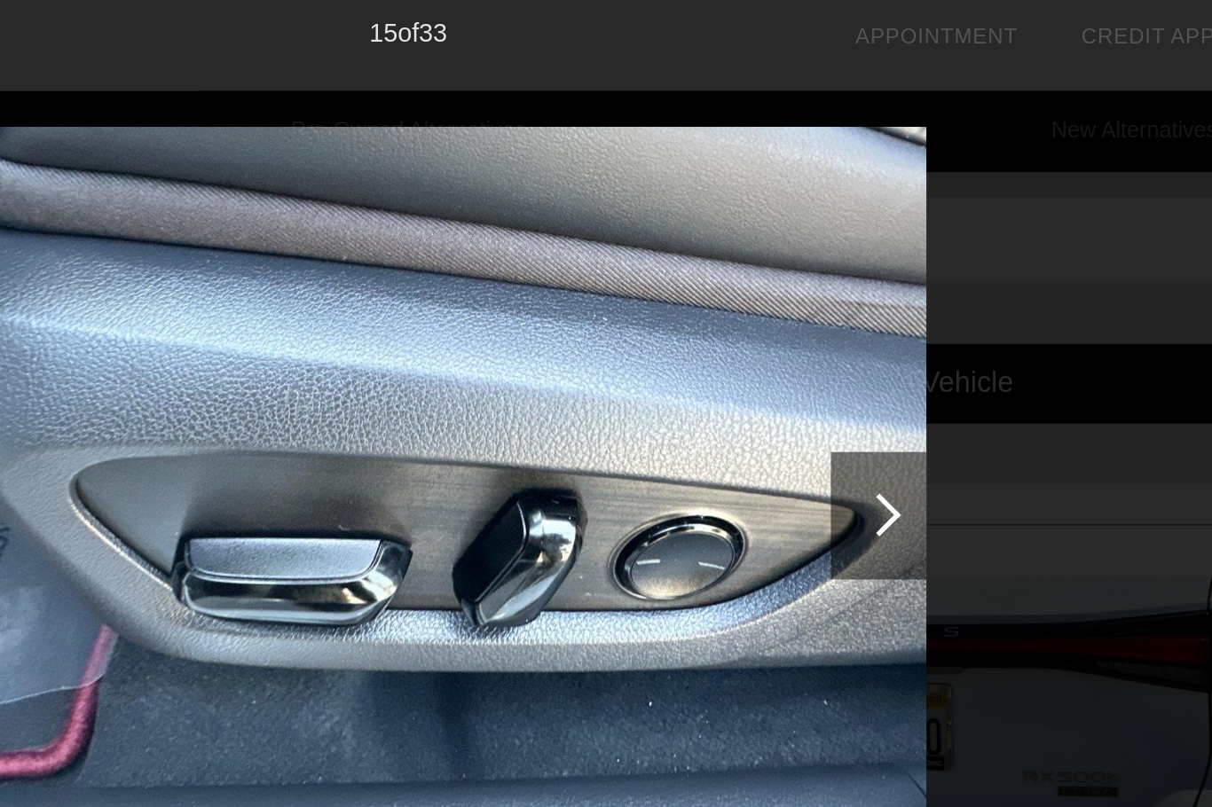
click at [841, 279] on div at bounding box center [867, 292] width 53 height 71
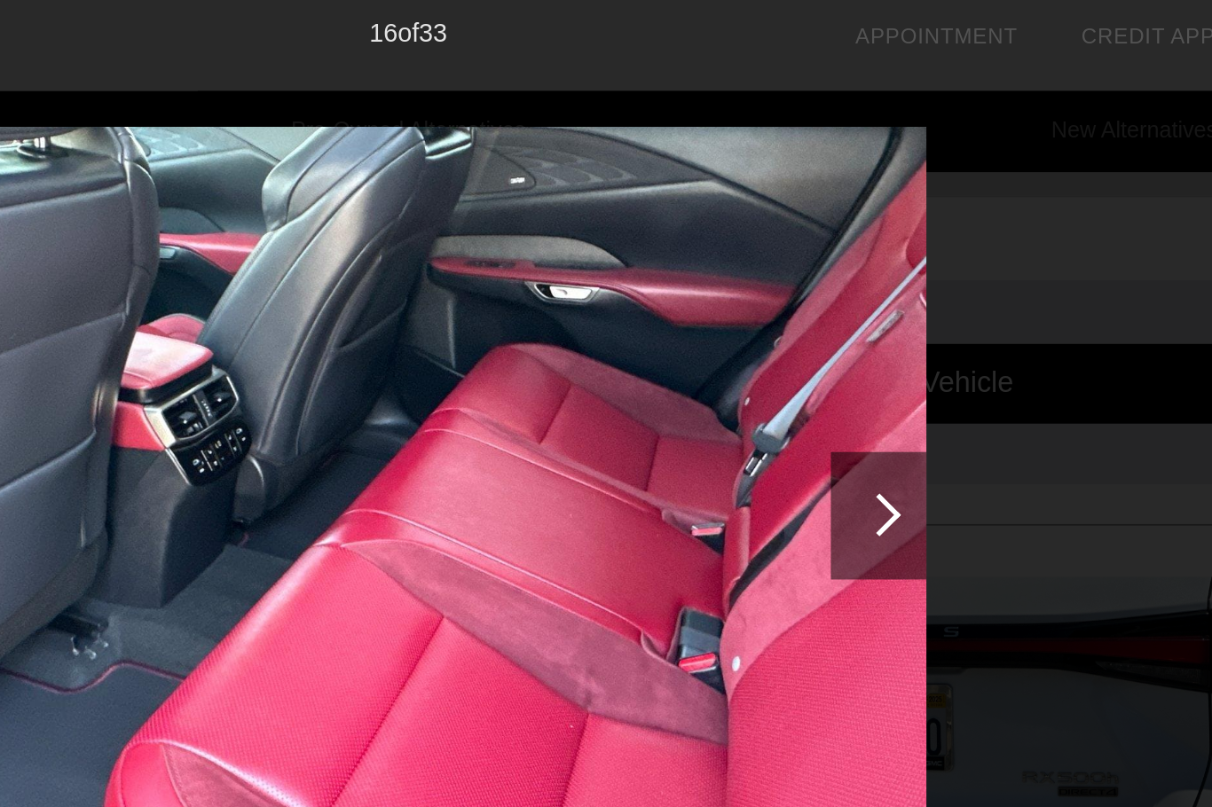
click at [856, 284] on div at bounding box center [868, 292] width 24 height 24
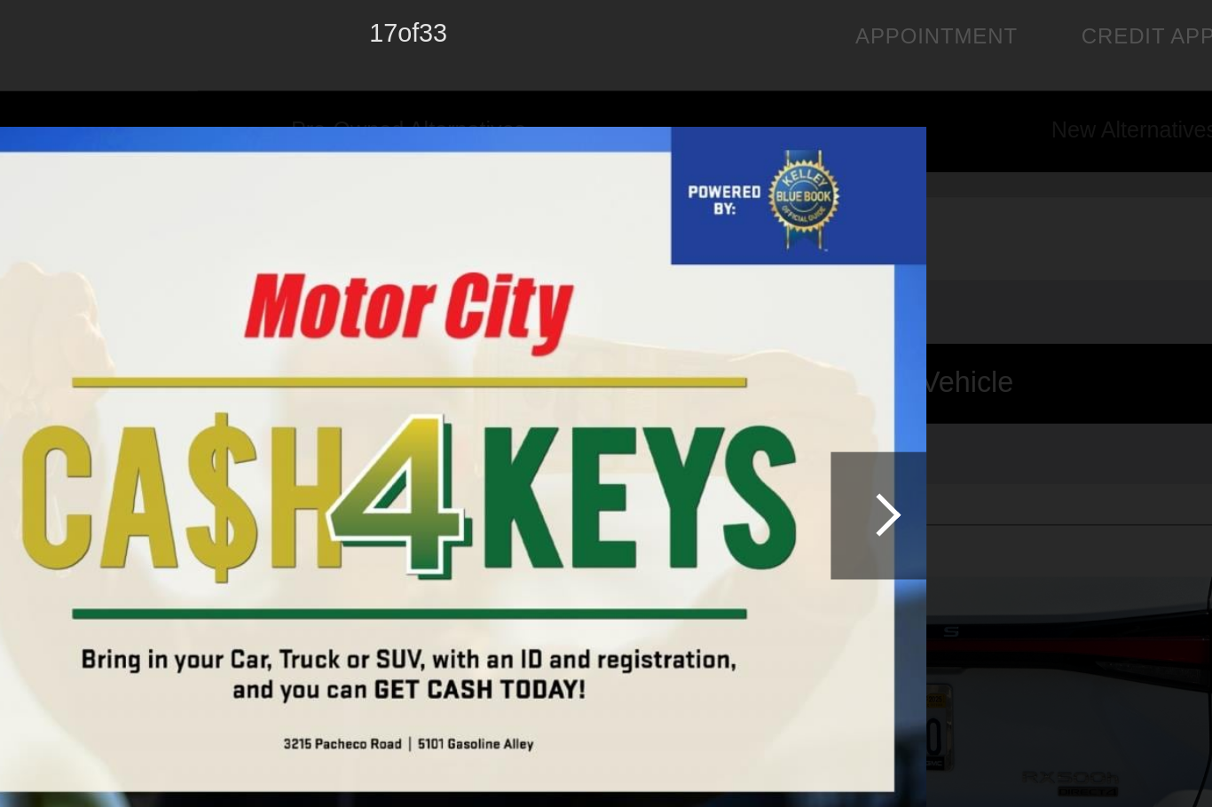
click at [856, 284] on div at bounding box center [868, 292] width 24 height 24
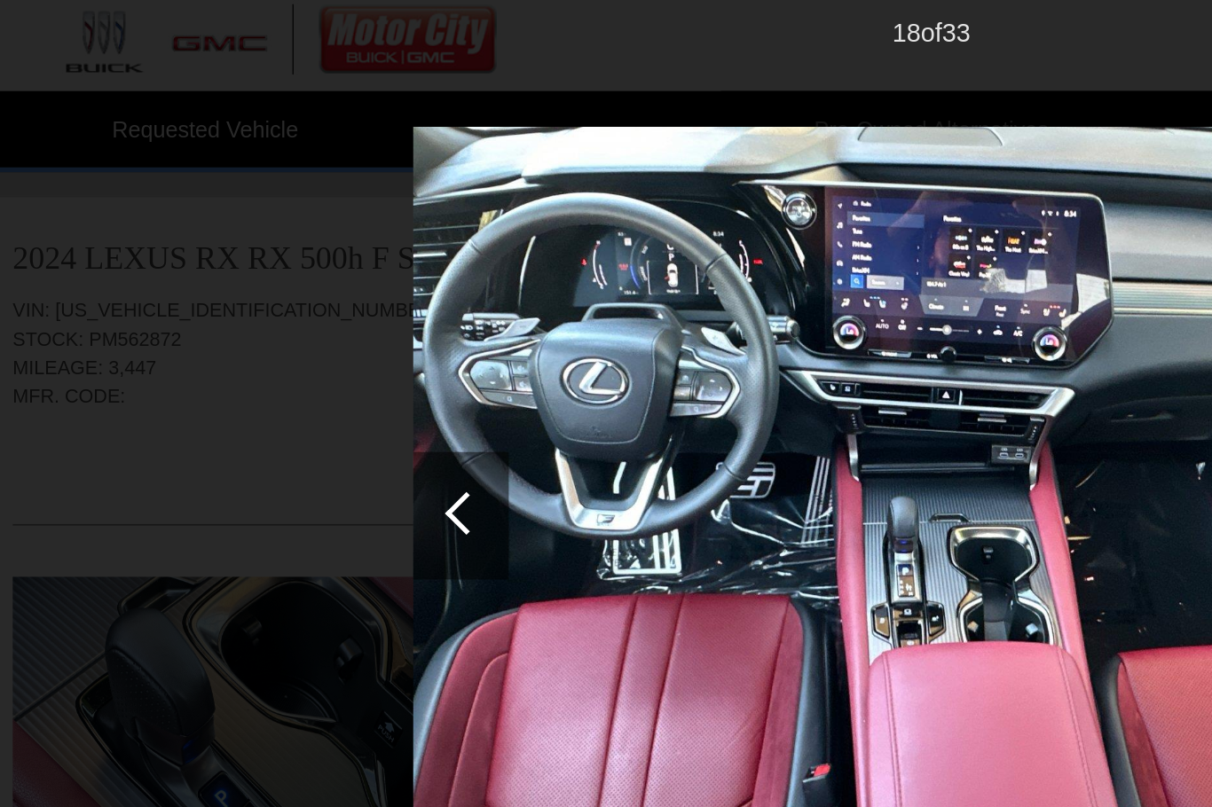
click at [335, 279] on div at bounding box center [347, 291] width 24 height 24
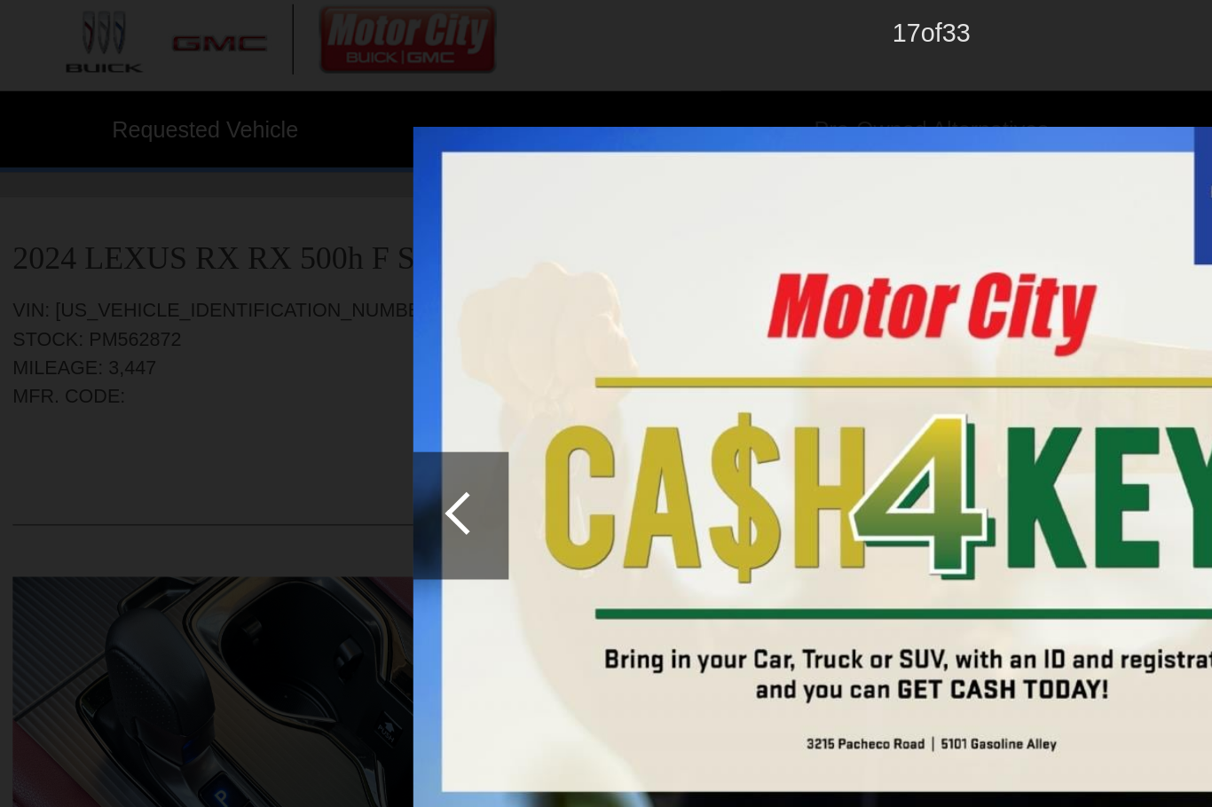
click at [335, 287] on div at bounding box center [347, 291] width 24 height 24
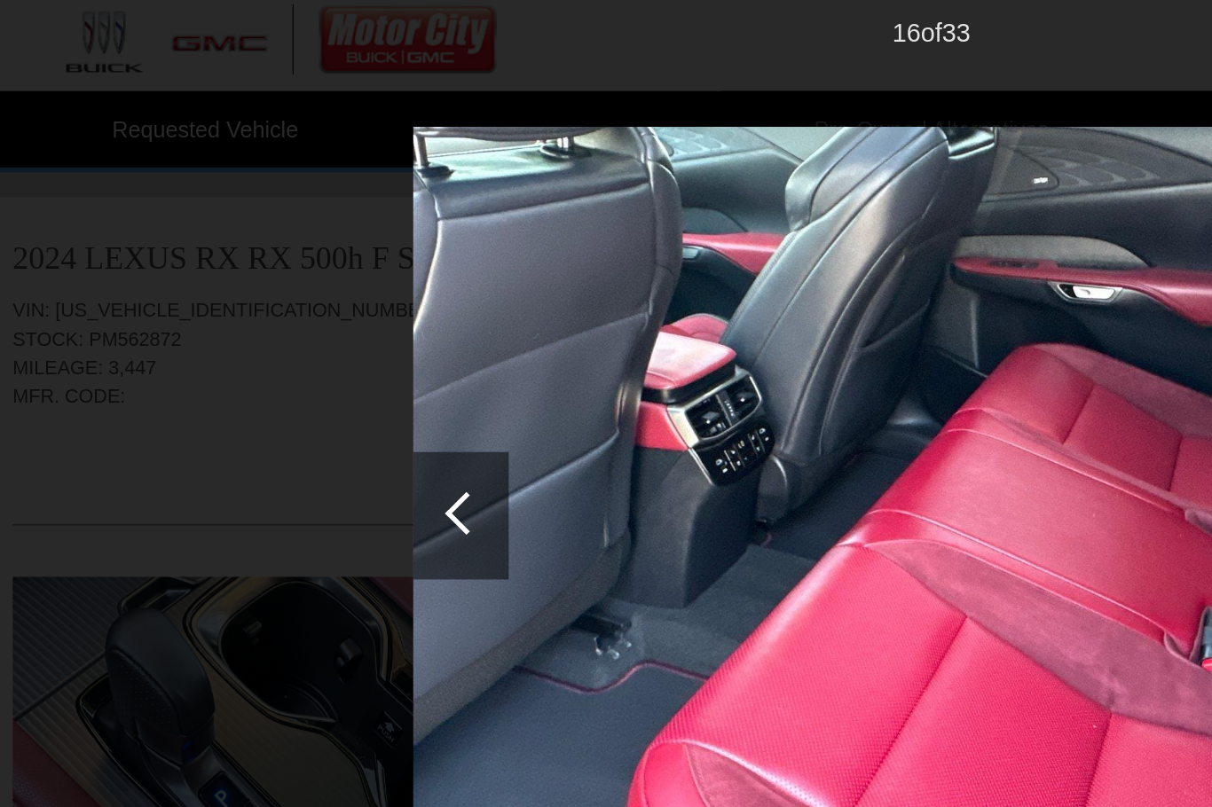
click at [335, 279] on div at bounding box center [347, 291] width 24 height 24
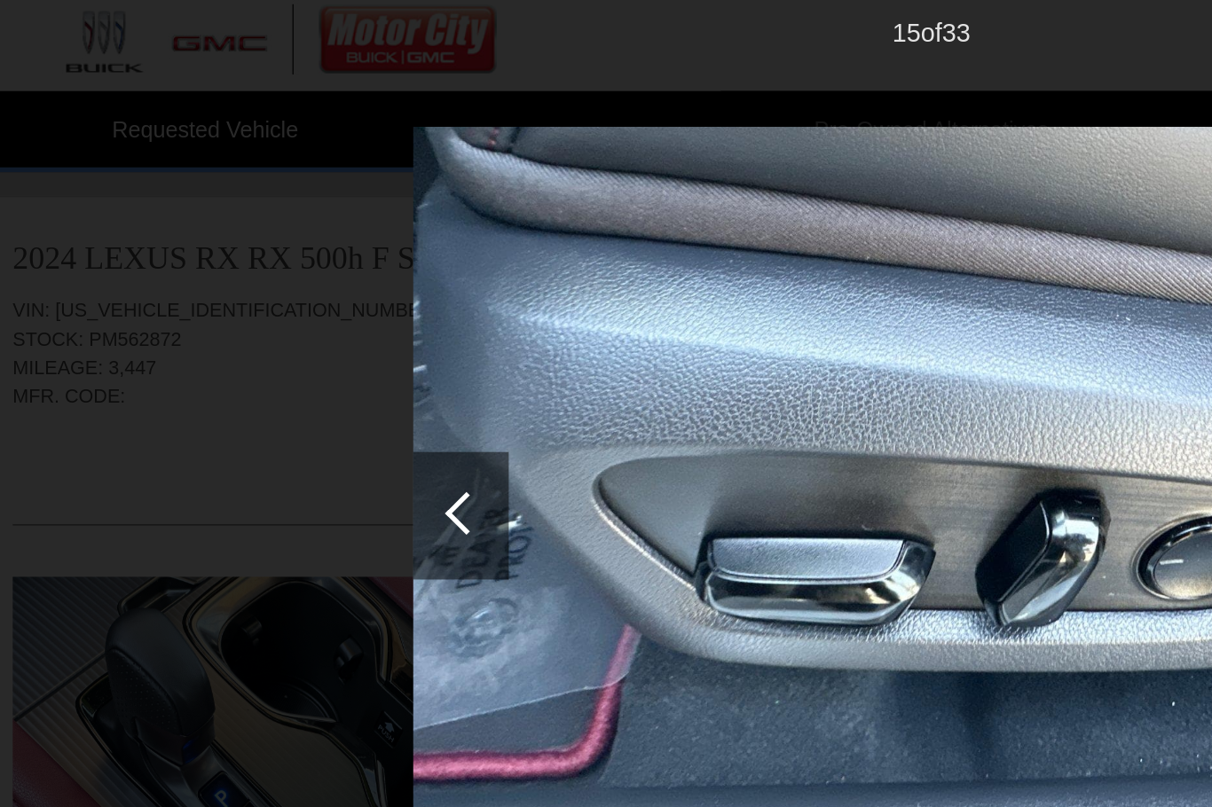
click at [335, 280] on div at bounding box center [347, 291] width 24 height 24
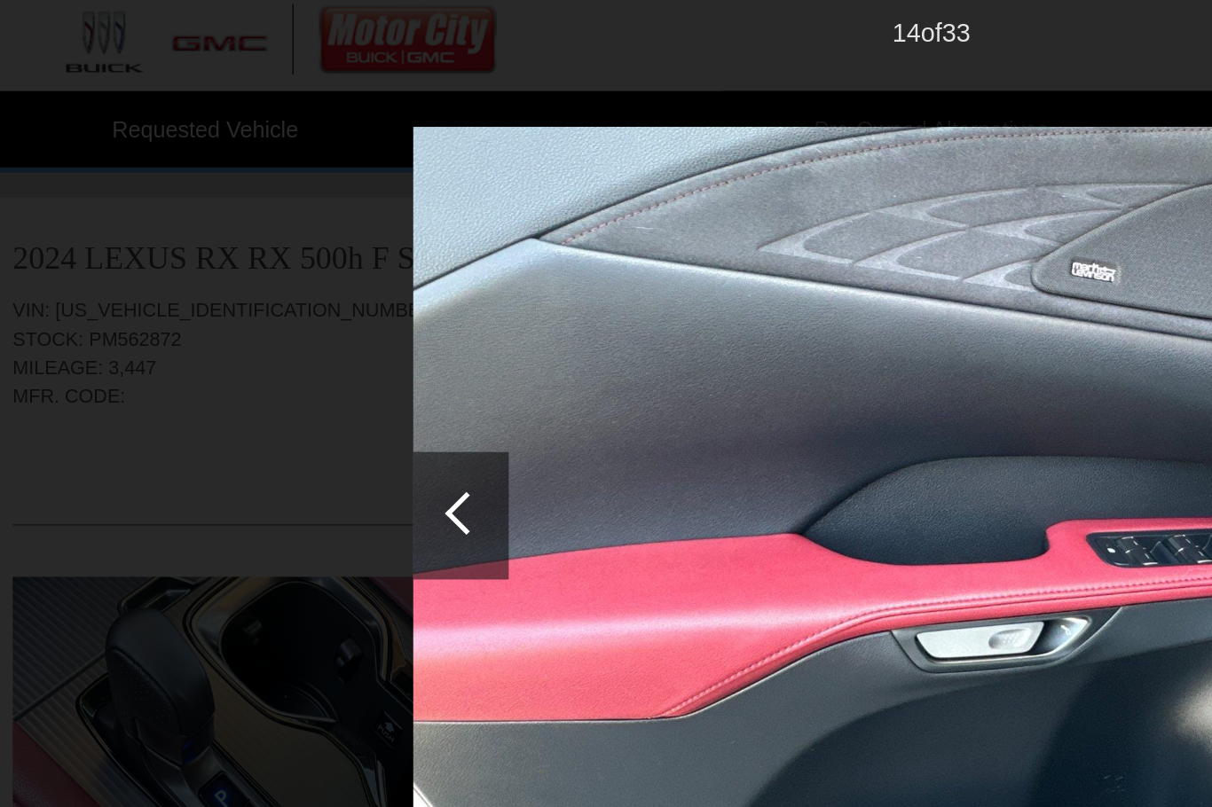
click at [335, 283] on div at bounding box center [347, 291] width 24 height 24
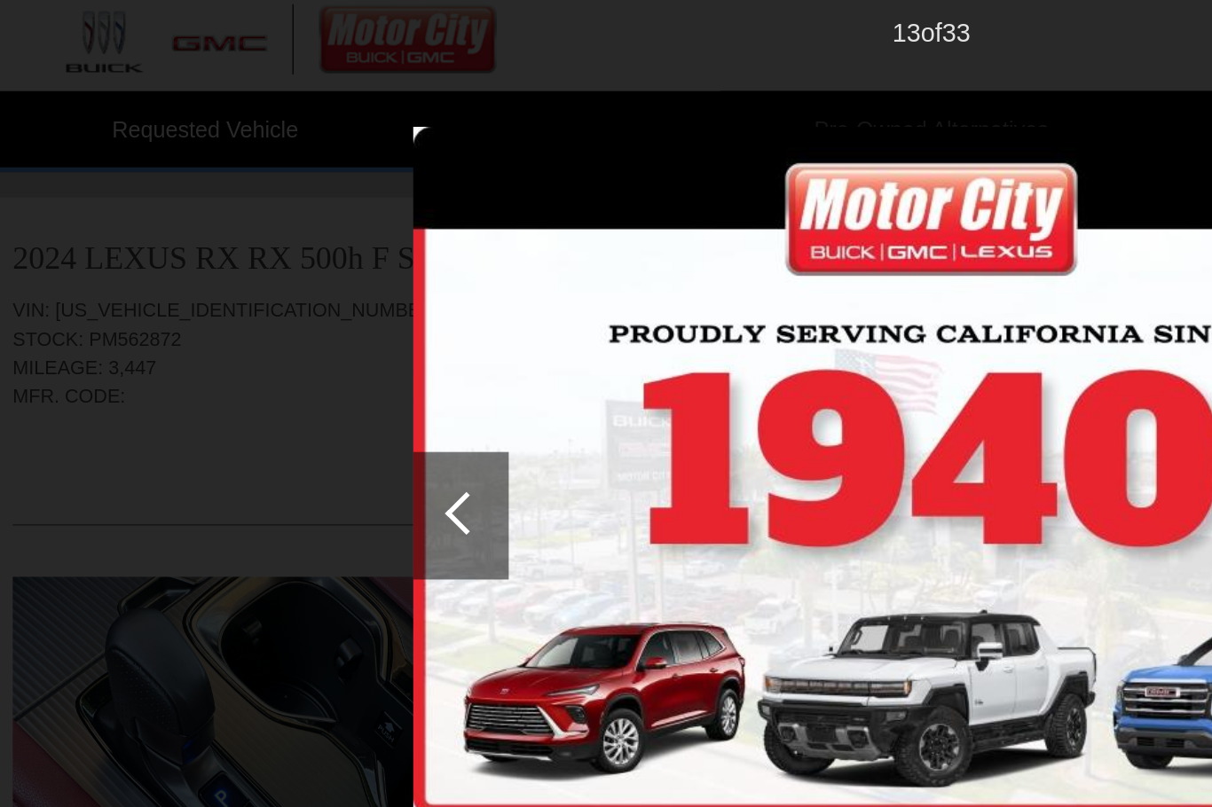
click at [335, 285] on div at bounding box center [347, 291] width 24 height 24
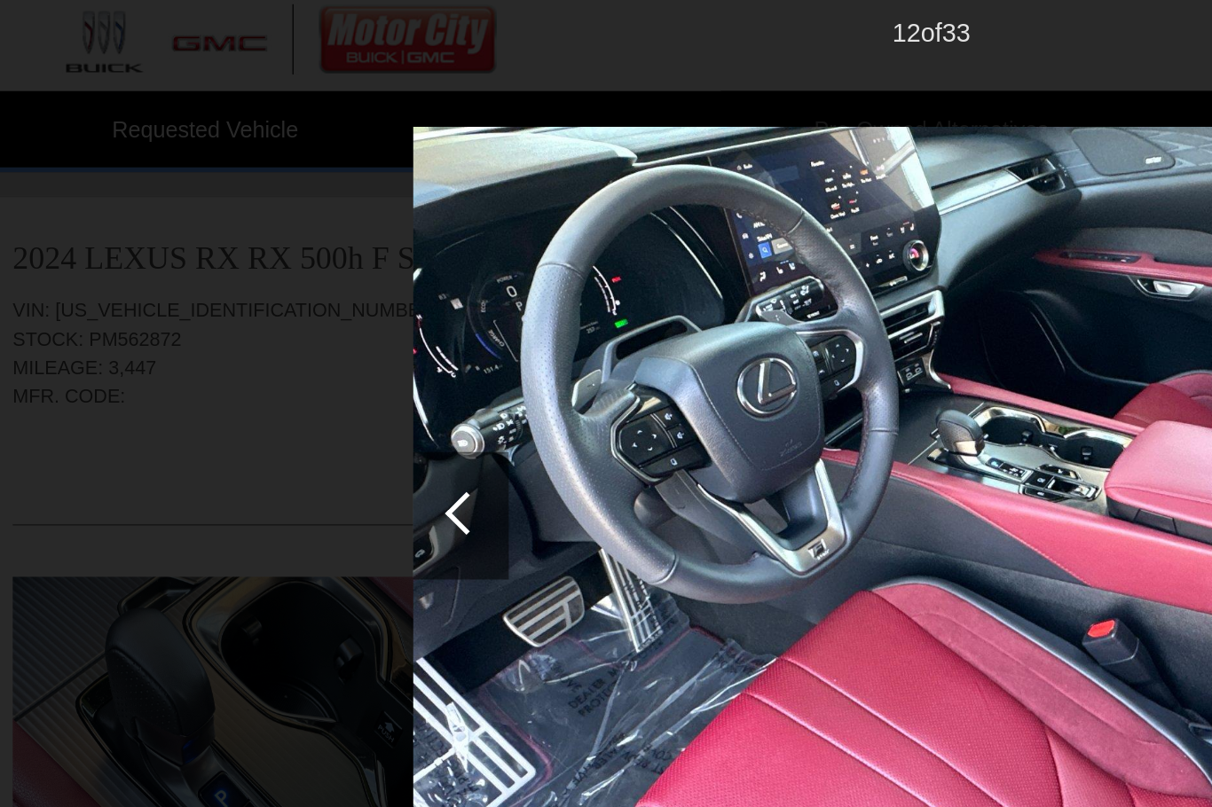
click at [335, 288] on div at bounding box center [347, 291] width 24 height 24
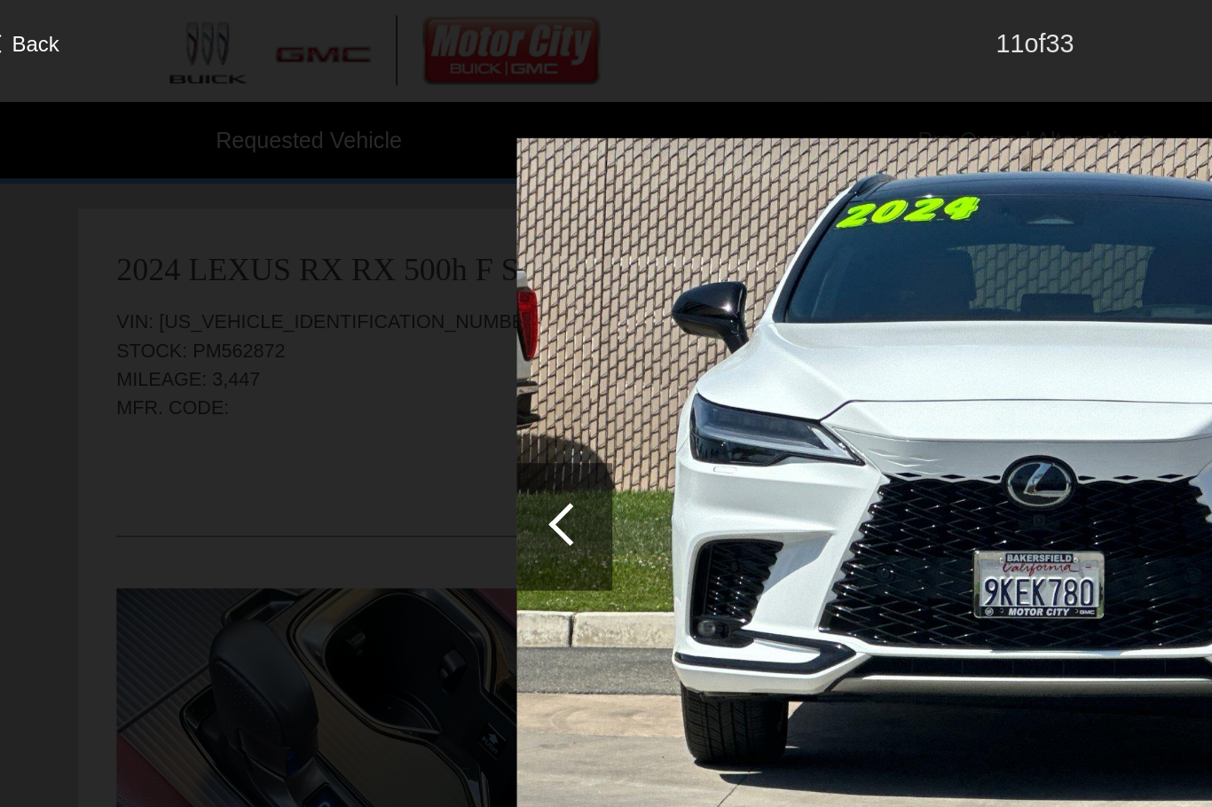
click at [335, 298] on div at bounding box center [347, 291] width 24 height 24
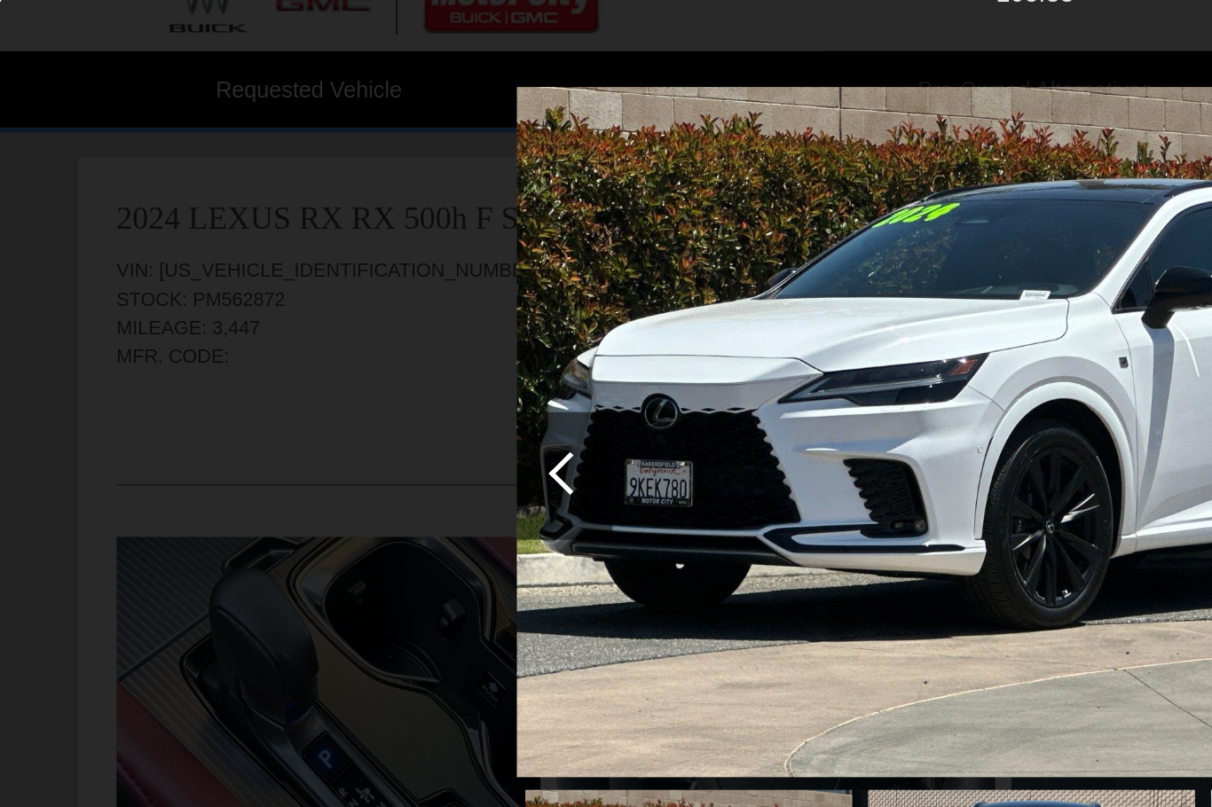
click at [335, 279] on div at bounding box center [347, 291] width 24 height 24
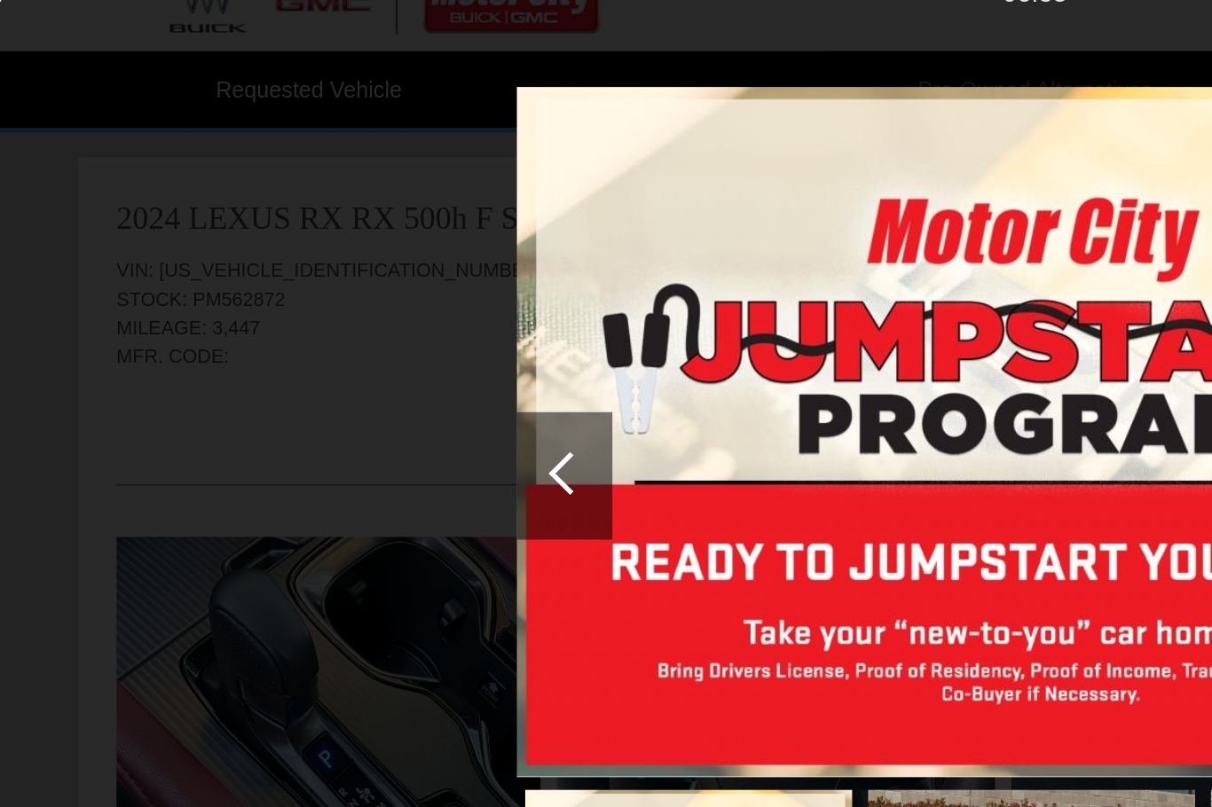
click at [335, 279] on div at bounding box center [347, 291] width 24 height 24
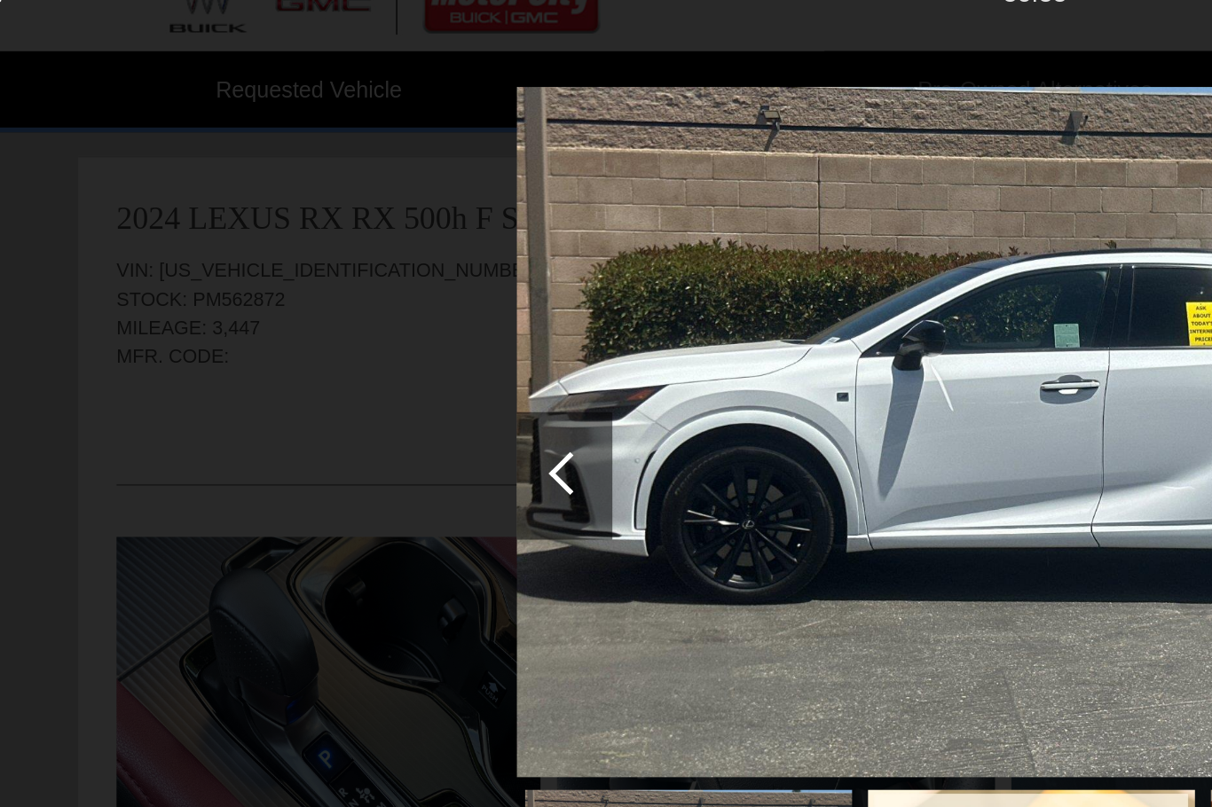
click at [335, 279] on div at bounding box center [347, 291] width 24 height 24
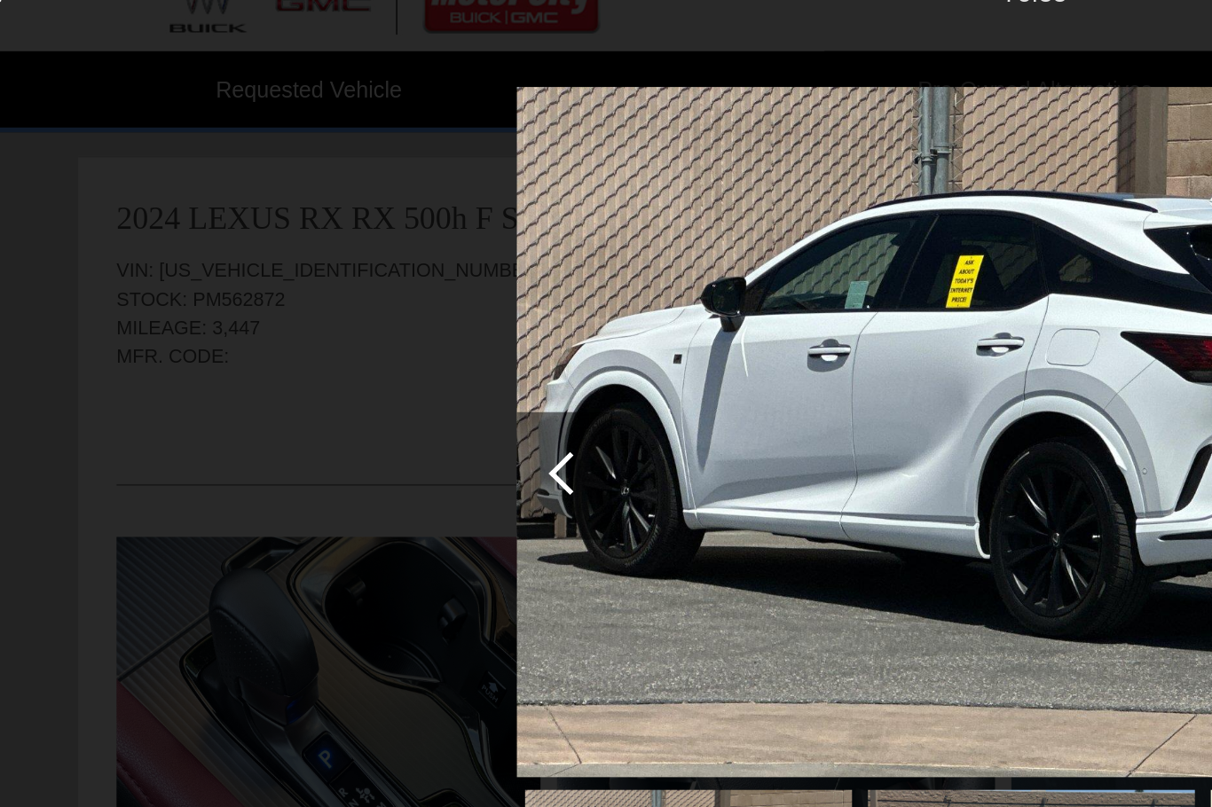
click at [335, 279] on div at bounding box center [347, 291] width 24 height 24
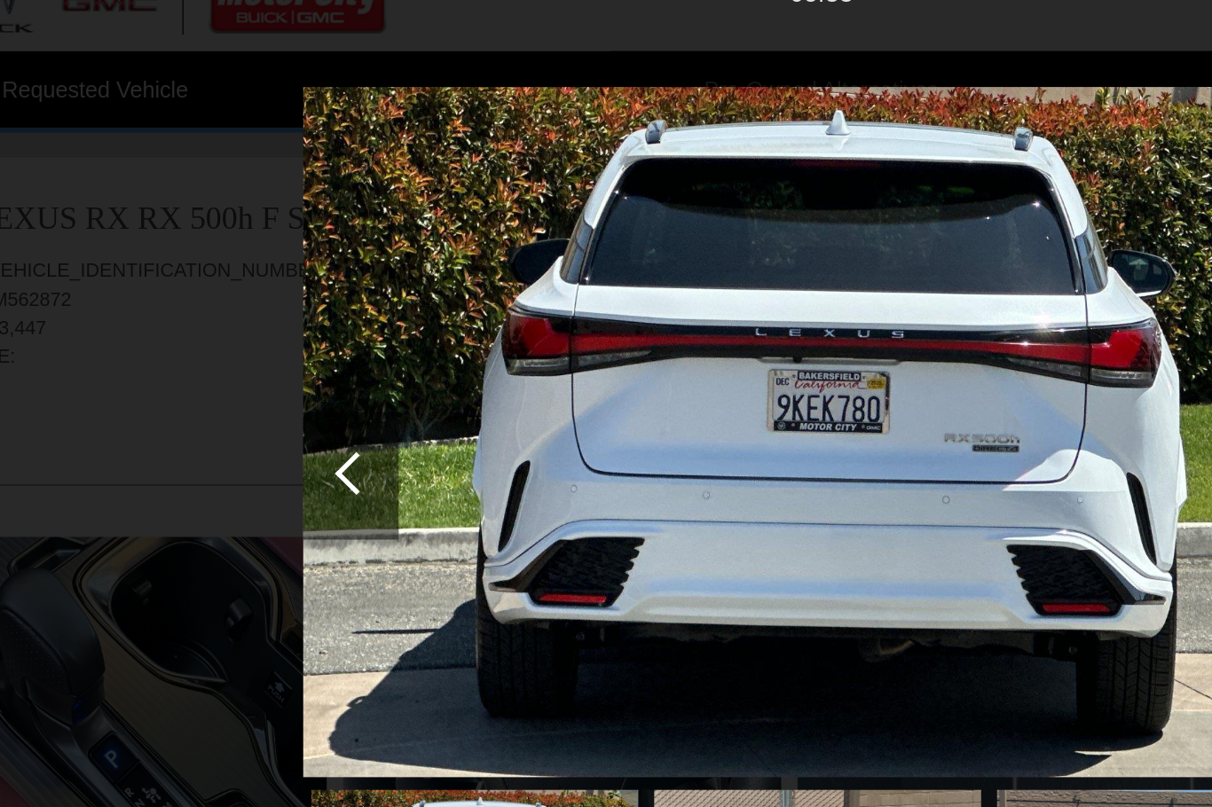
click at [318, 267] on div at bounding box center [344, 292] width 53 height 71
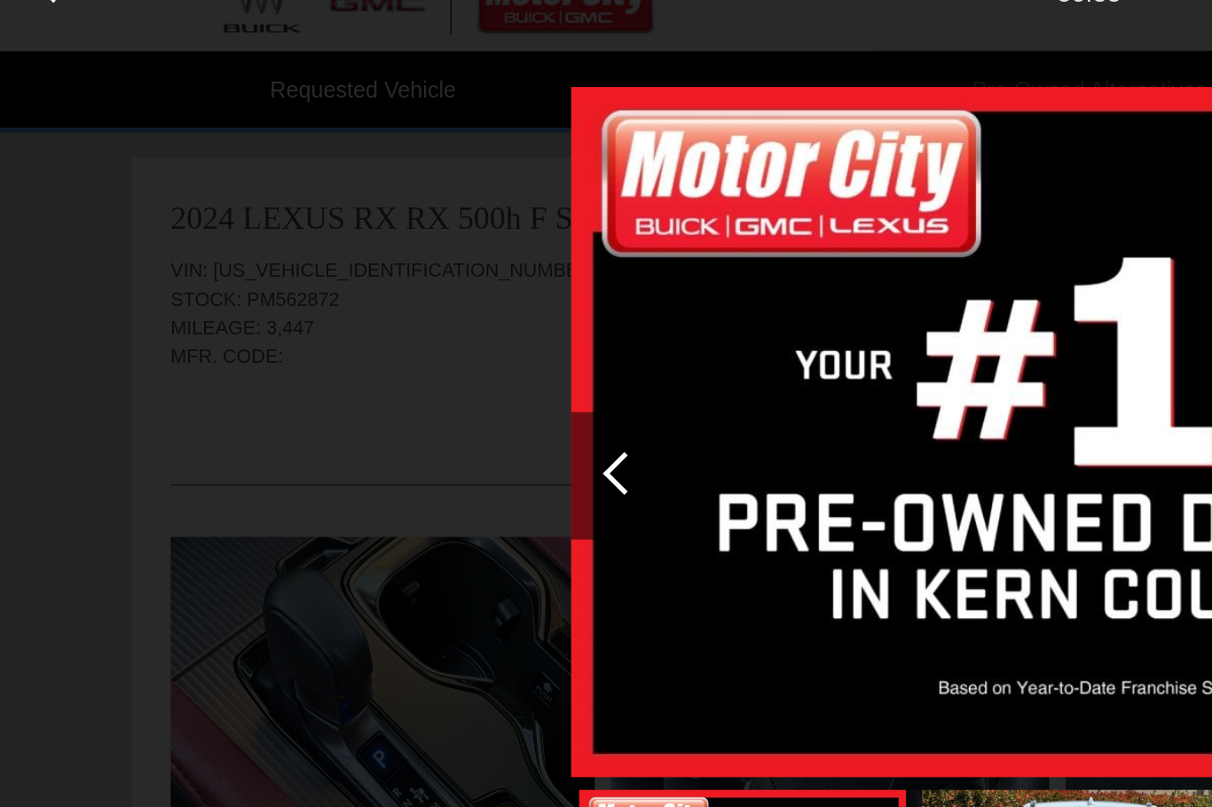
click at [344, 279] on div at bounding box center [347, 291] width 24 height 24
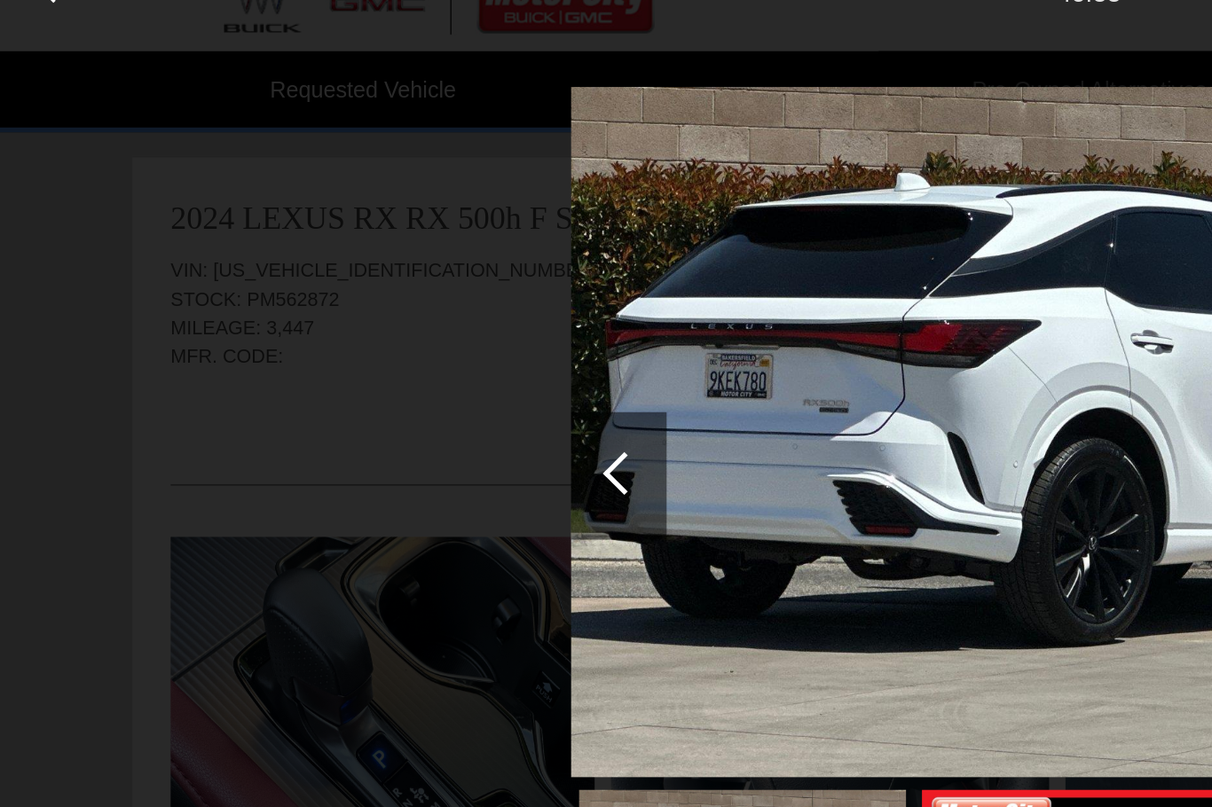
click at [342, 272] on div at bounding box center [344, 292] width 53 height 71
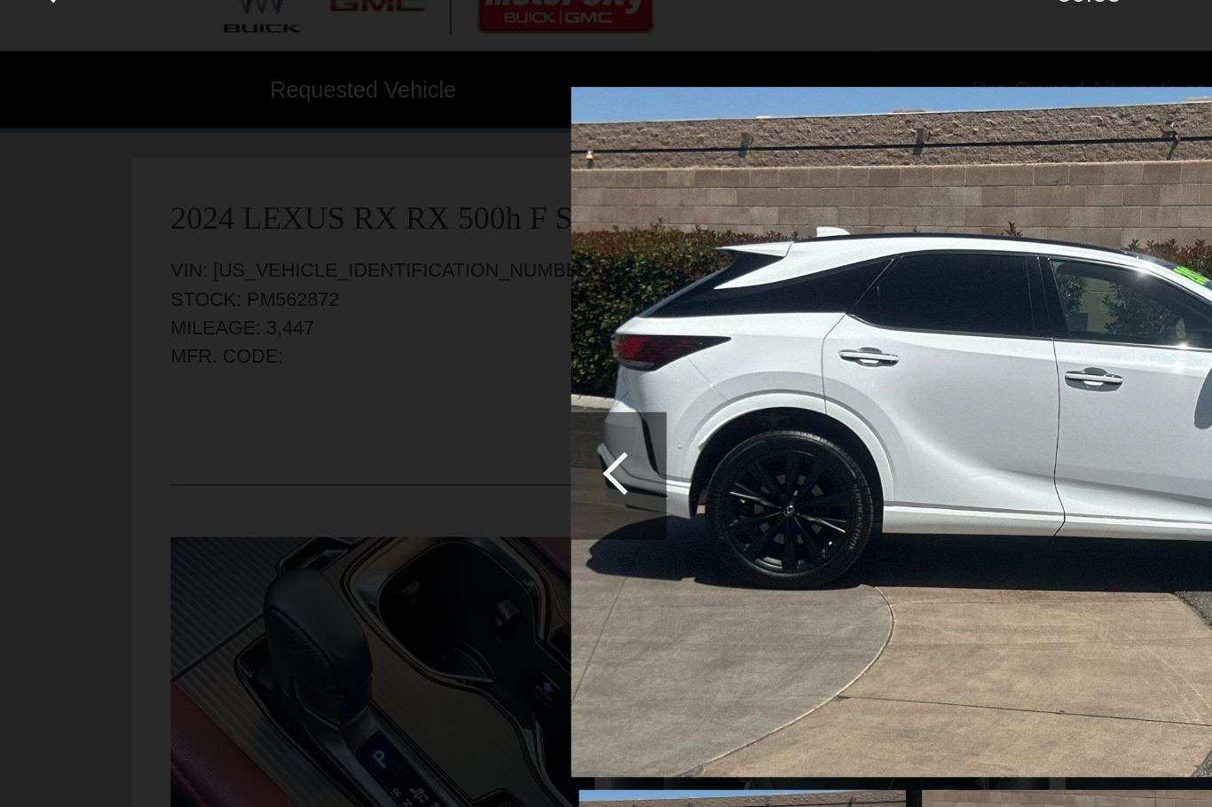
click at [342, 279] on div at bounding box center [347, 291] width 24 height 24
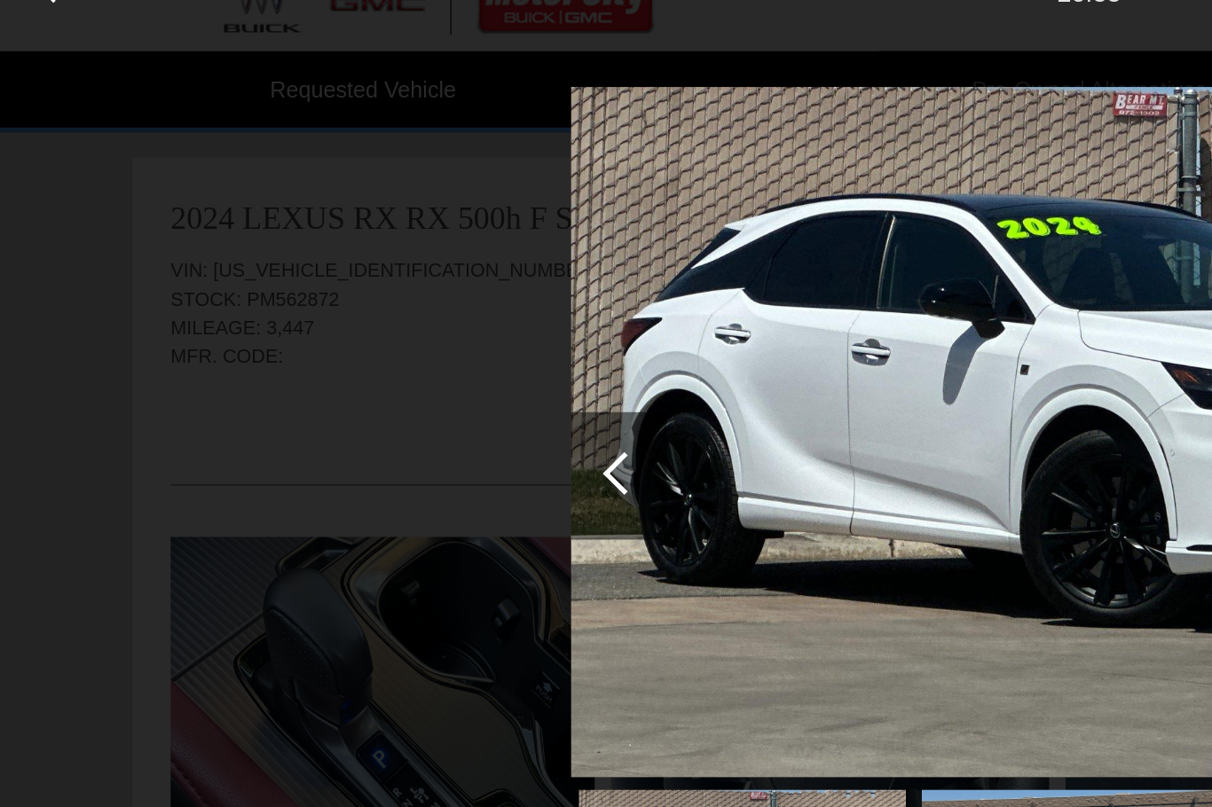
click at [347, 279] on div at bounding box center [347, 291] width 24 height 24
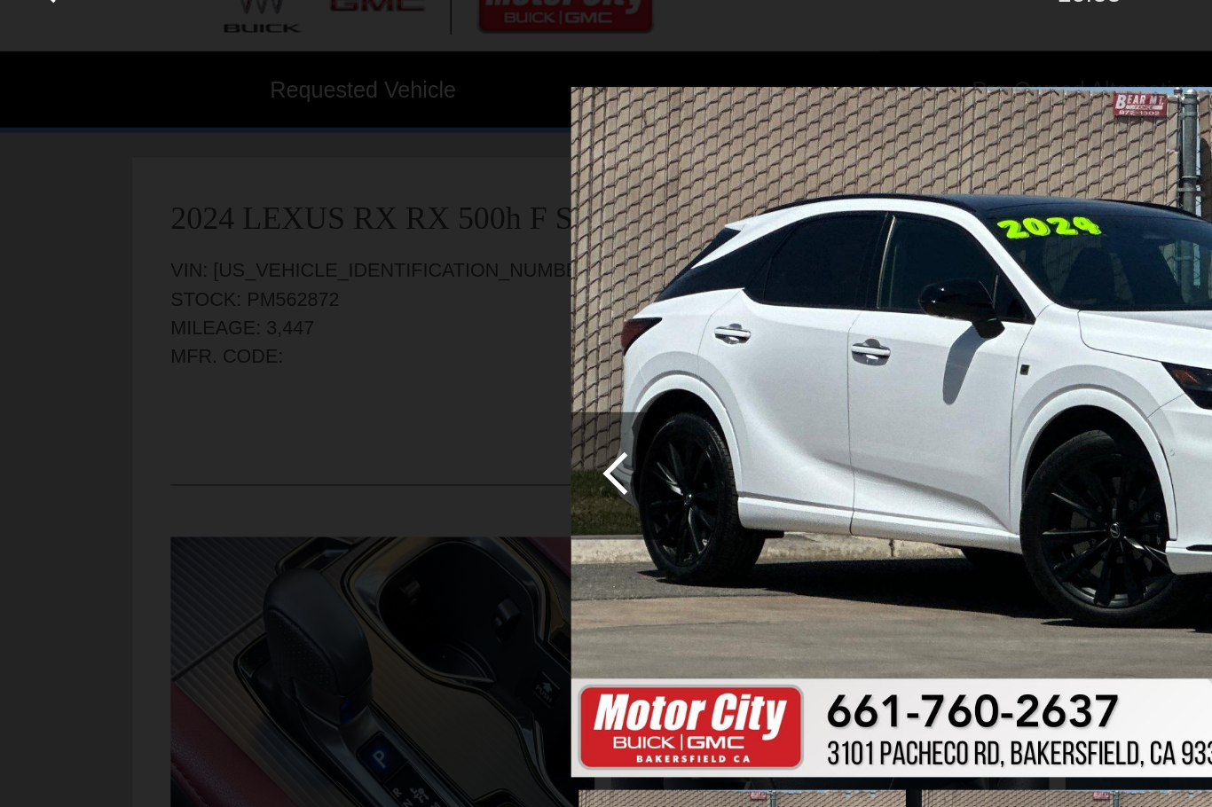
click at [343, 279] on div at bounding box center [347, 291] width 24 height 24
click at [352, 279] on div at bounding box center [347, 291] width 24 height 24
click at [349, 279] on div at bounding box center [347, 291] width 24 height 24
